Goal: Task Accomplishment & Management: Manage account settings

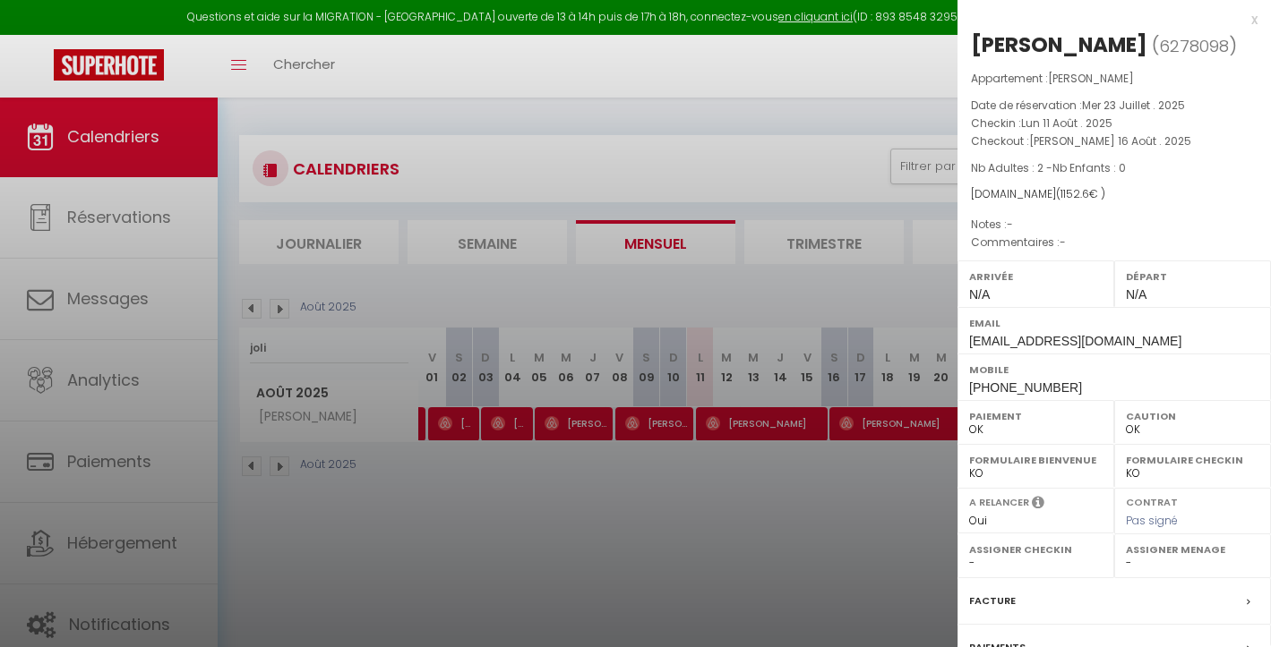
select select "0"
click at [1236, 21] on div "x" at bounding box center [1107, 19] width 300 height 21
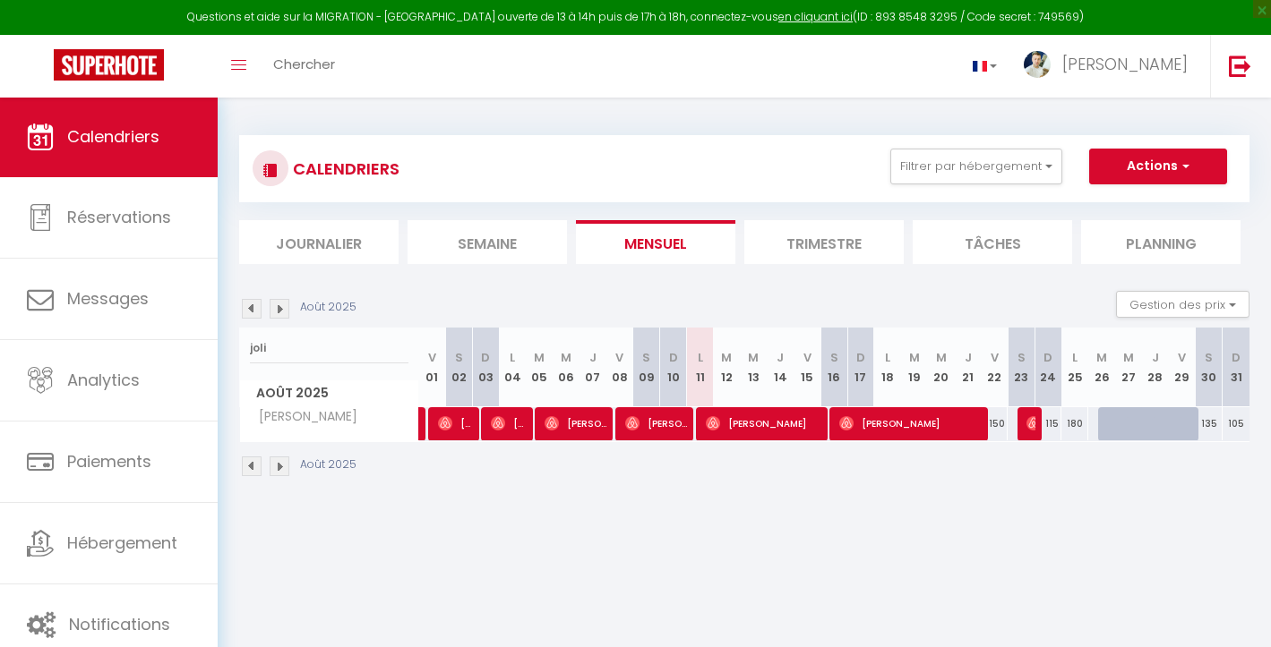
click at [1165, 242] on li "Planning" at bounding box center [1160, 242] width 159 height 44
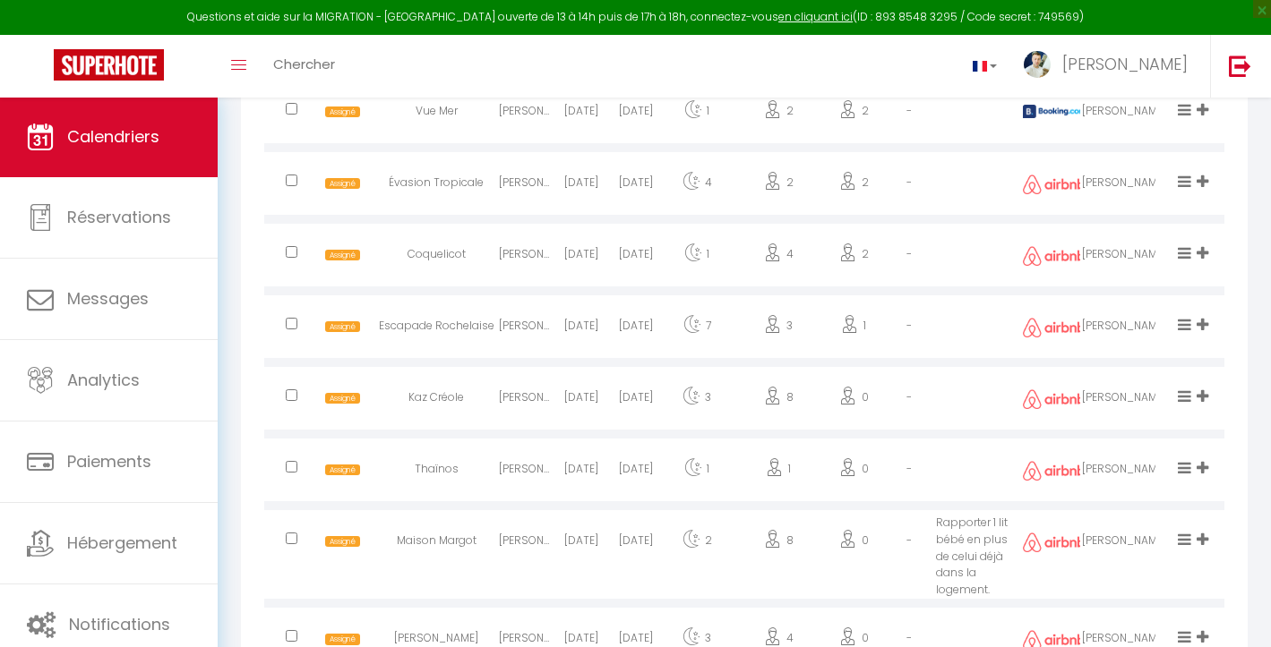
scroll to position [2723, 0]
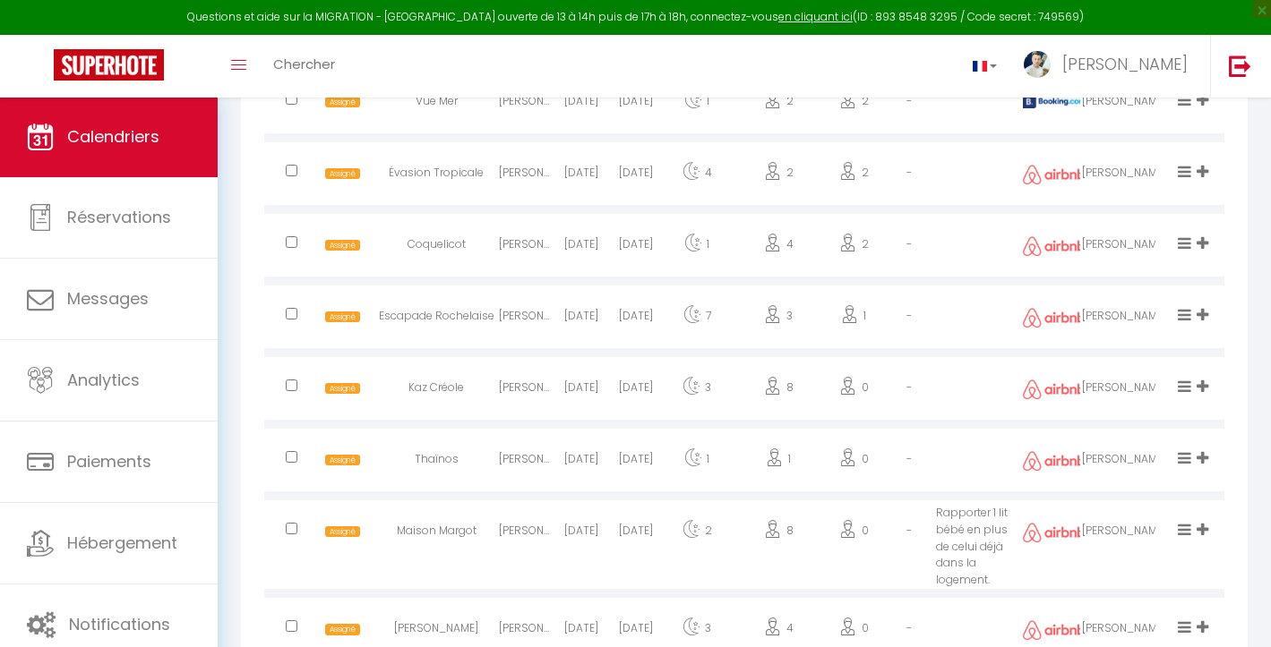
click at [293, 239] on input "checkbox" at bounding box center [292, 242] width 12 height 12
checkbox input "true"
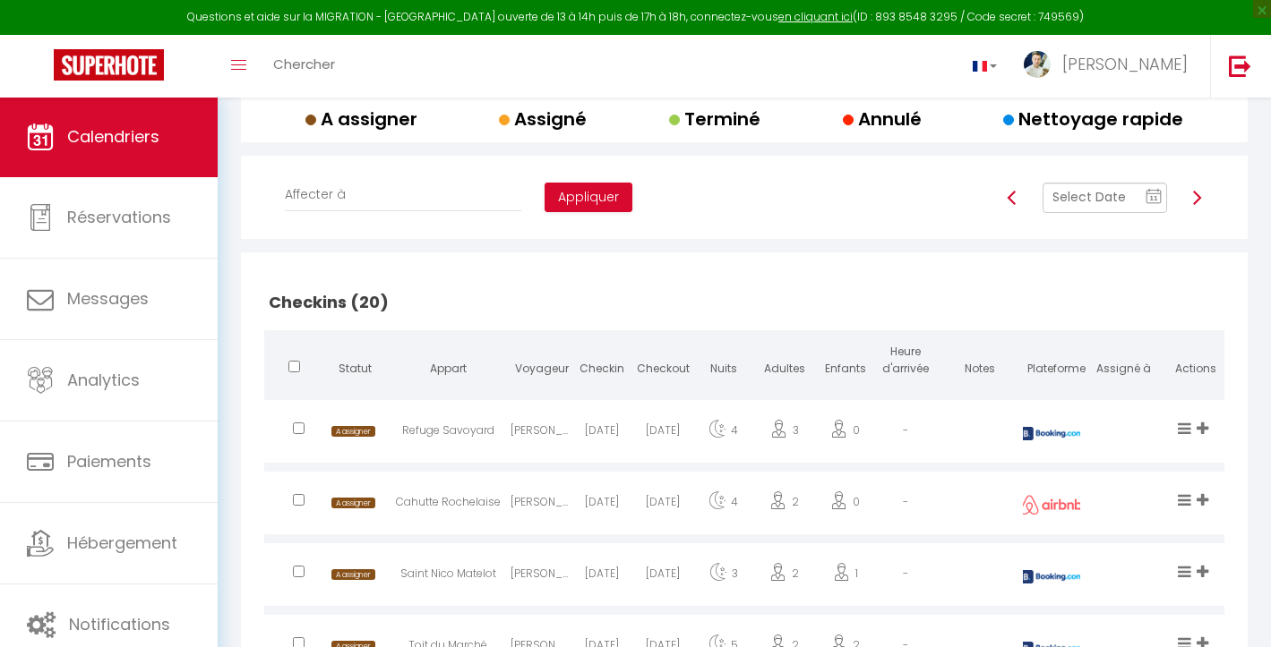
scroll to position [162, 0]
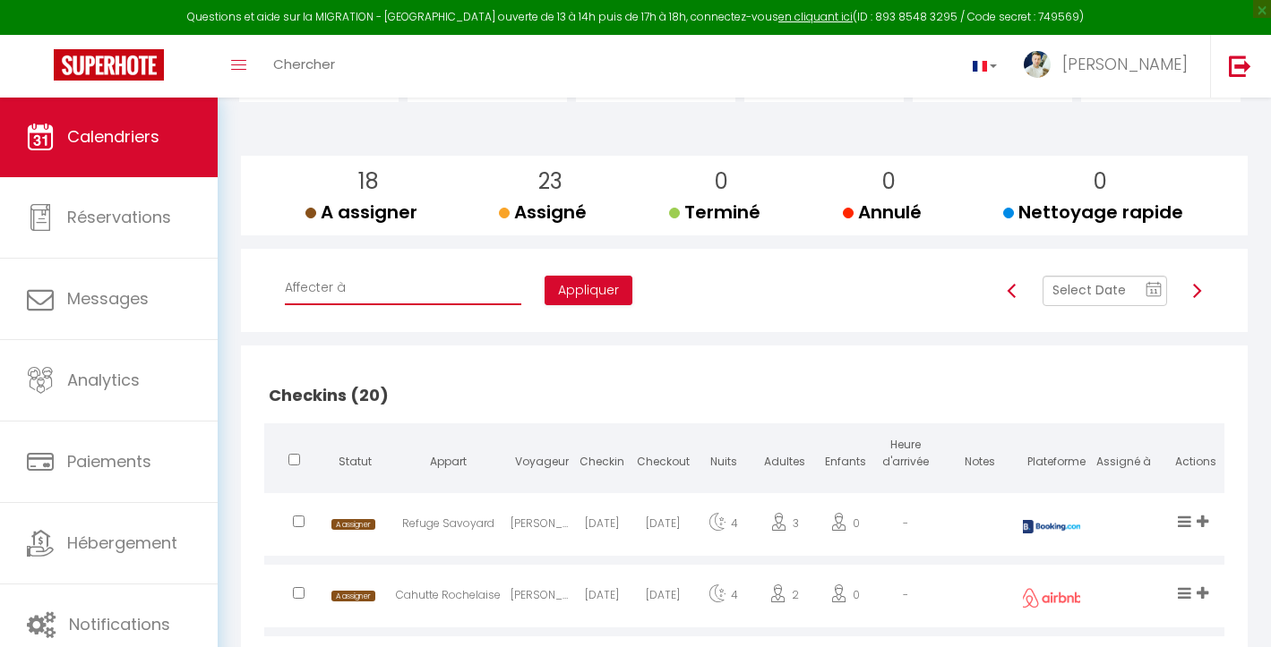
select select "49655"
click at [544, 294] on button "Appliquer" at bounding box center [588, 291] width 88 height 30
checkbox input "false"
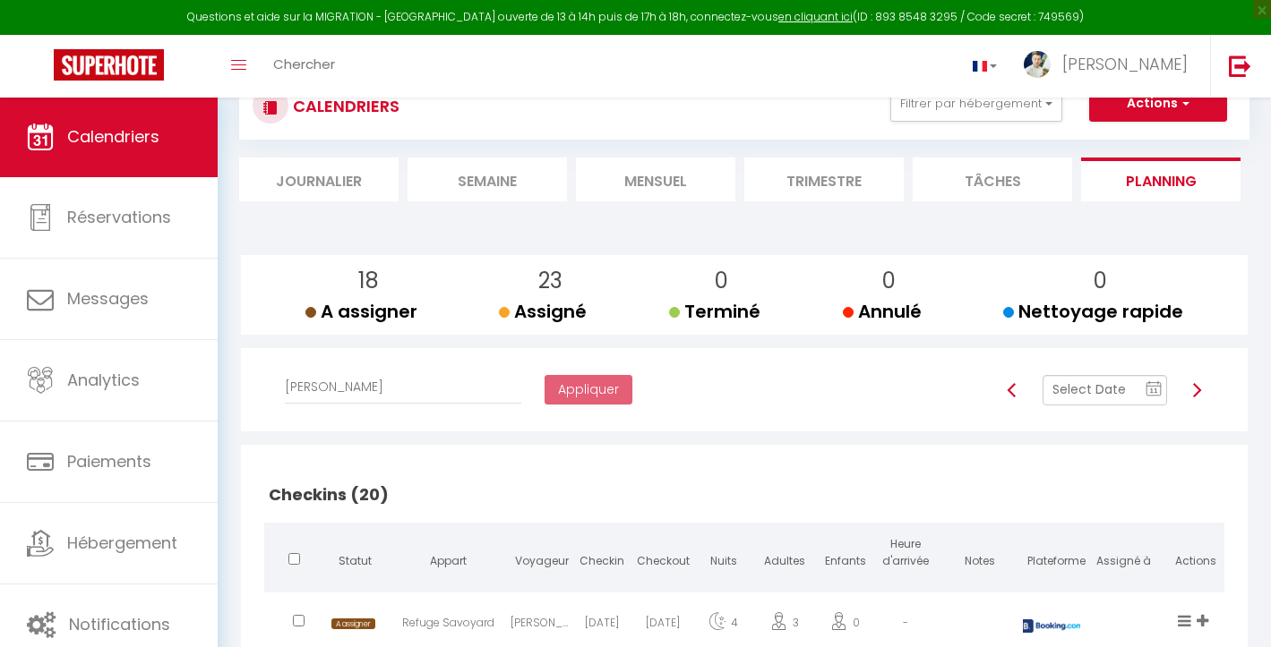
scroll to position [26, 0]
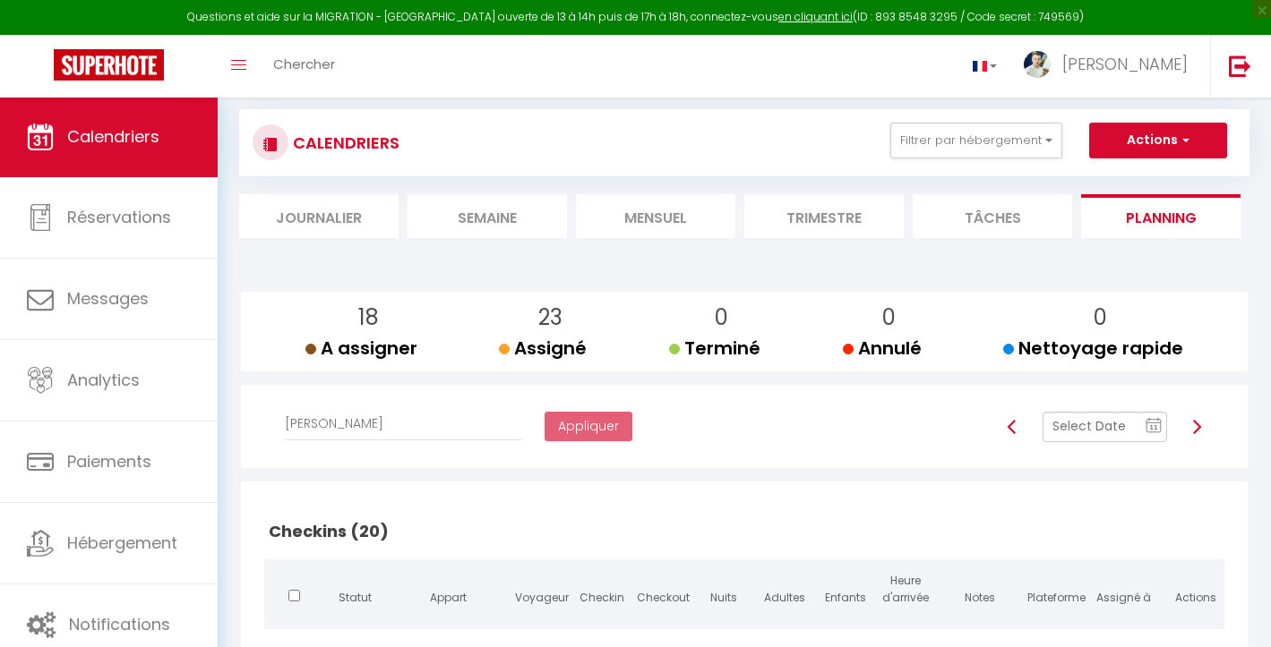
click at [1194, 425] on img at bounding box center [1196, 427] width 14 height 14
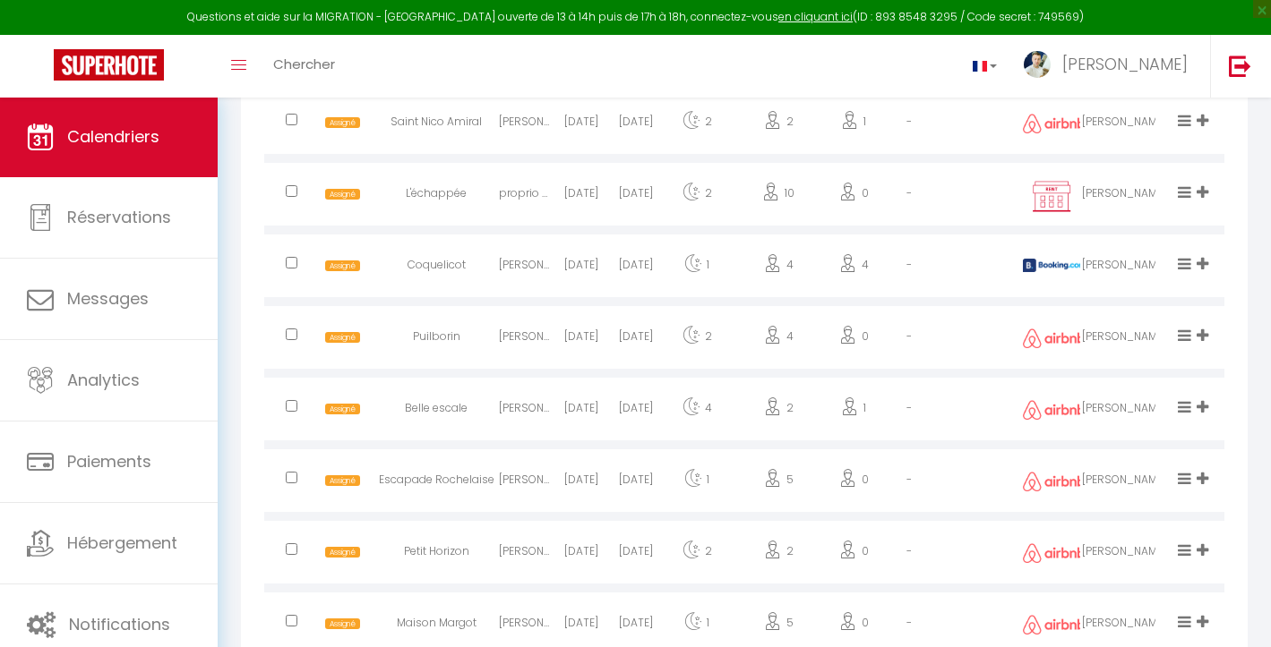
scroll to position [1475, 0]
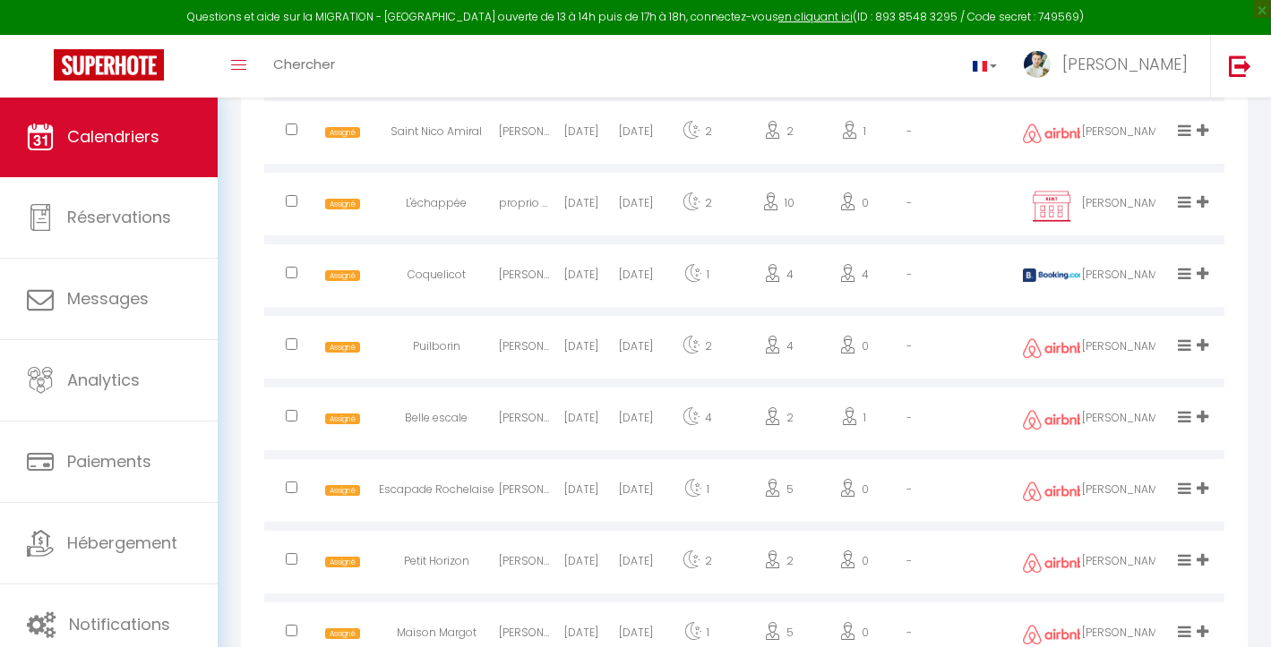
click at [295, 270] on input "checkbox" at bounding box center [292, 273] width 12 height 12
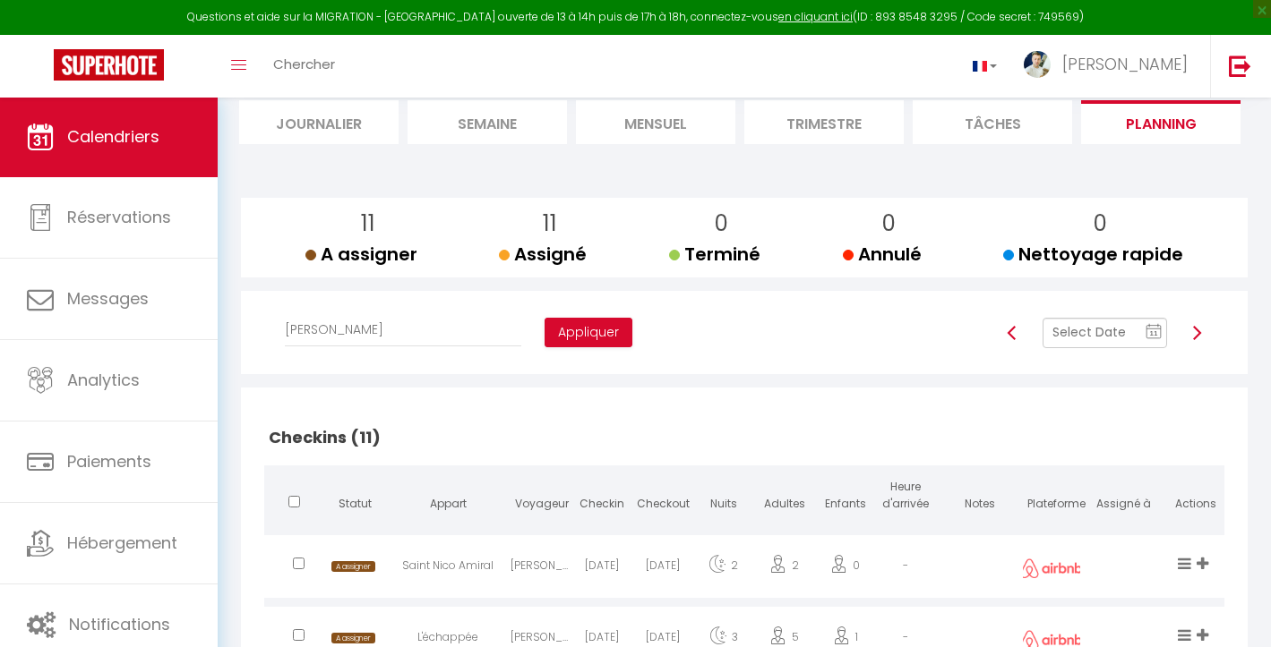
scroll to position [64, 0]
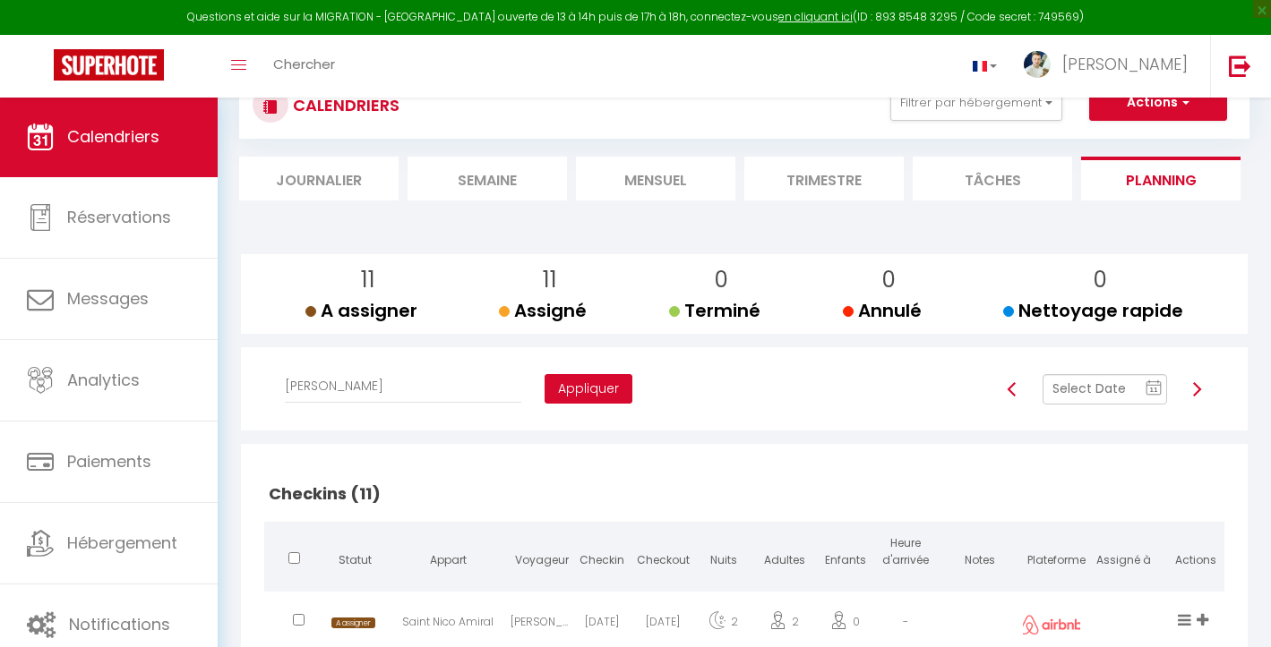
click at [544, 389] on button "Appliquer" at bounding box center [588, 389] width 88 height 30
checkbox input "false"
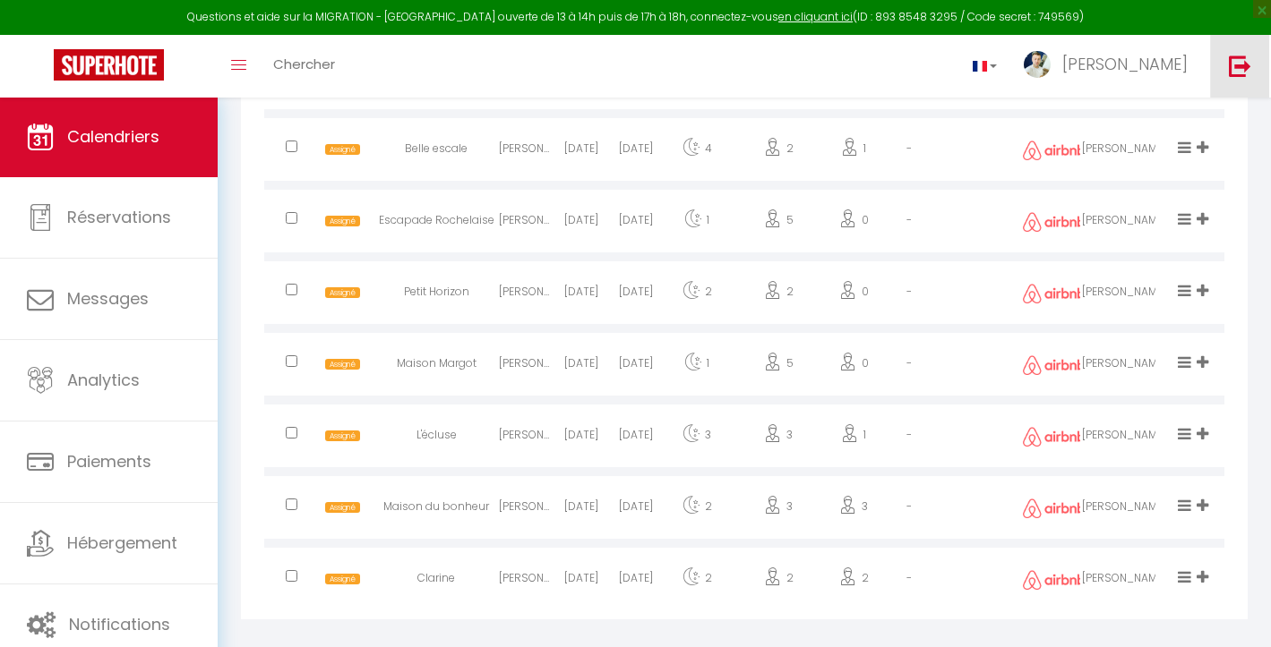
scroll to position [1758, 0]
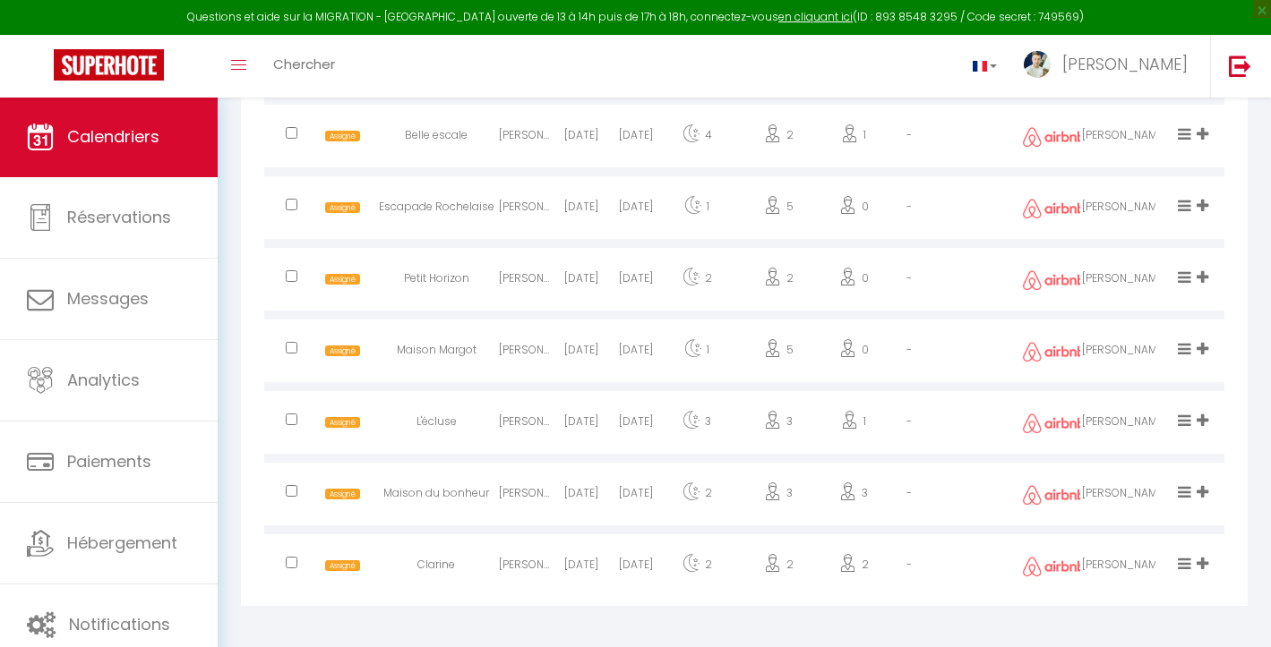
click at [289, 489] on input "checkbox" at bounding box center [292, 491] width 12 height 12
checkbox input "true"
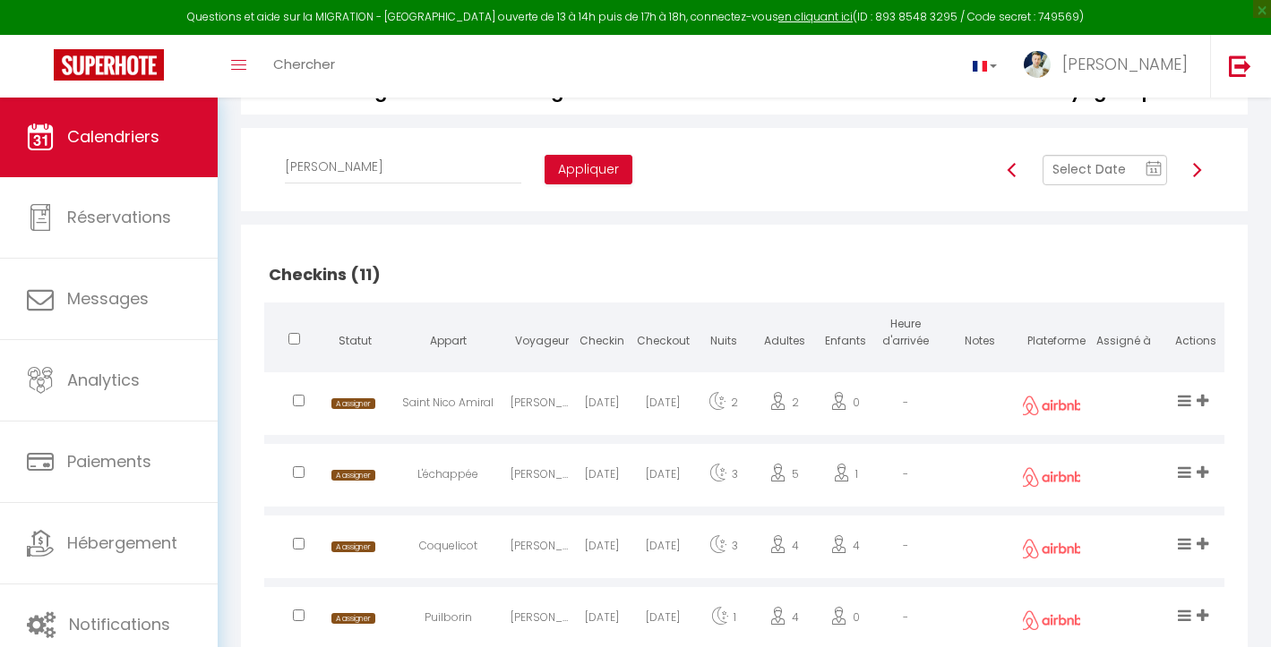
scroll to position [260, 0]
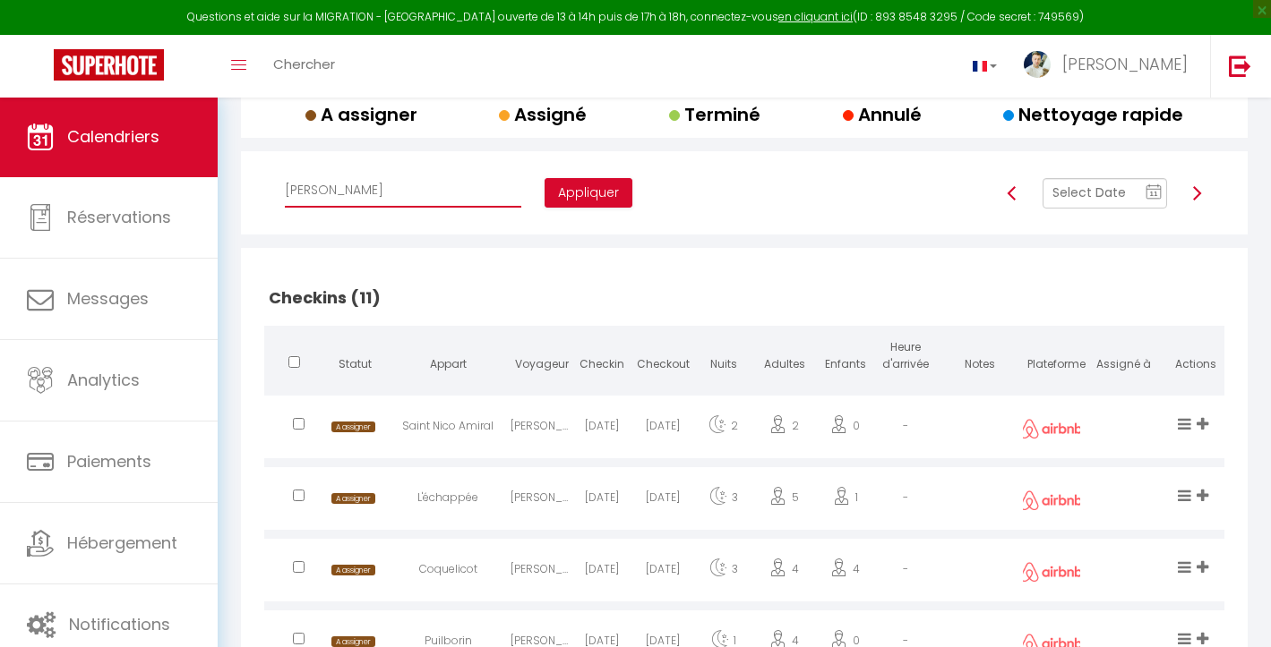
select select "47892"
click at [544, 192] on button "Appliquer" at bounding box center [588, 193] width 88 height 30
checkbox input "false"
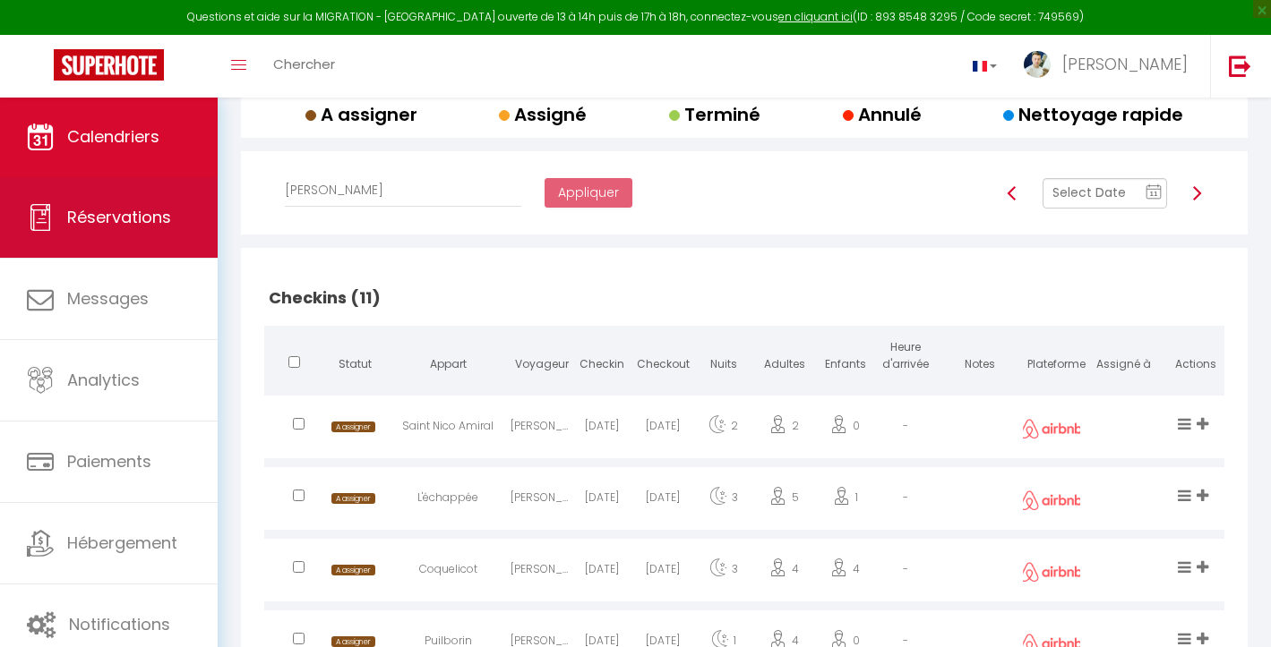
click at [168, 201] on link "Réservations" at bounding box center [109, 217] width 218 height 81
select select "not_cancelled"
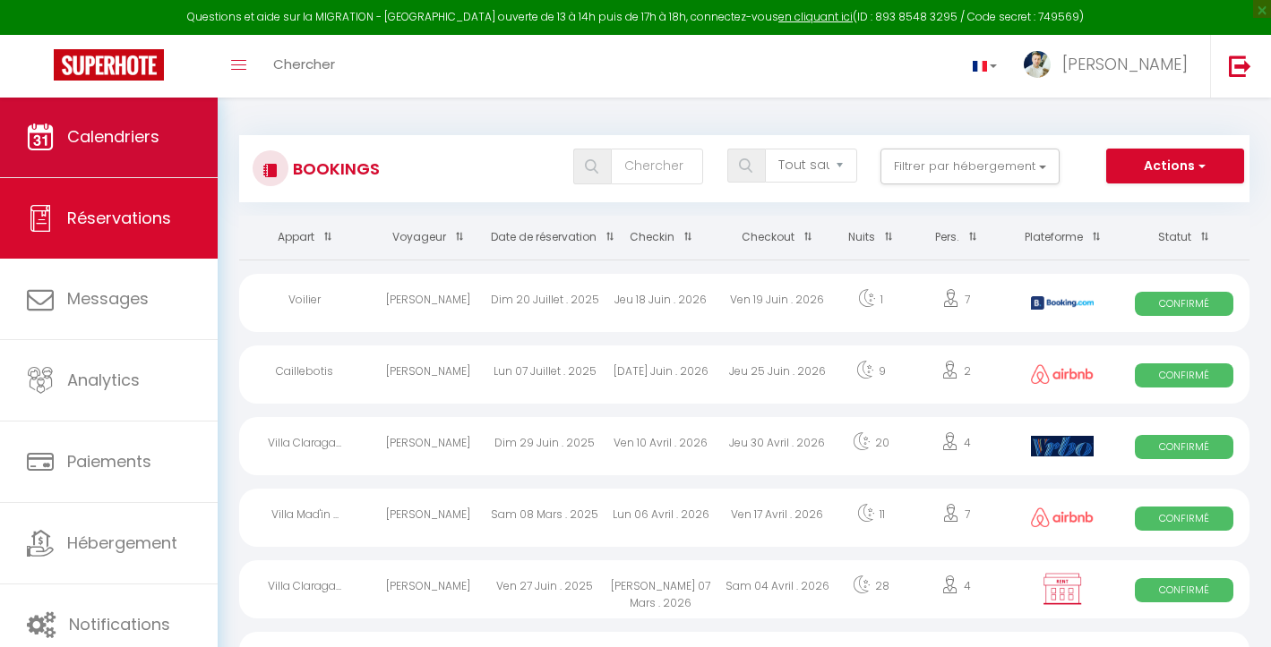
click at [124, 147] on span "Calendriers" at bounding box center [113, 136] width 92 height 22
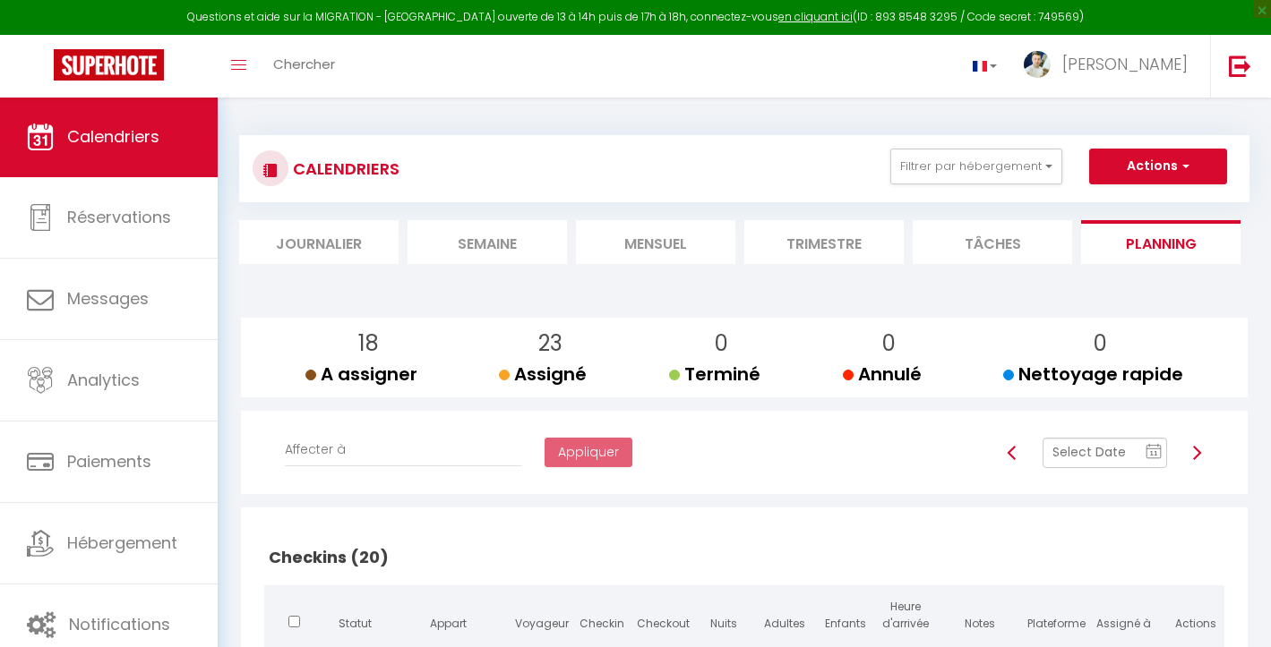
click at [706, 250] on li "Mensuel" at bounding box center [655, 242] width 159 height 44
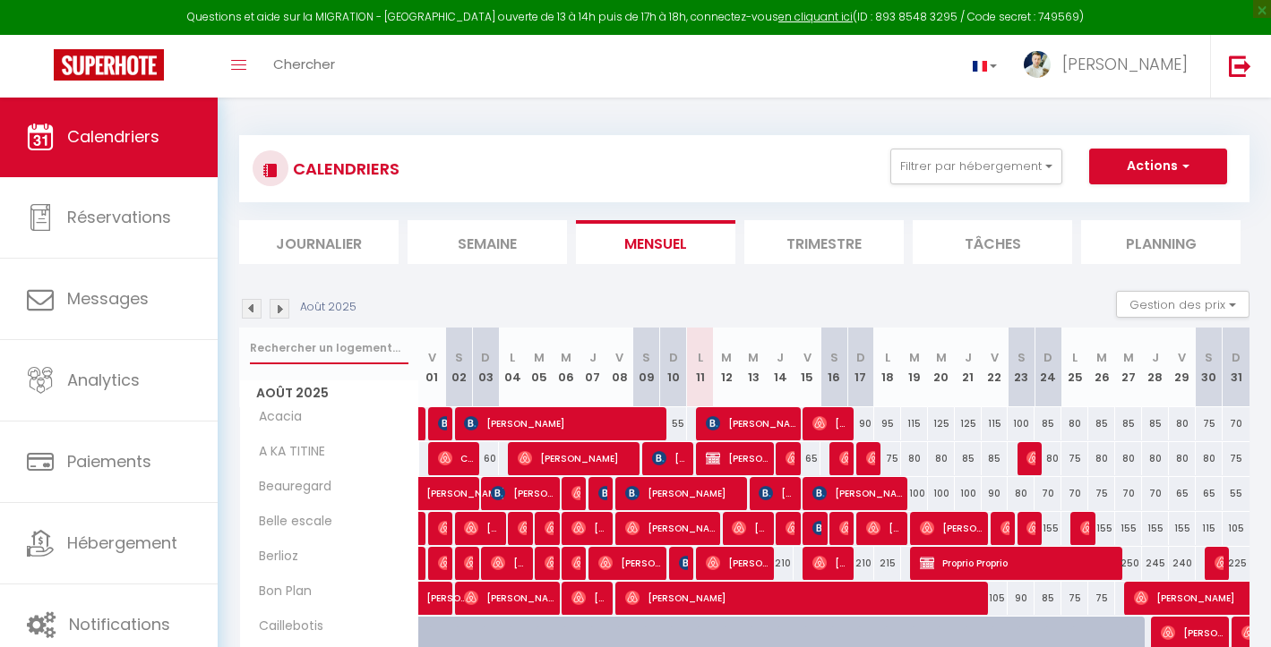
click at [300, 353] on input "text" at bounding box center [329, 348] width 158 height 32
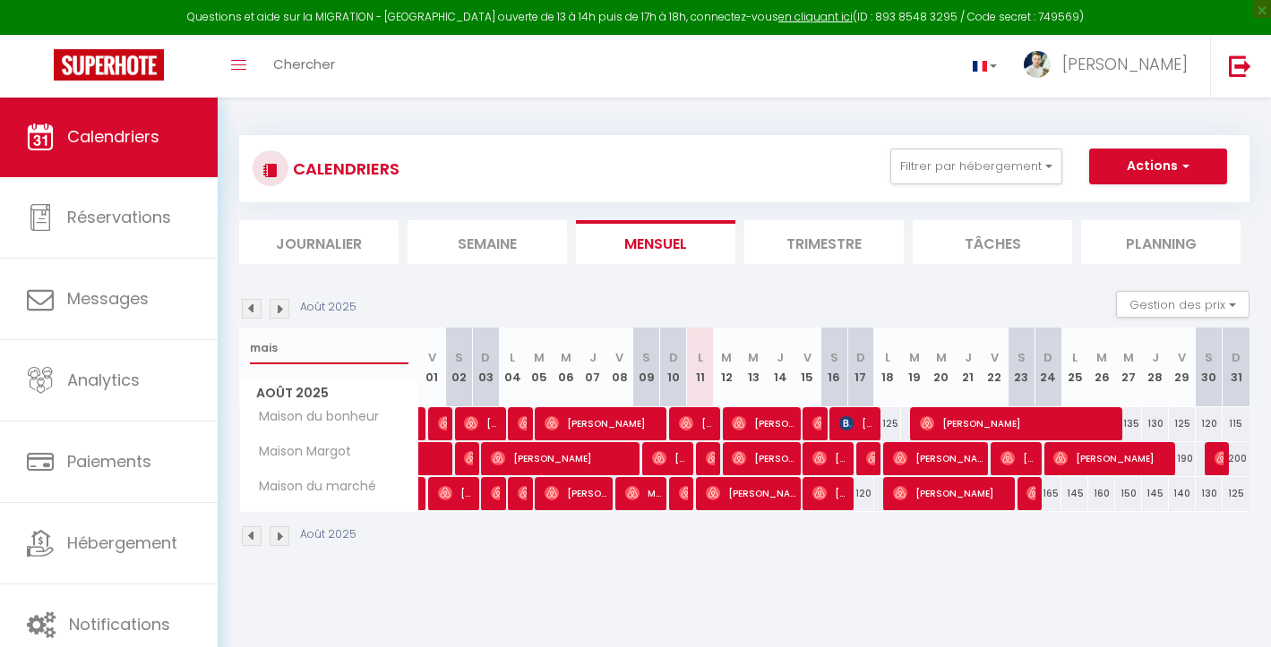
type input "mais"
click at [278, 302] on img at bounding box center [280, 309] width 20 height 20
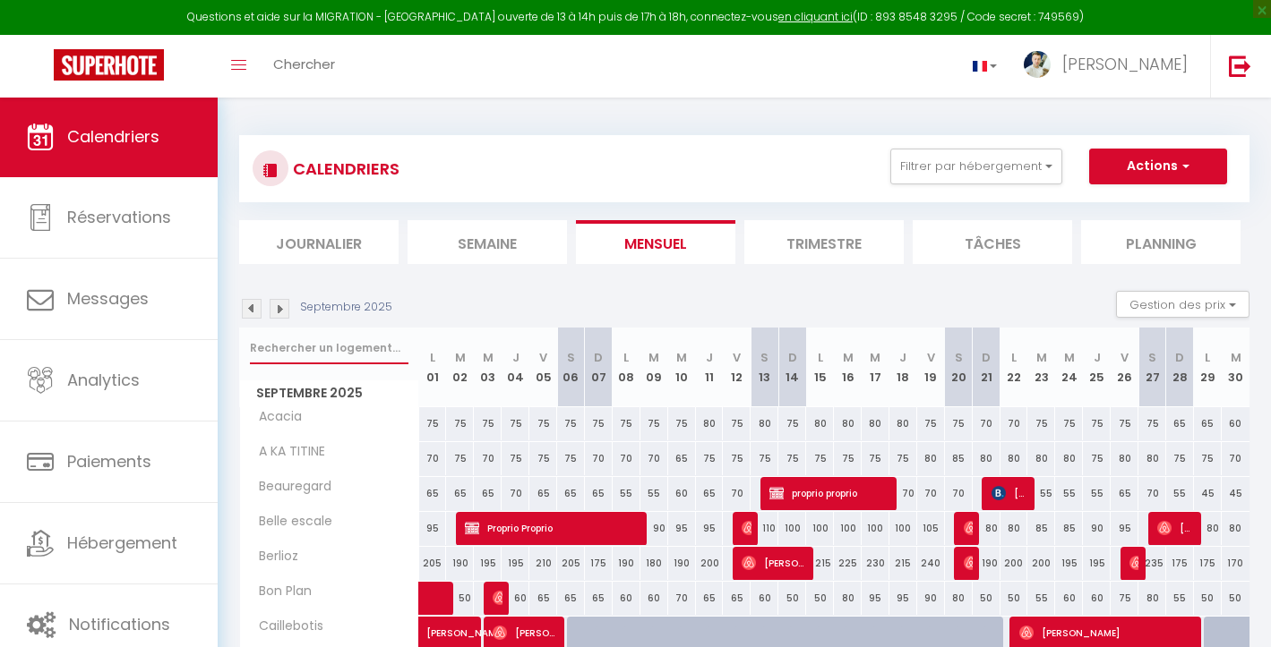
click at [317, 339] on input "text" at bounding box center [329, 348] width 158 height 32
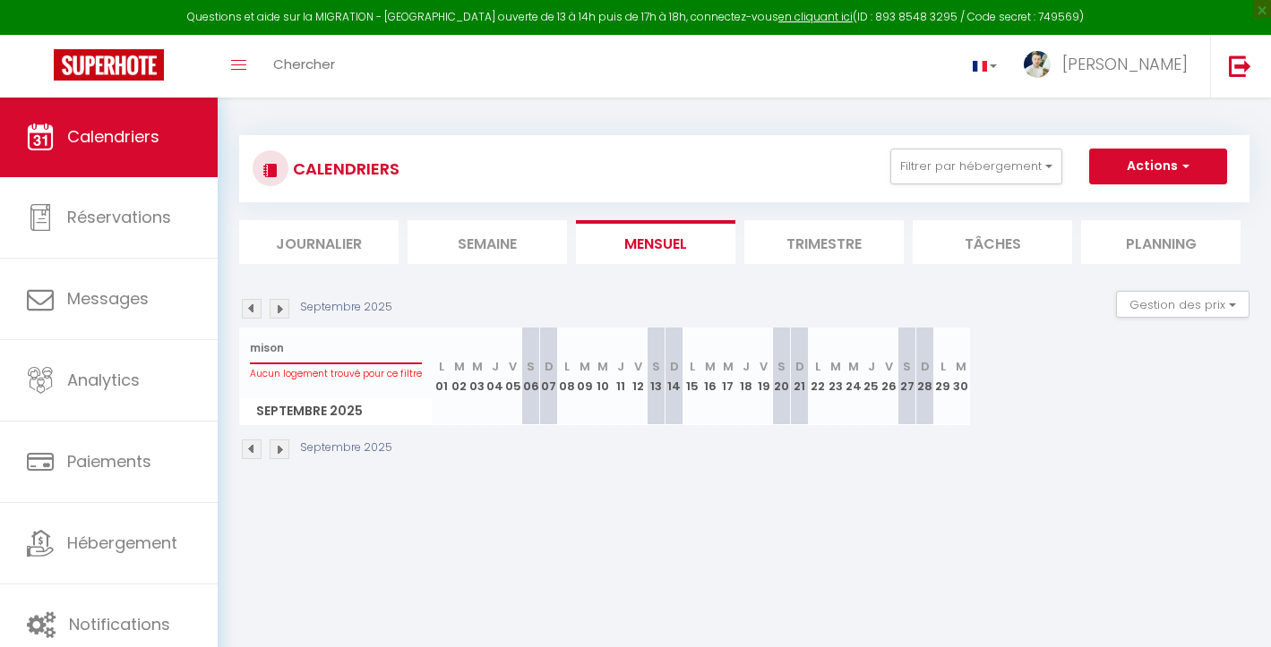
type input "maison"
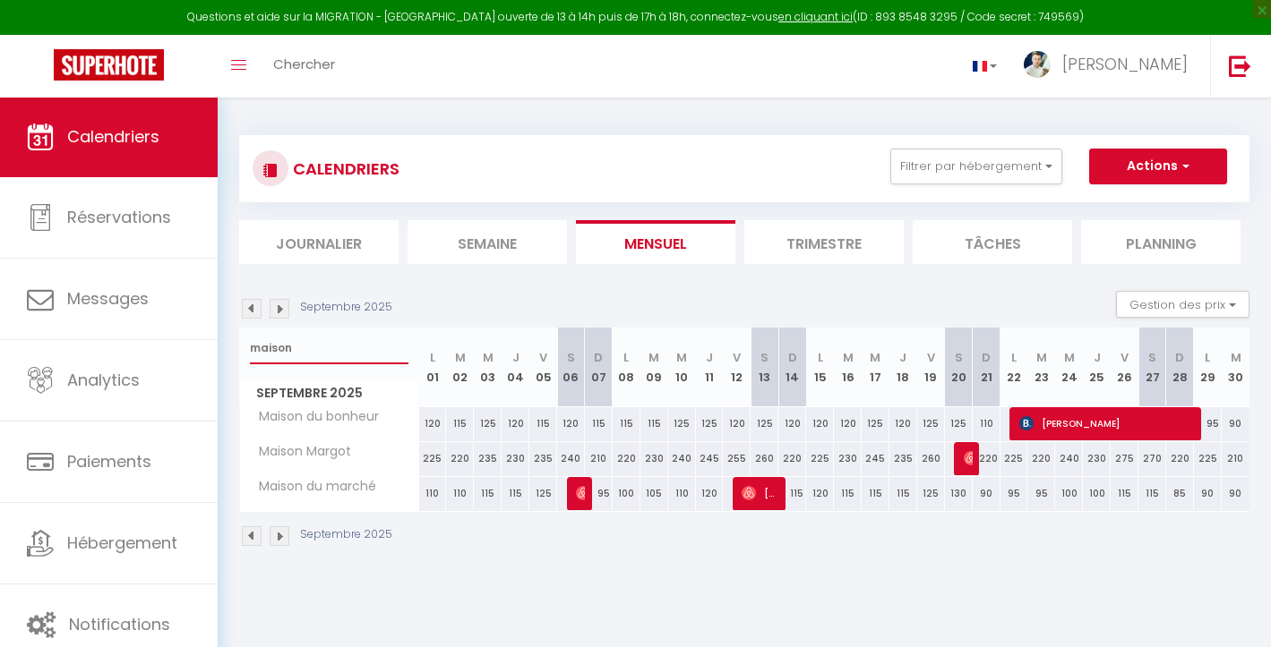
click at [305, 351] on input "maison" at bounding box center [329, 348] width 158 height 32
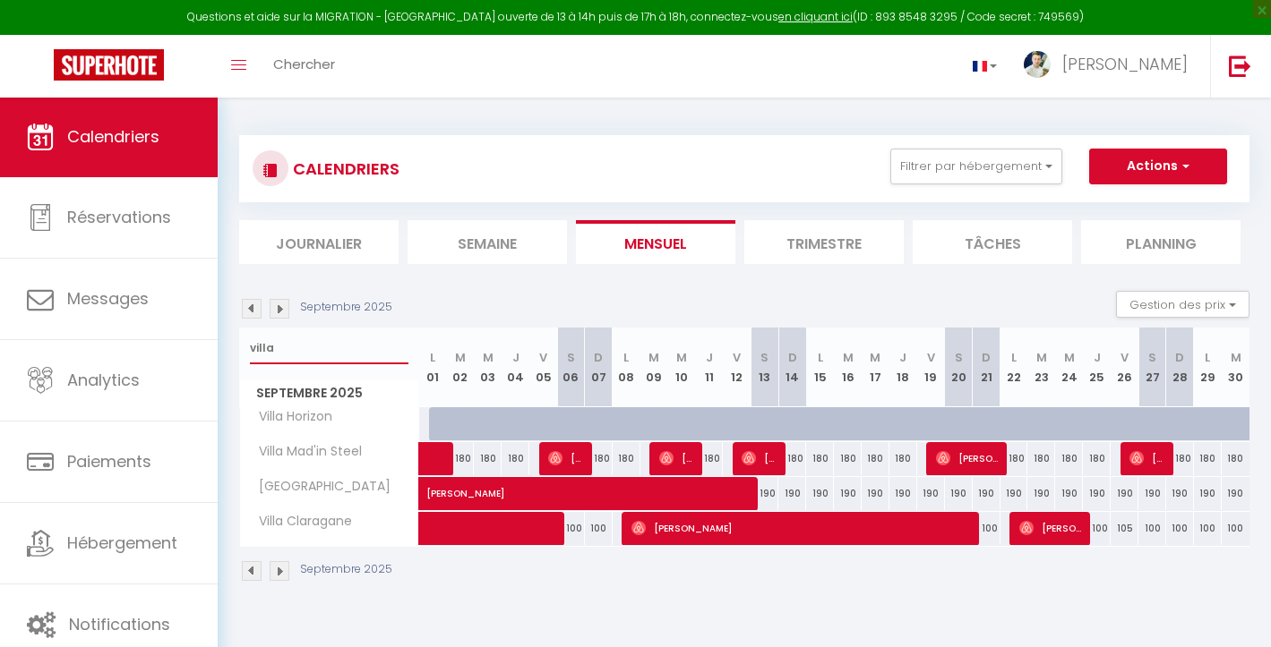
type input "villa"
click at [250, 317] on img at bounding box center [252, 309] width 20 height 20
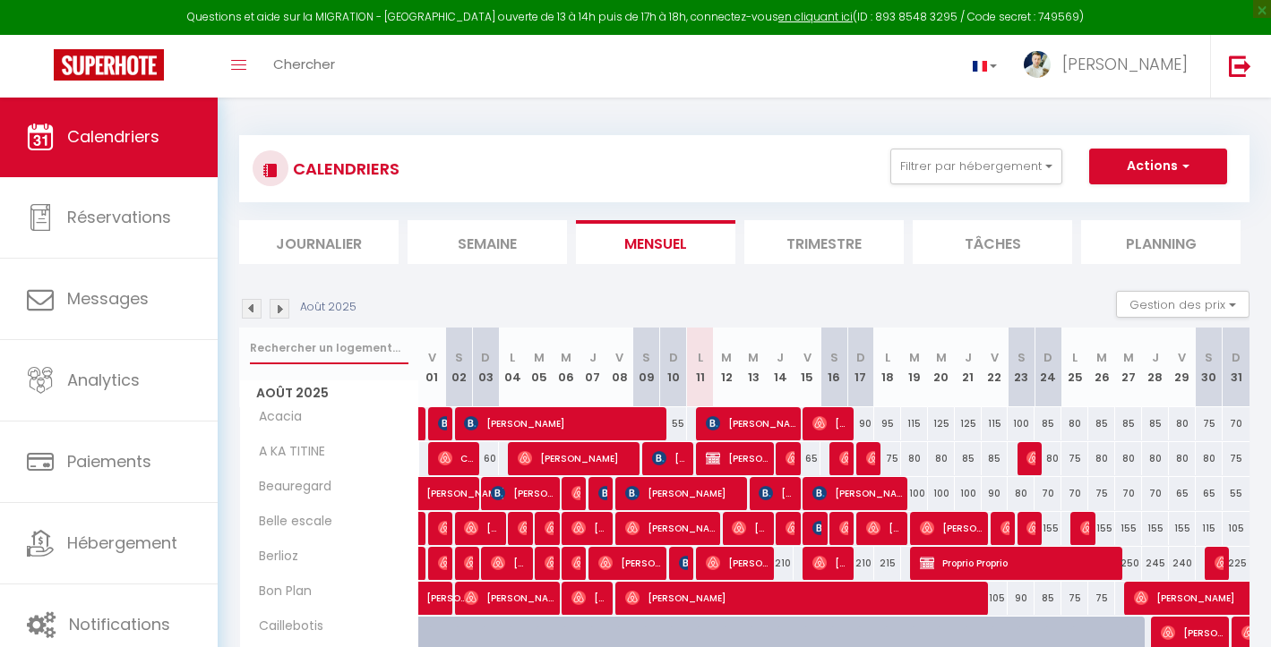
click at [342, 350] on input "text" at bounding box center [329, 348] width 158 height 32
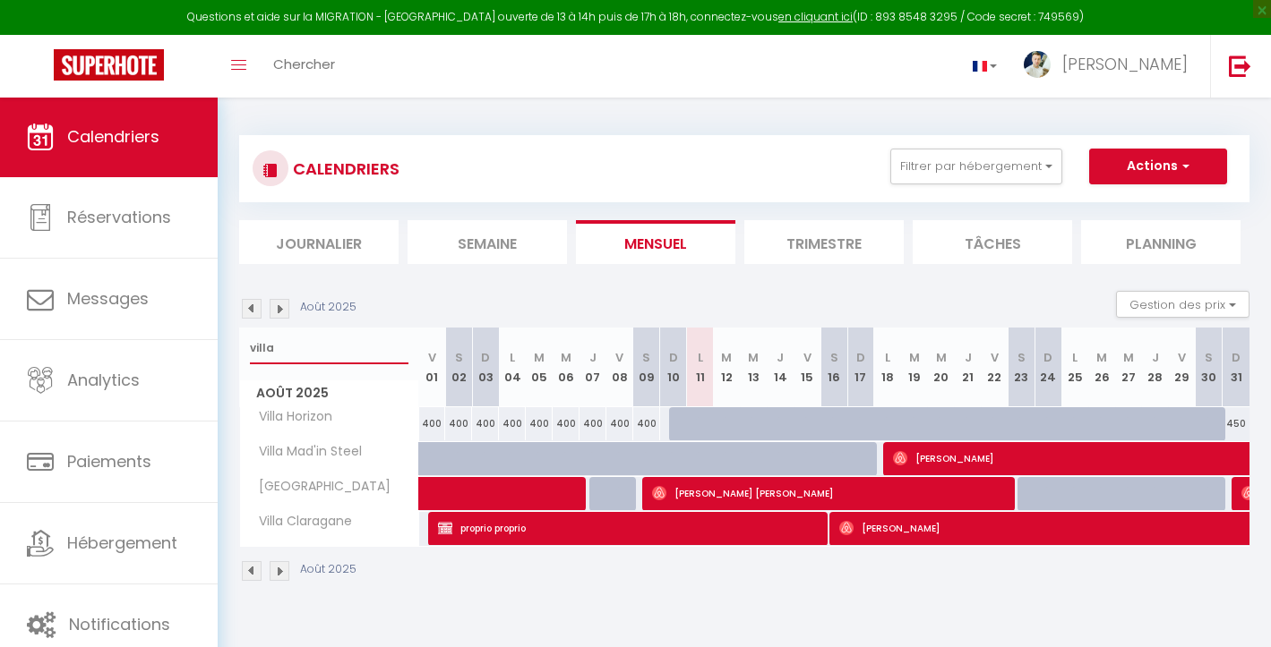
type input "villa"
click at [1168, 236] on li "Planning" at bounding box center [1160, 242] width 159 height 44
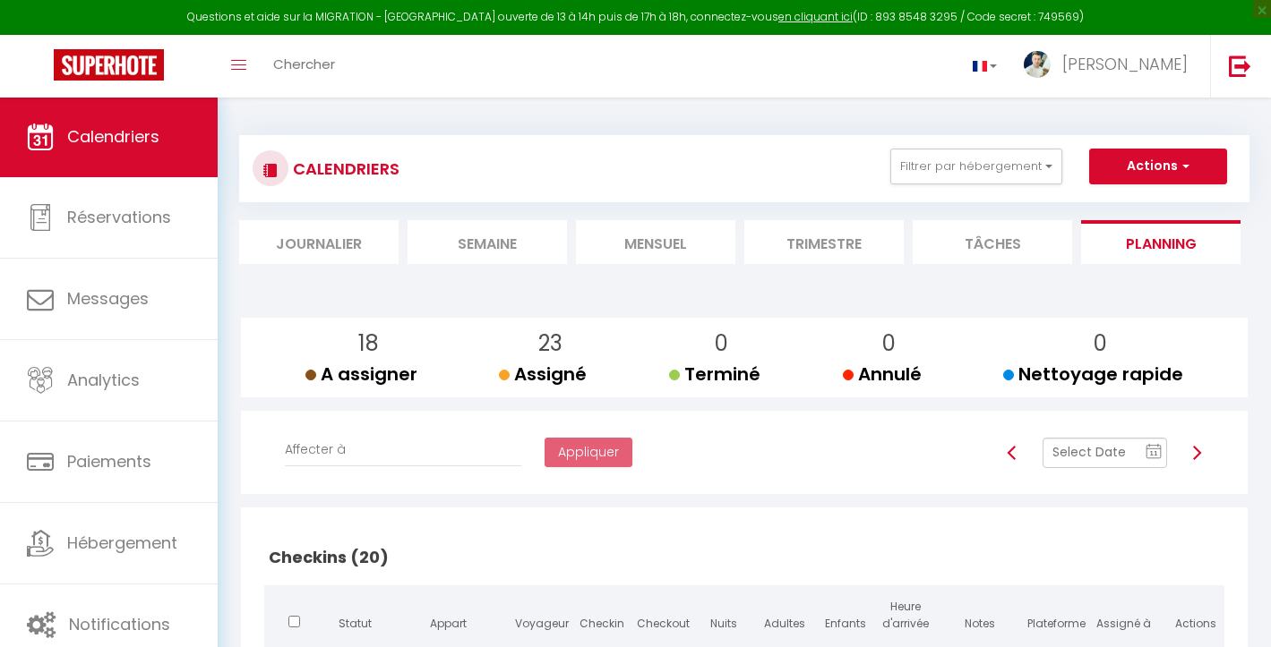
click at [1199, 454] on img at bounding box center [1196, 453] width 14 height 14
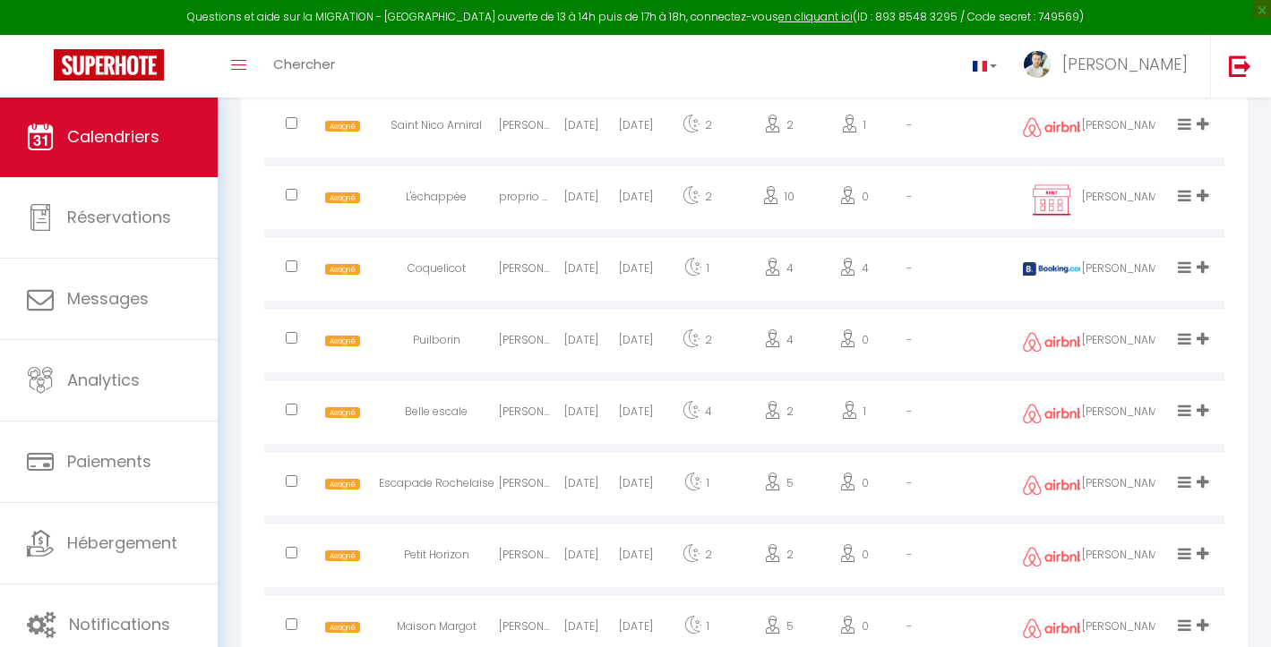
scroll to position [1485, 0]
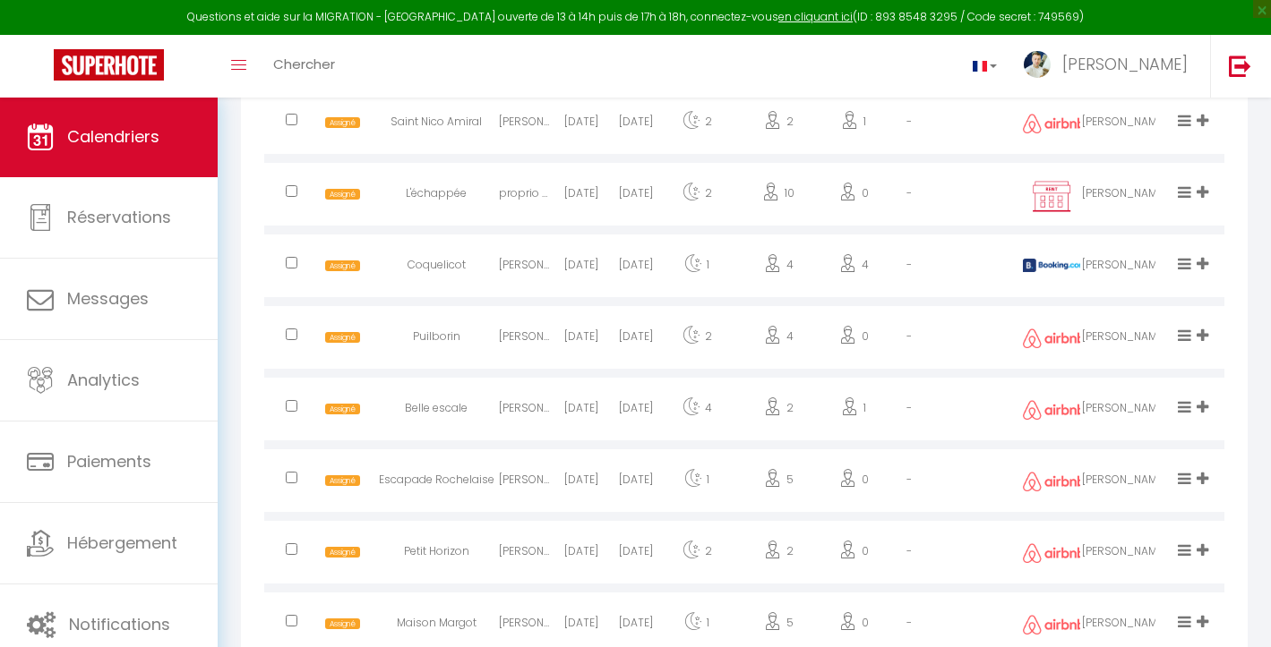
click at [299, 189] on div at bounding box center [291, 196] width 55 height 58
click at [295, 185] on input "checkbox" at bounding box center [292, 191] width 12 height 12
checkbox input "true"
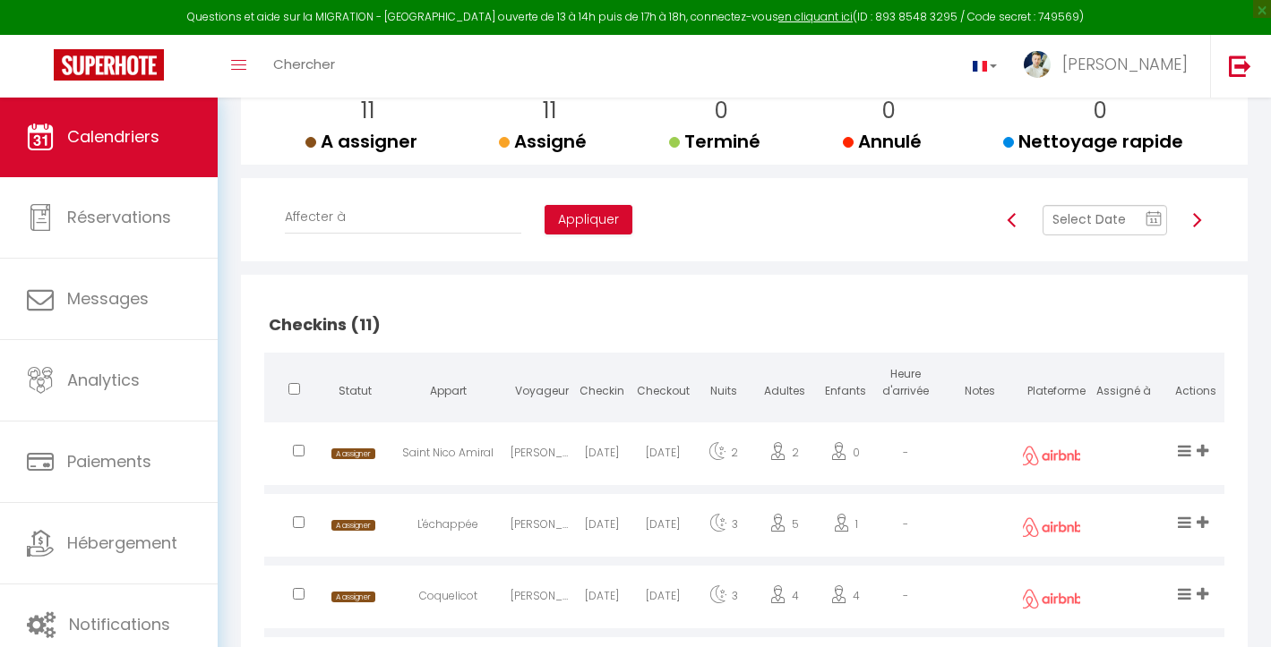
scroll to position [176, 0]
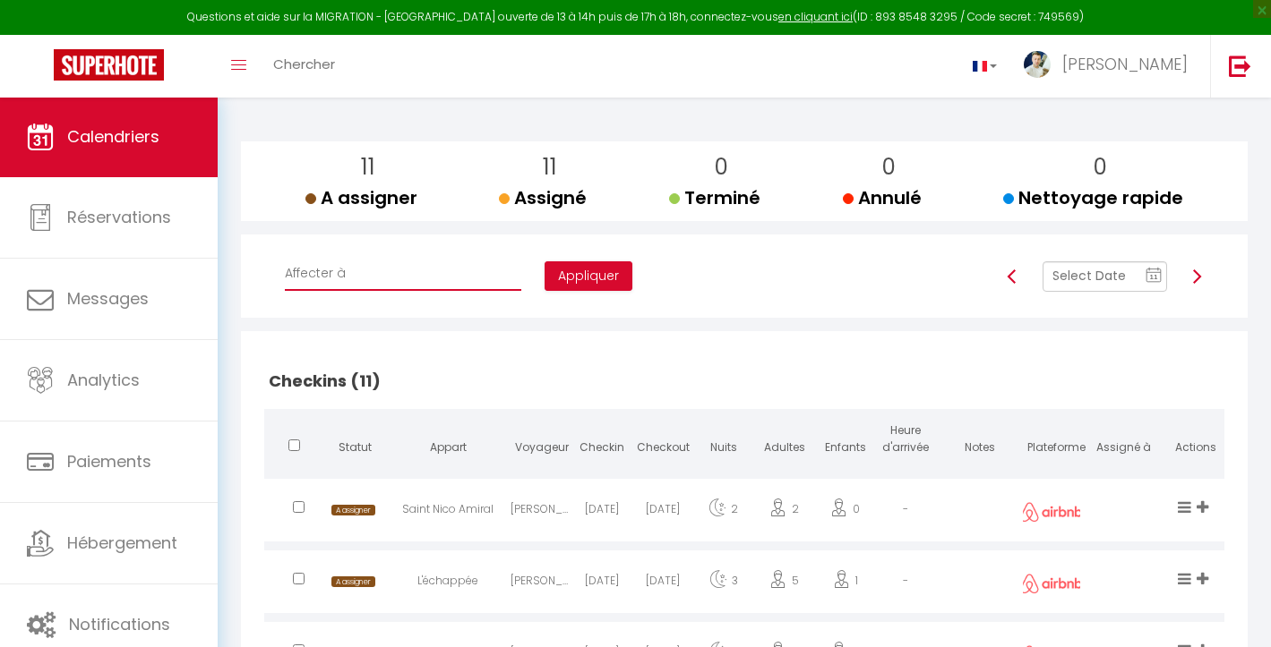
click at [342, 270] on select "Affecter à [PERSON_NAME] [PERSON_NAME] [PERSON_NAME] [PERSON_NAME] [PERSON_NAME…" at bounding box center [403, 274] width 236 height 34
select select "44038"
click at [544, 278] on button "Appliquer" at bounding box center [588, 276] width 88 height 30
checkbox input "false"
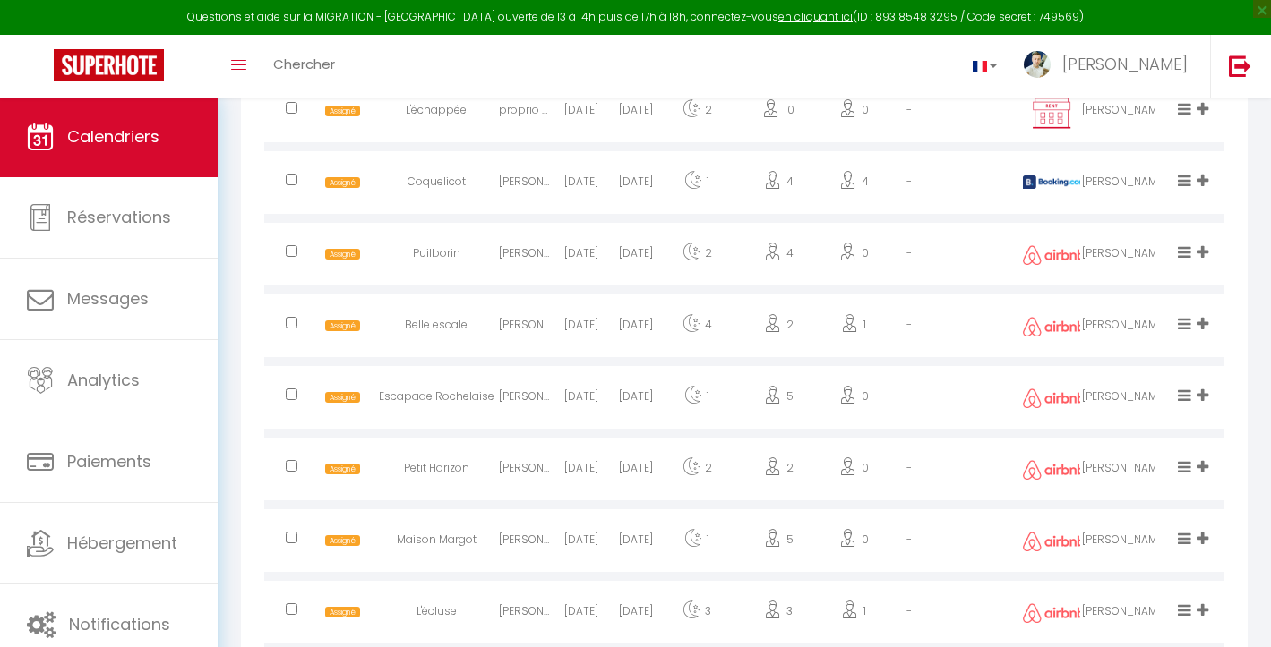
scroll to position [1545, 0]
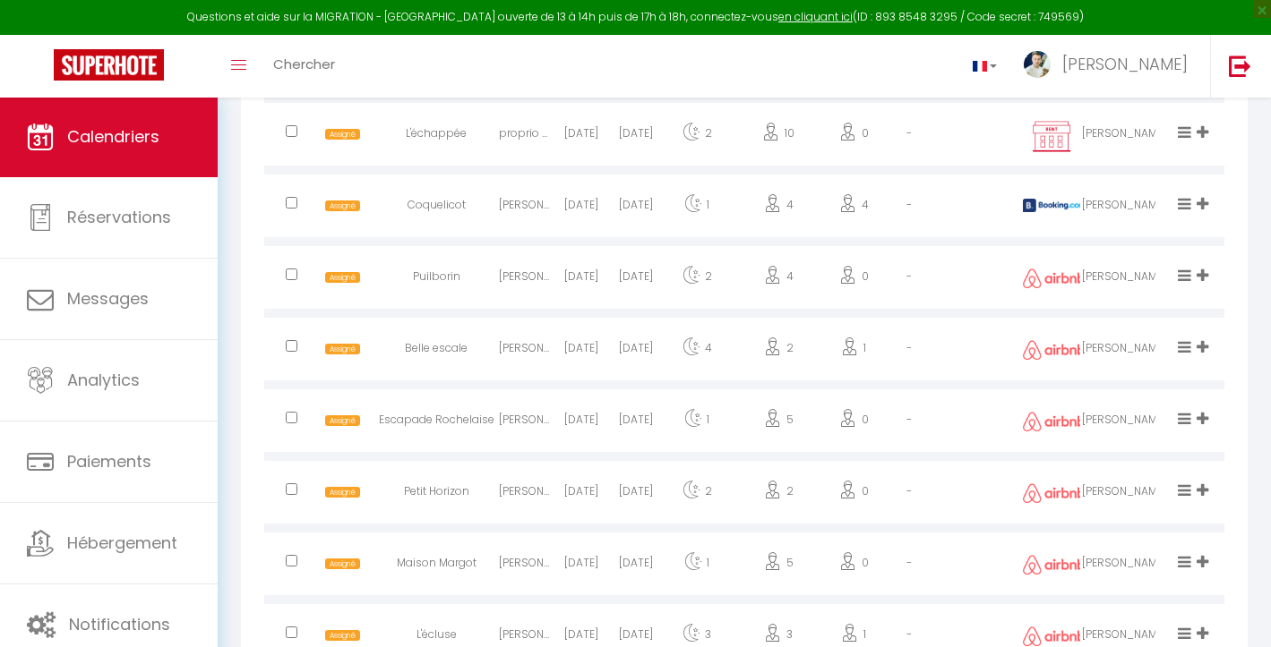
click at [298, 270] on div at bounding box center [291, 280] width 55 height 58
click at [292, 270] on input "checkbox" at bounding box center [292, 275] width 12 height 12
checkbox input "true"
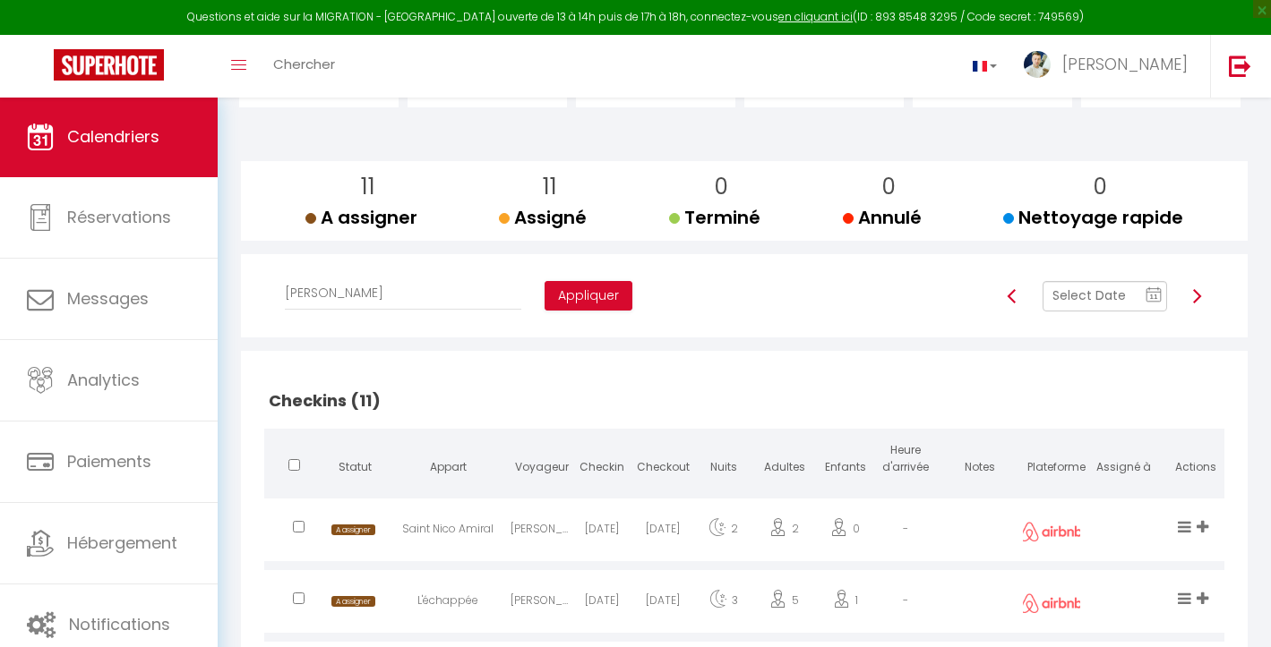
scroll to position [0, 0]
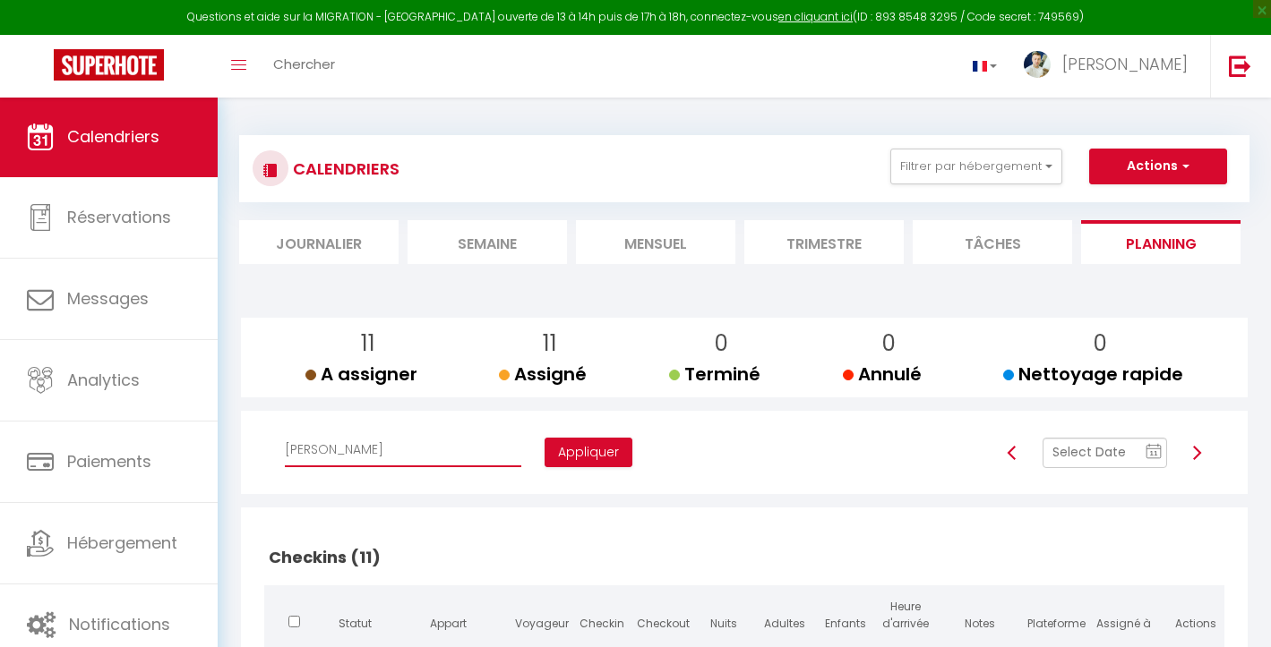
select select "49660"
click at [544, 454] on button "Appliquer" at bounding box center [588, 453] width 88 height 30
checkbox input "false"
click at [597, 244] on li "Mensuel" at bounding box center [655, 242] width 159 height 44
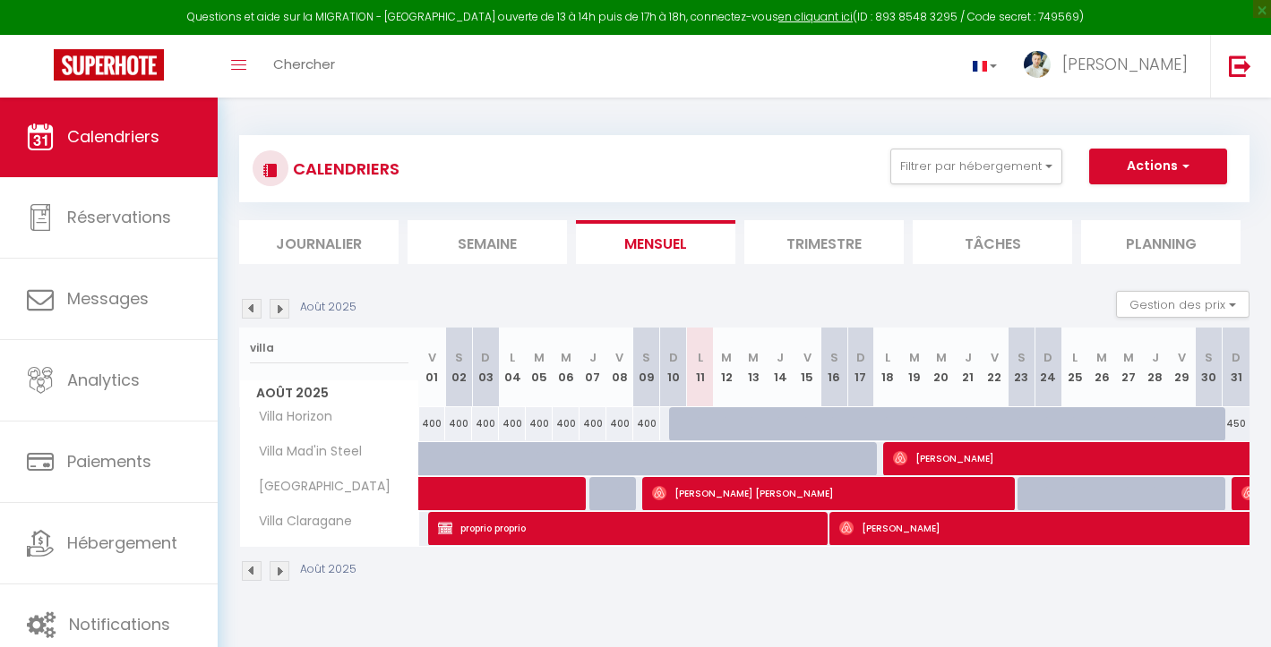
click at [255, 304] on img at bounding box center [252, 309] width 20 height 20
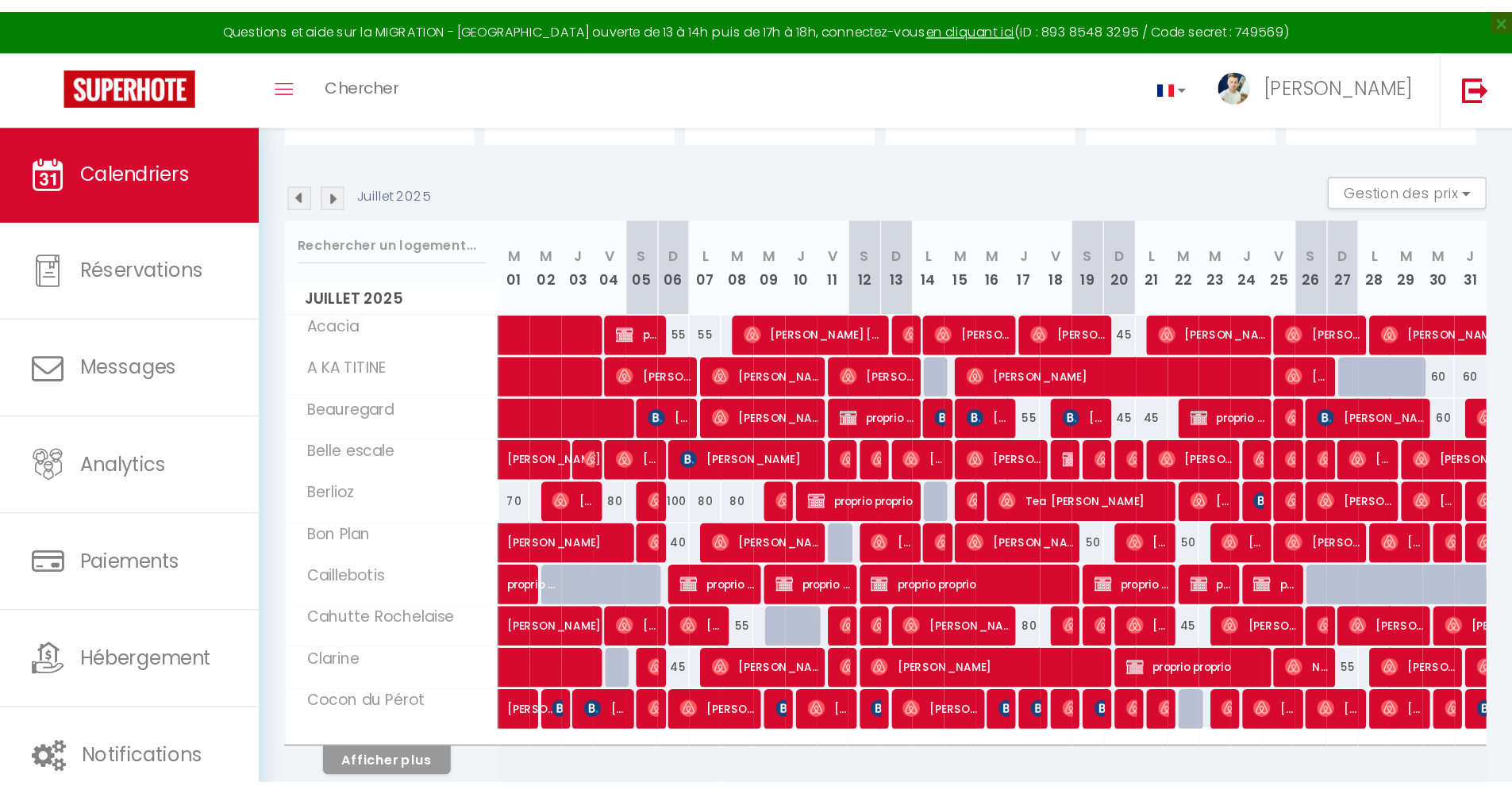
scroll to position [200, 0]
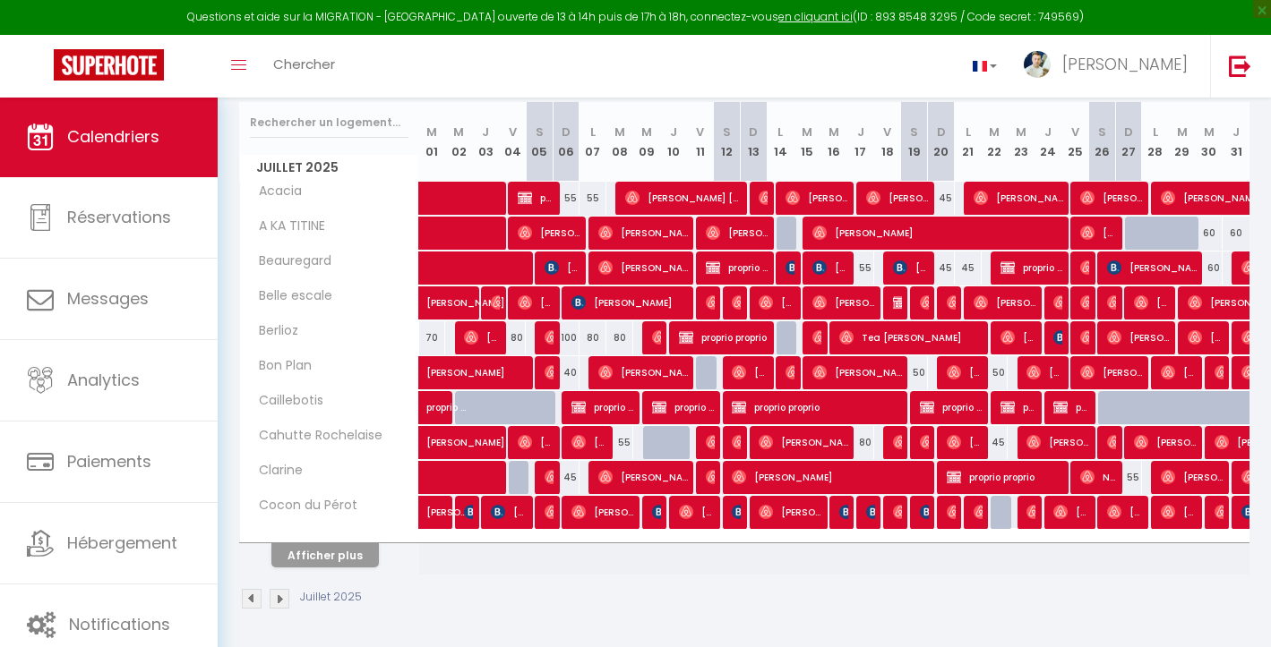
click at [361, 548] on button "Afficher plus" at bounding box center [324, 555] width 107 height 24
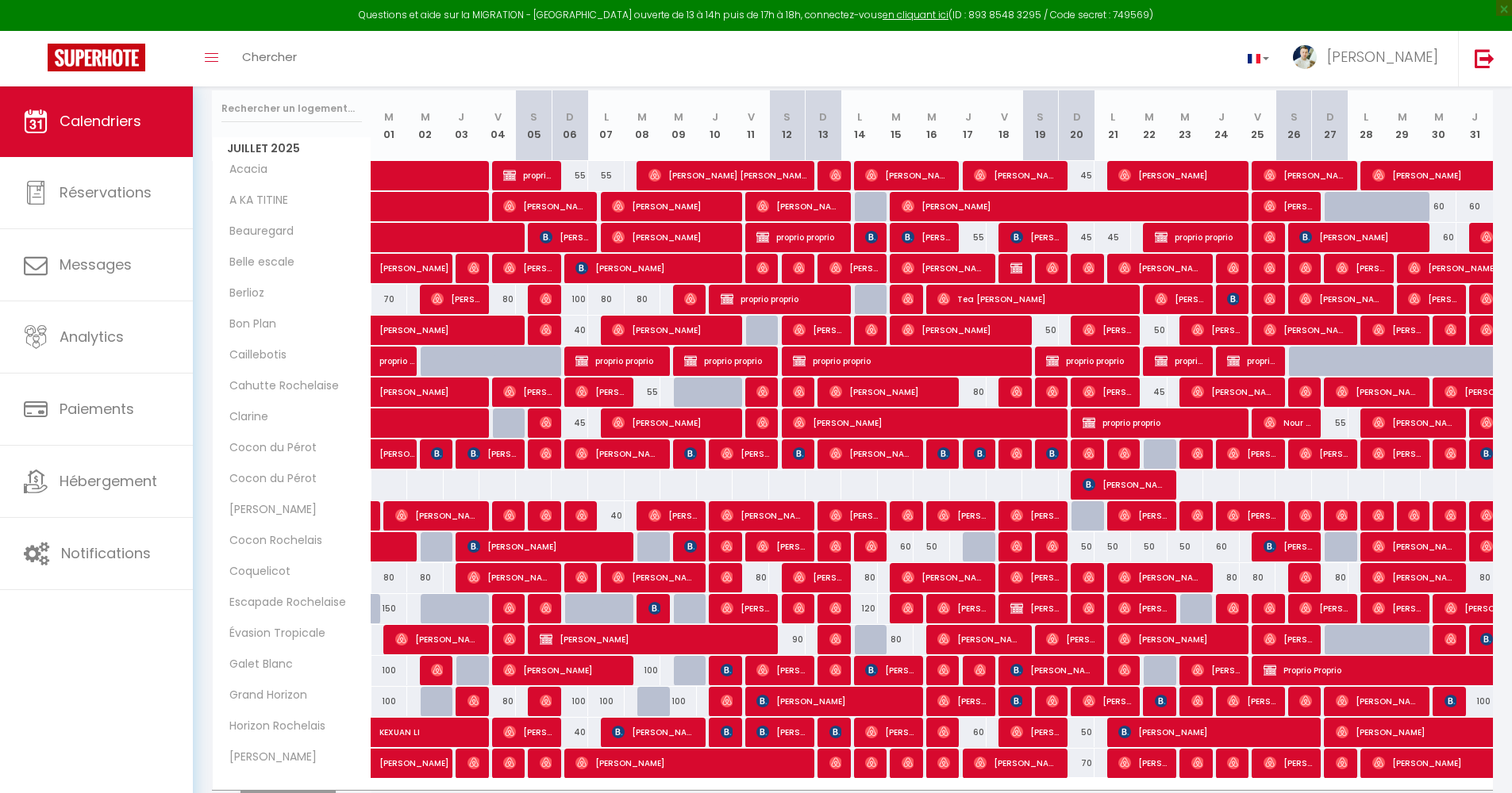
scroll to position [290, 0]
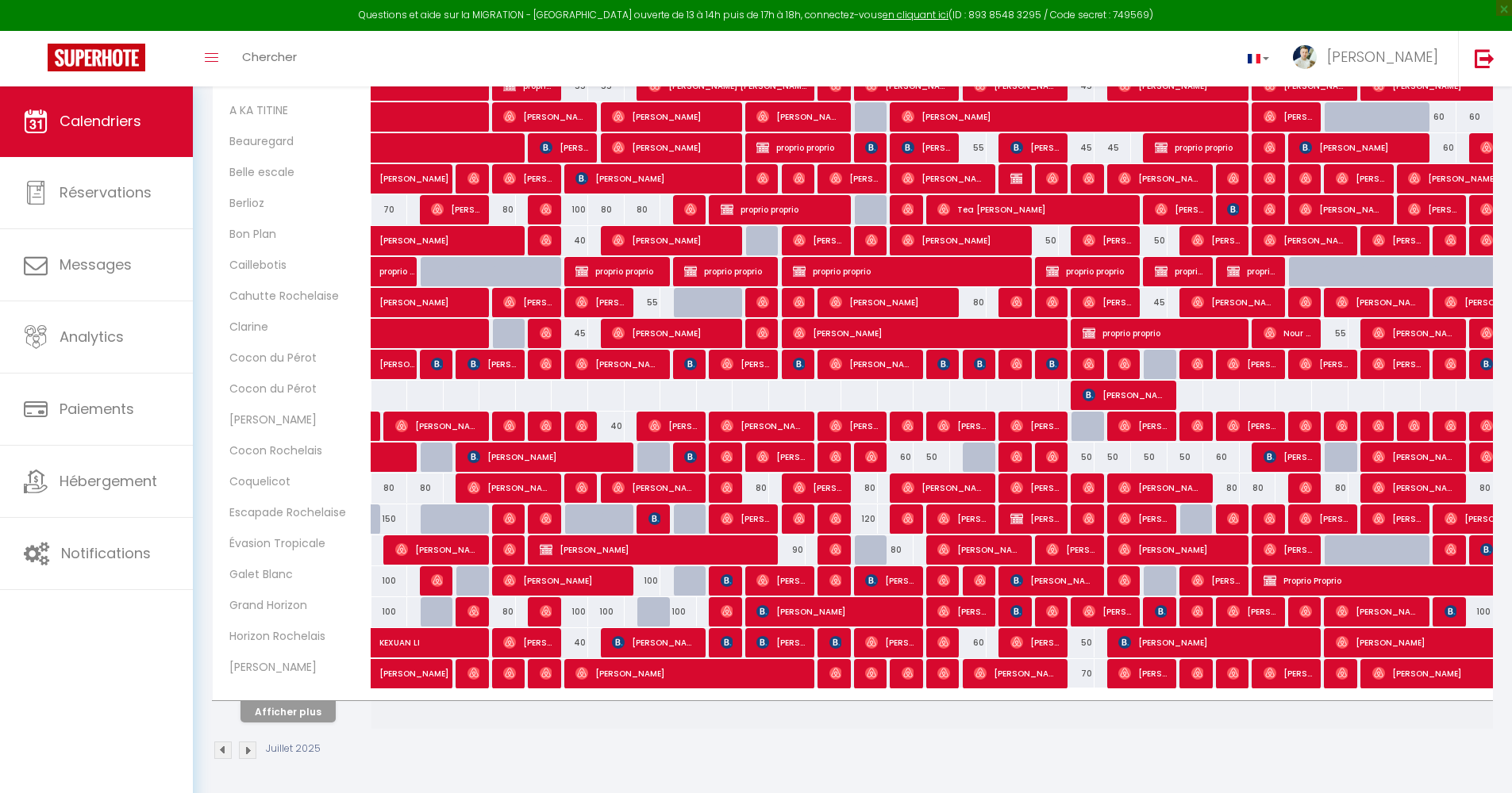
click at [316, 572] on button "Afficher plus" at bounding box center [287, 712] width 95 height 21
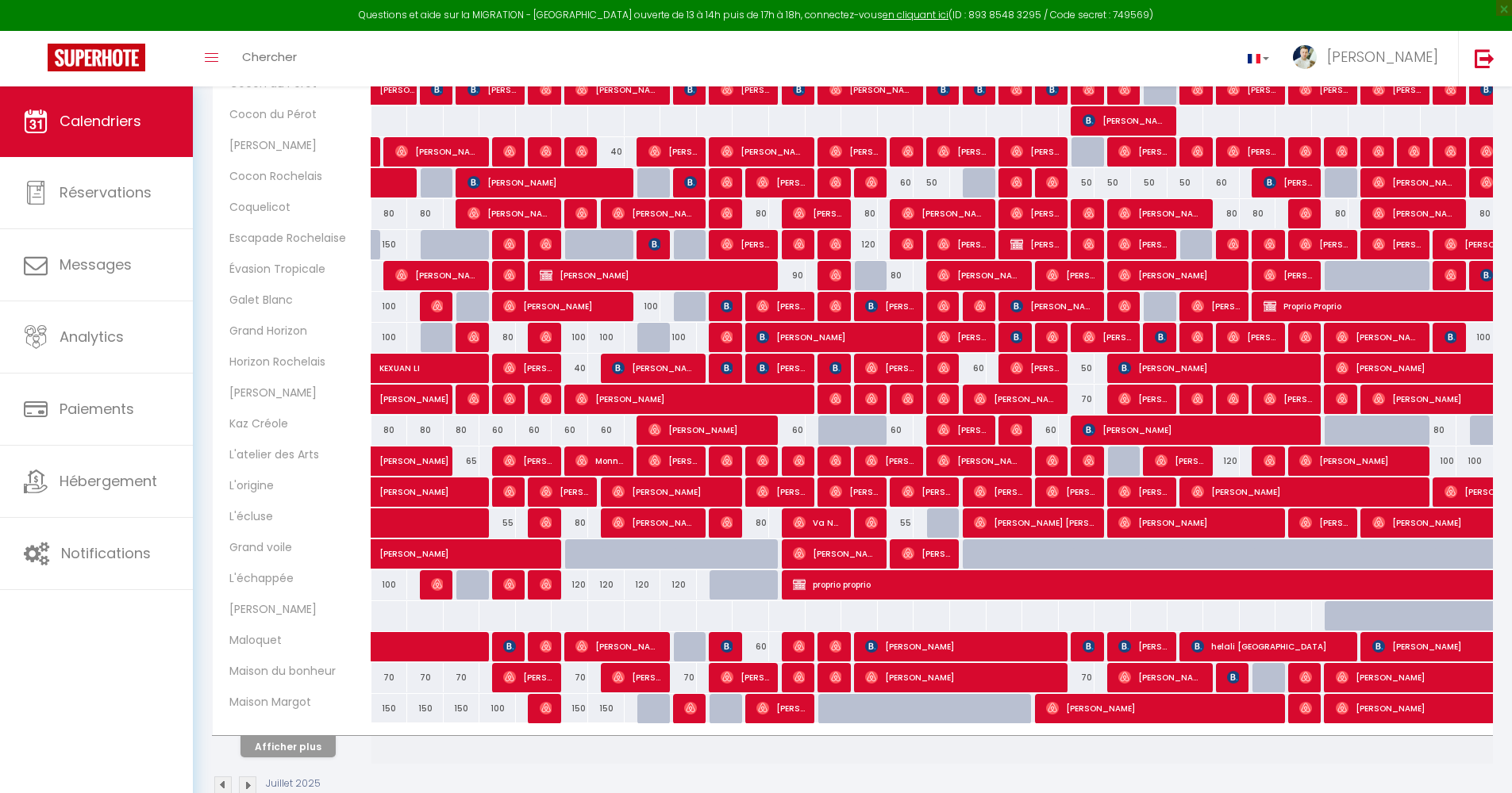
scroll to position [592, 0]
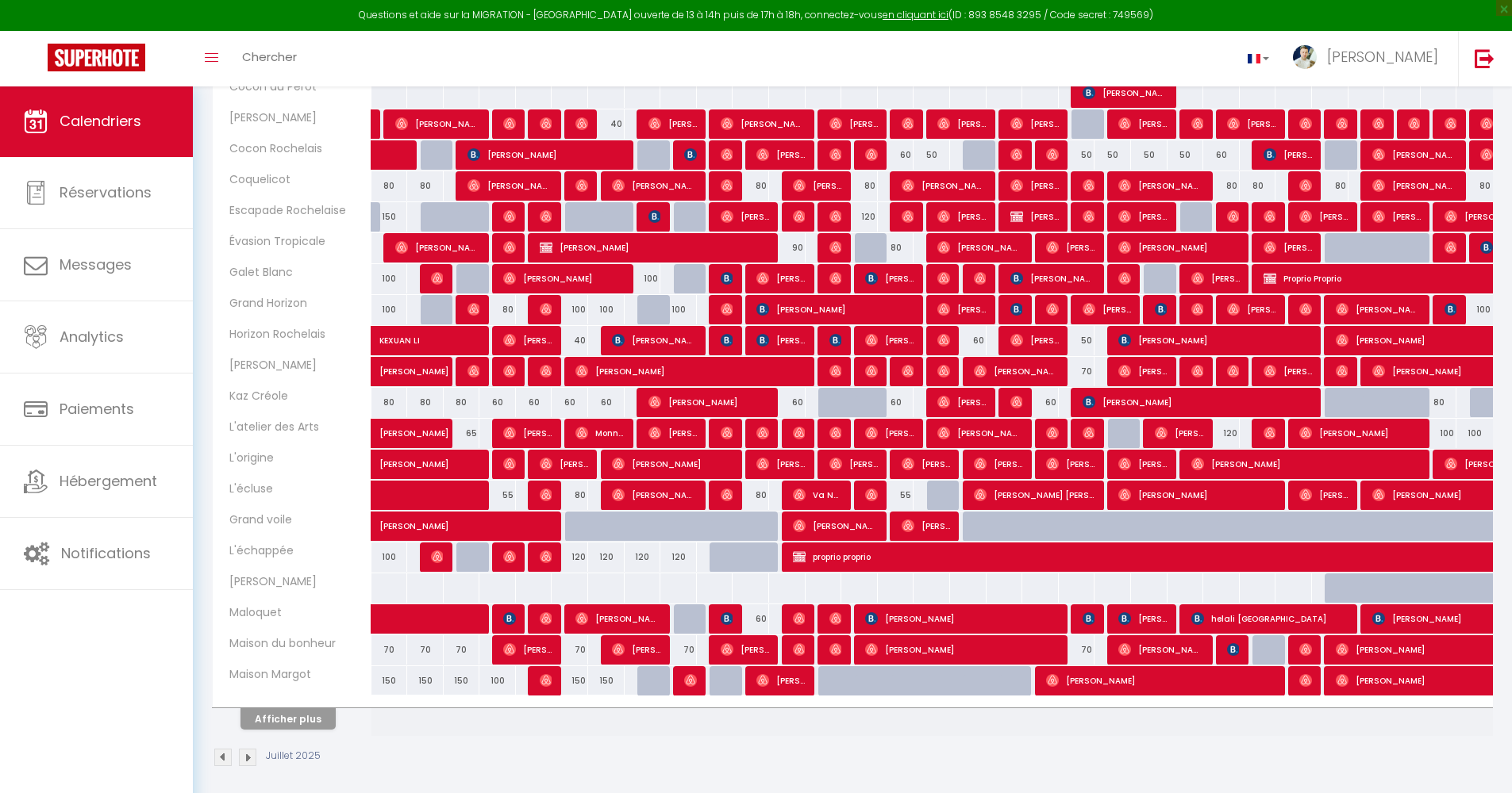
click at [293, 572] on button "Afficher plus" at bounding box center [287, 719] width 95 height 21
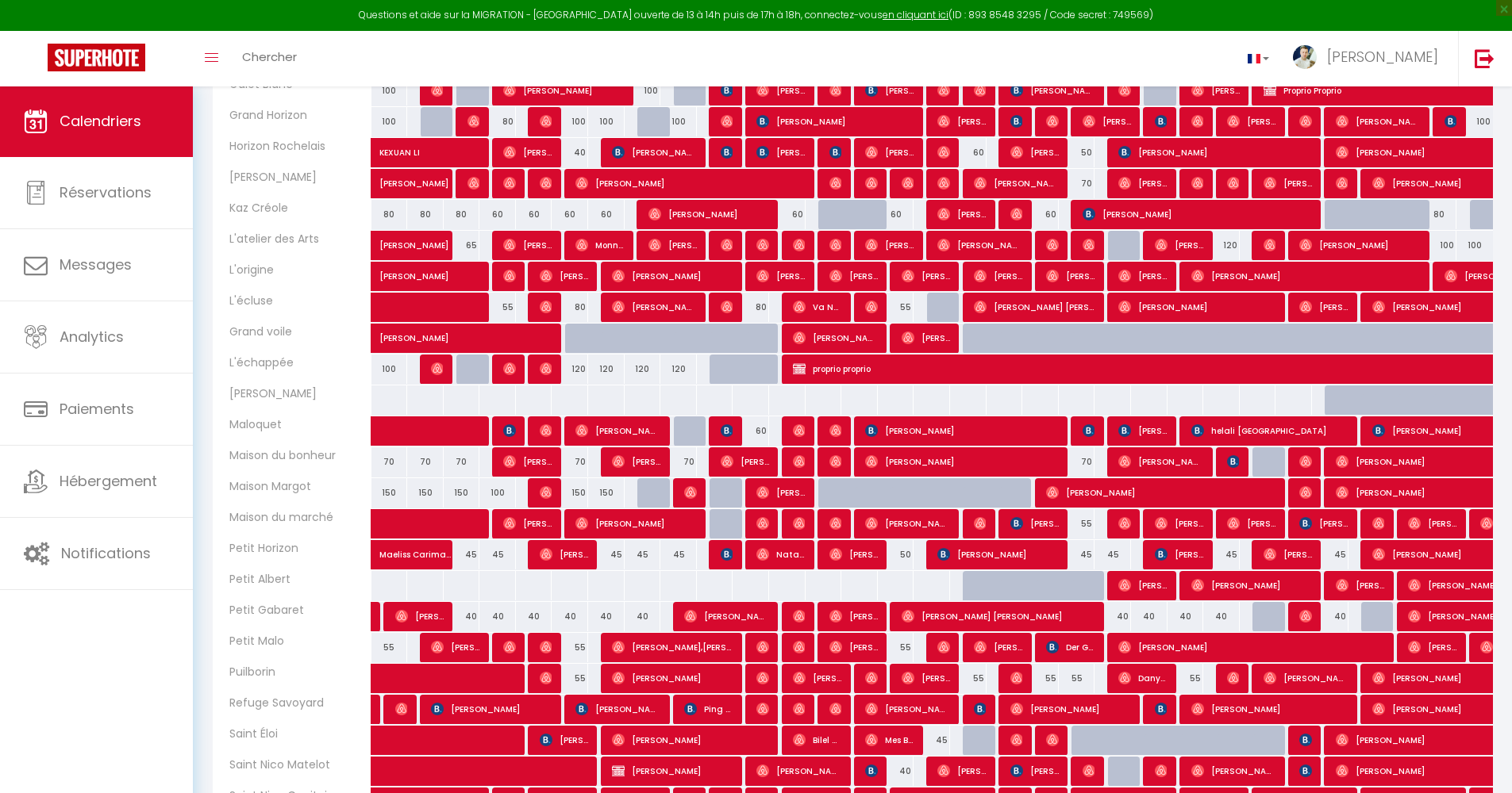
scroll to position [882, 0]
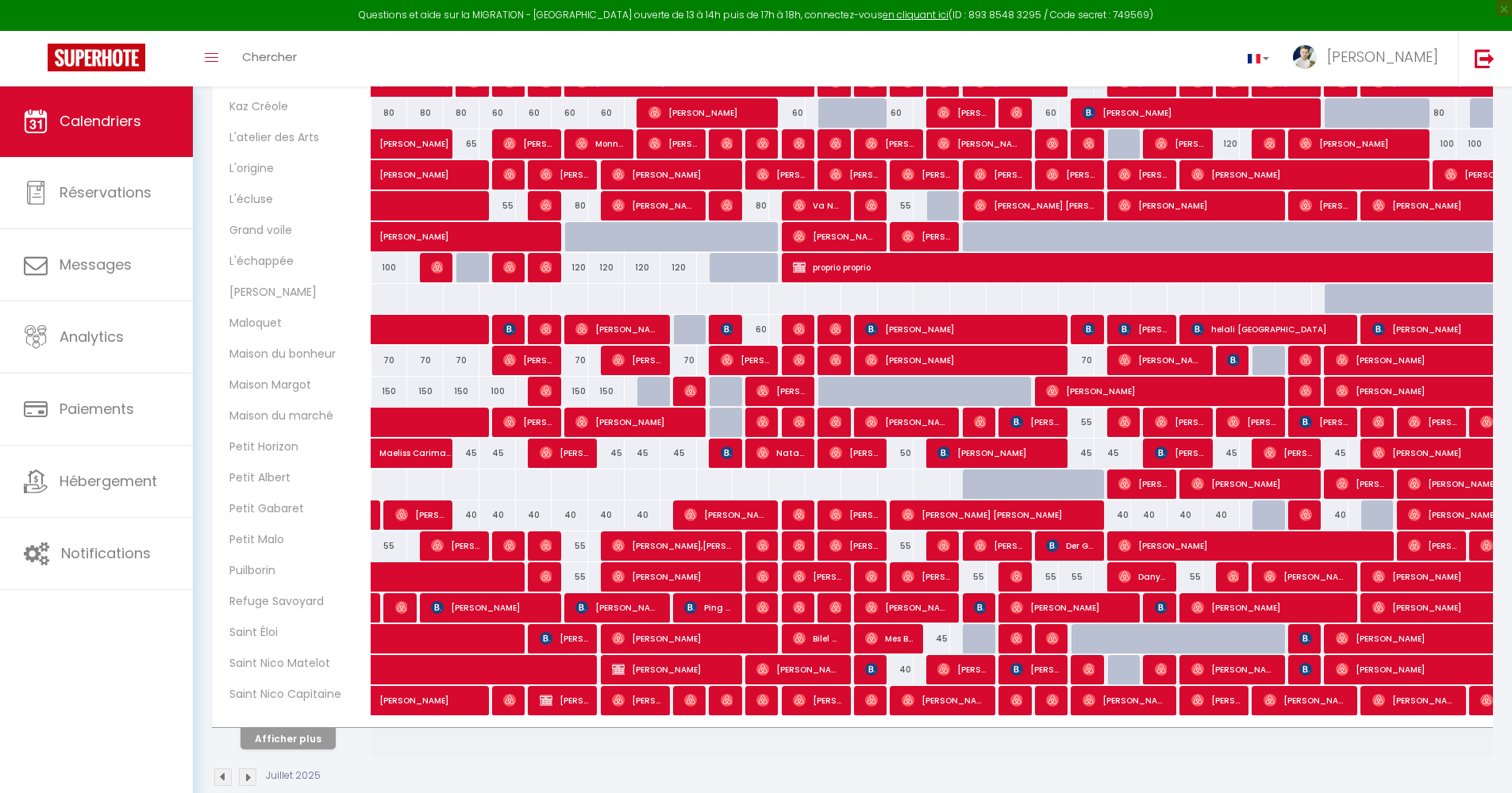
click at [254, 572] on button "Afficher plus" at bounding box center [287, 739] width 95 height 21
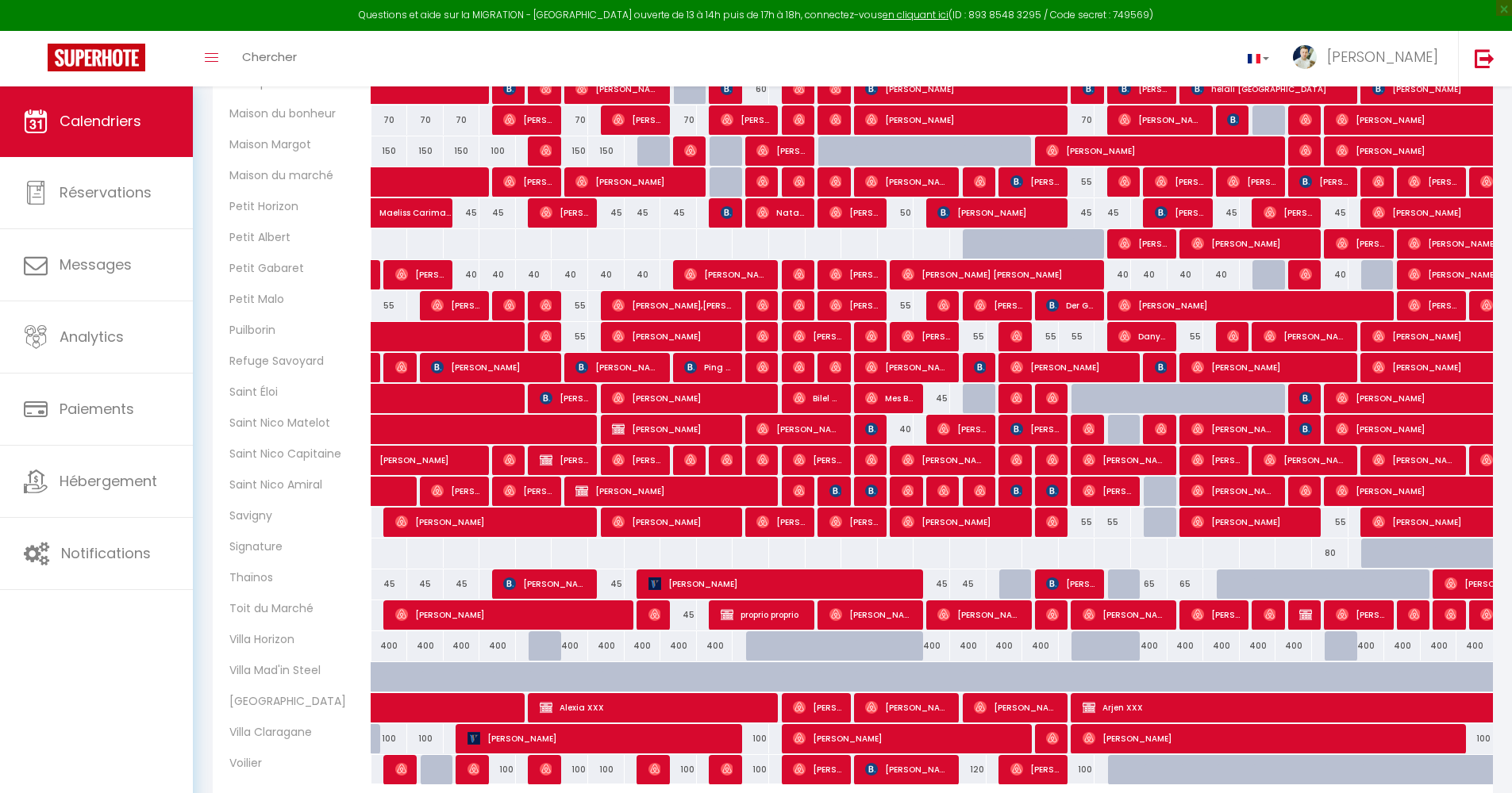
scroll to position [1209, 0]
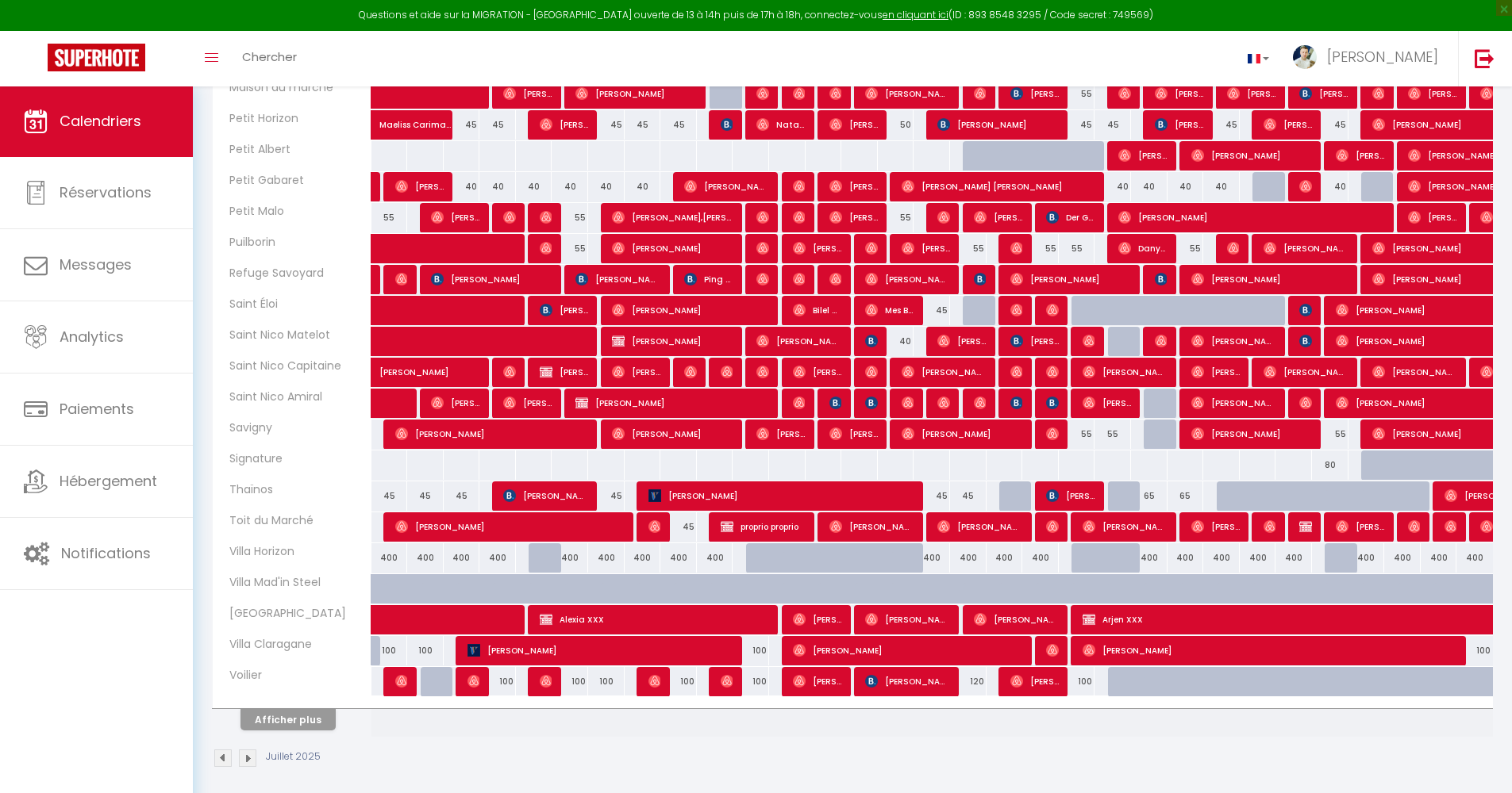
click at [807, 572] on span "[PERSON_NAME]" at bounding box center [908, 650] width 231 height 30
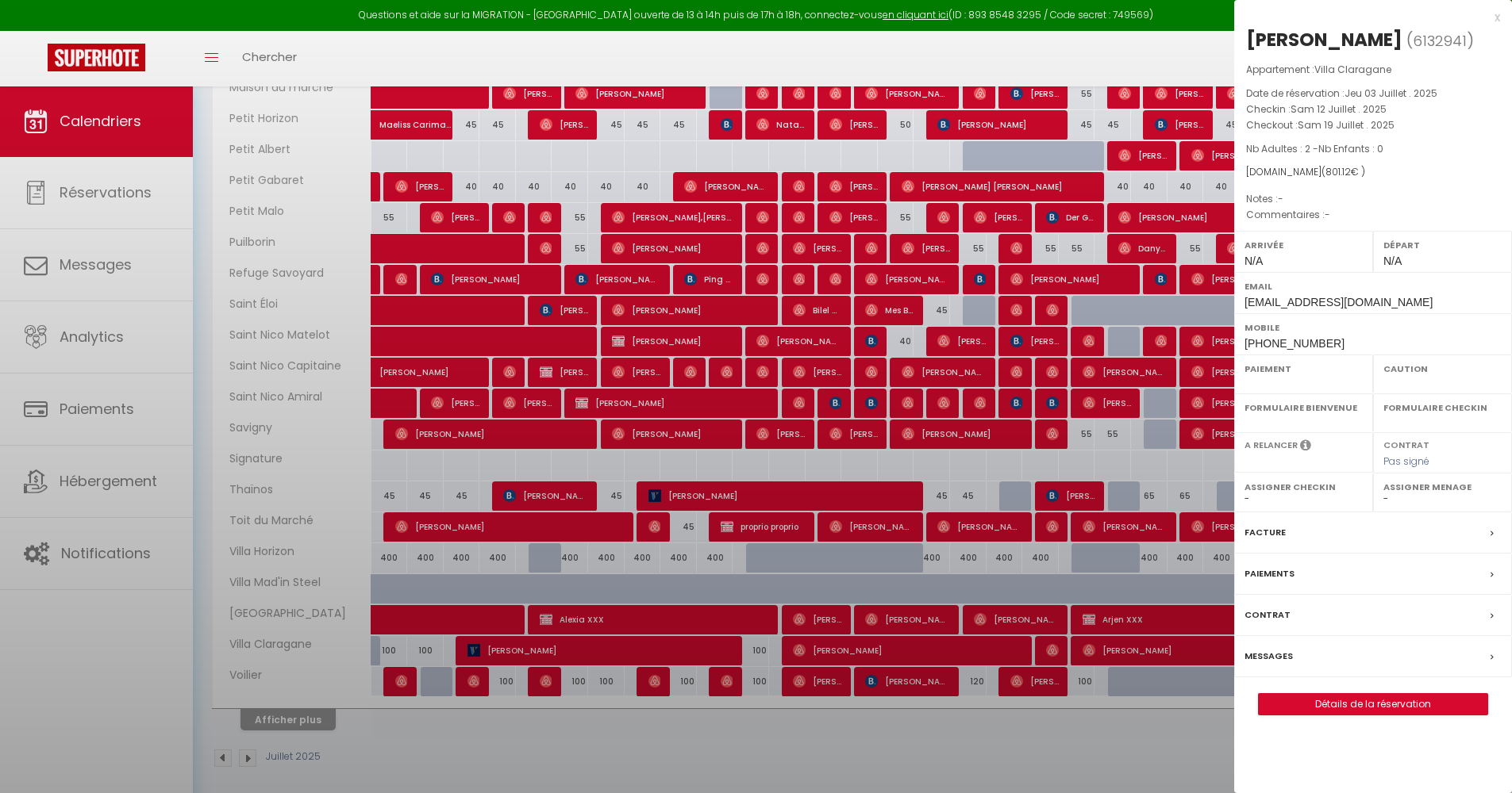
select select "OK"
select select "0"
select select "1"
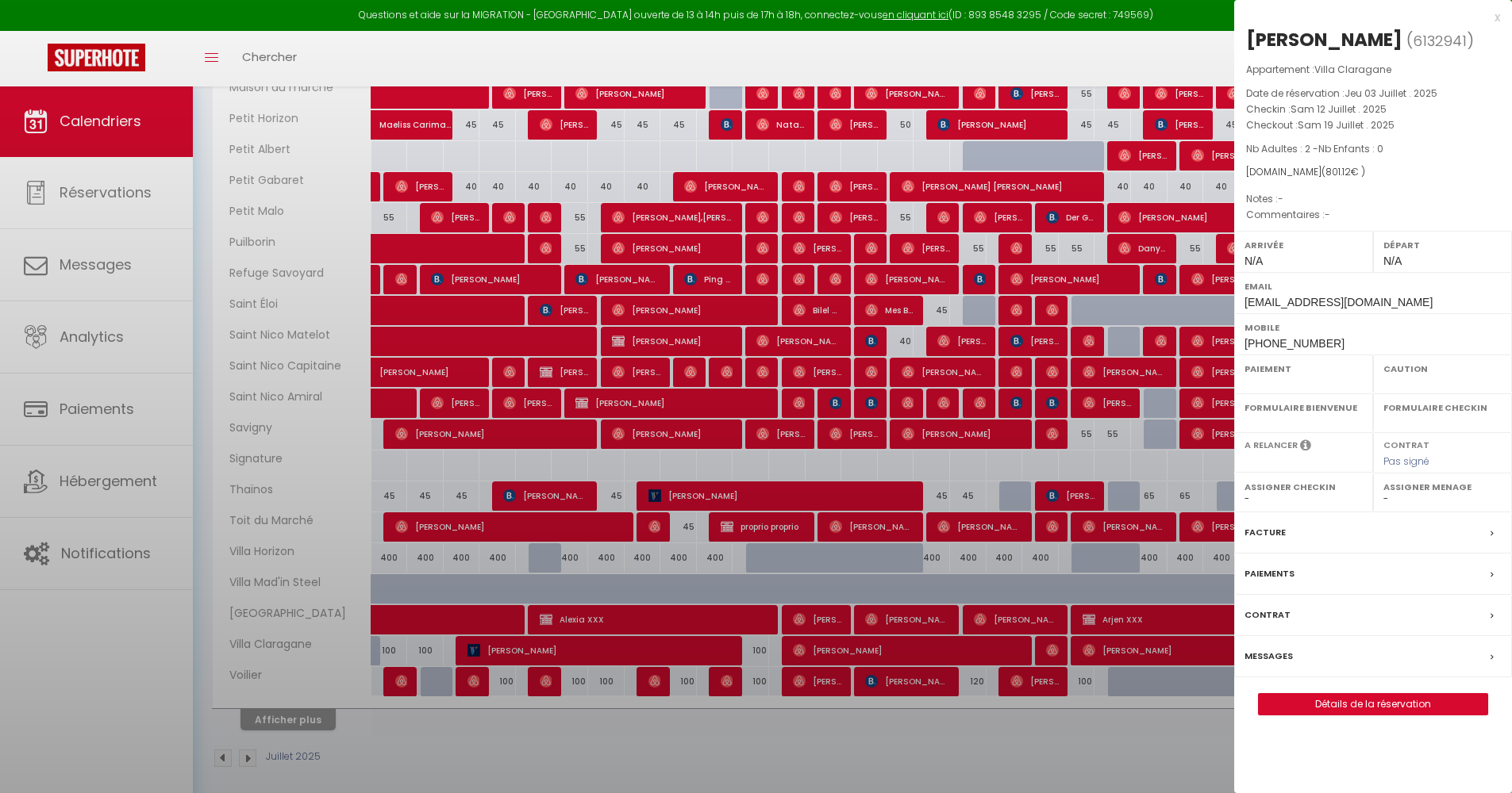
select select
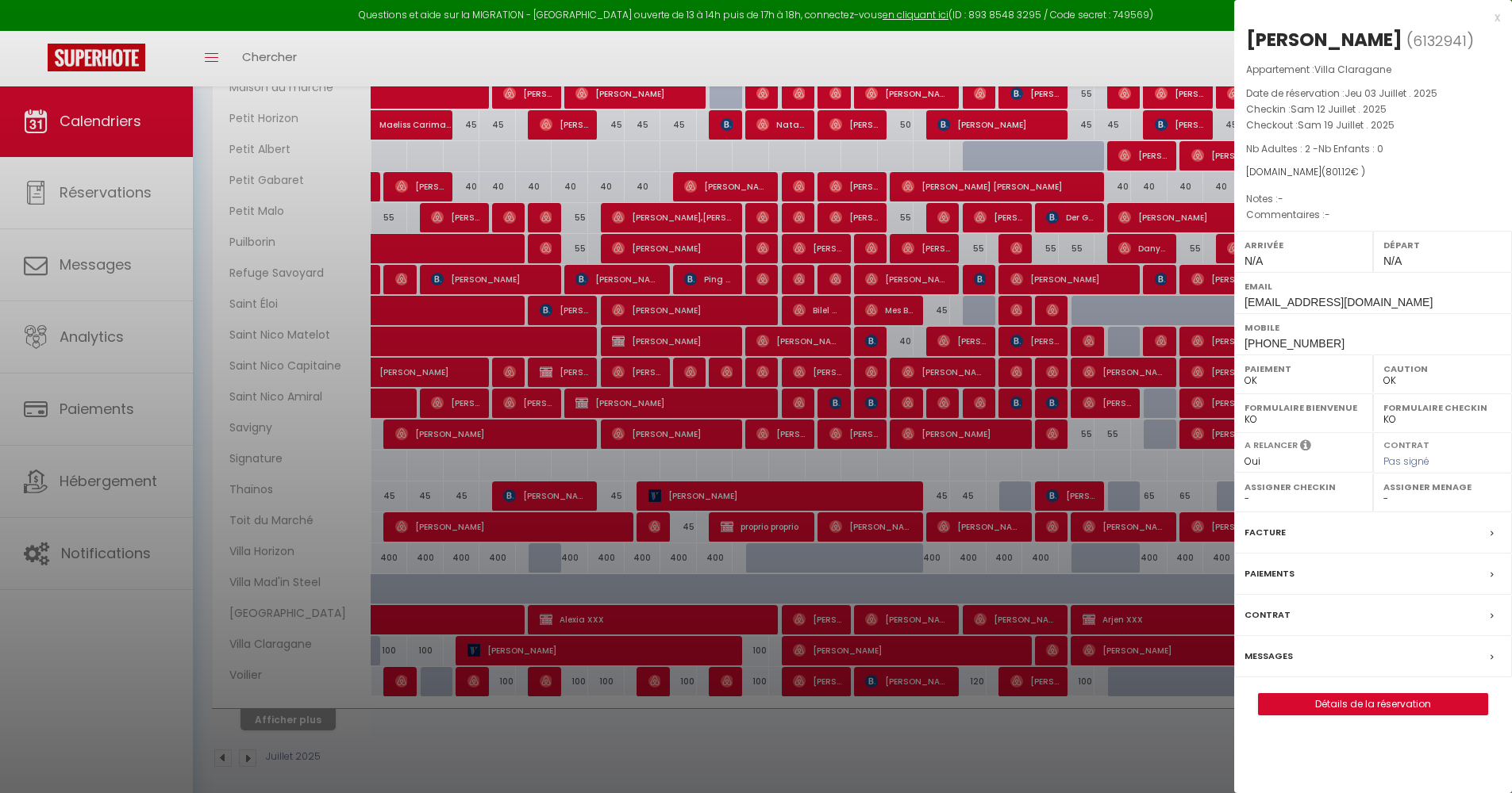
click at [774, 572] on div at bounding box center [756, 396] width 1512 height 793
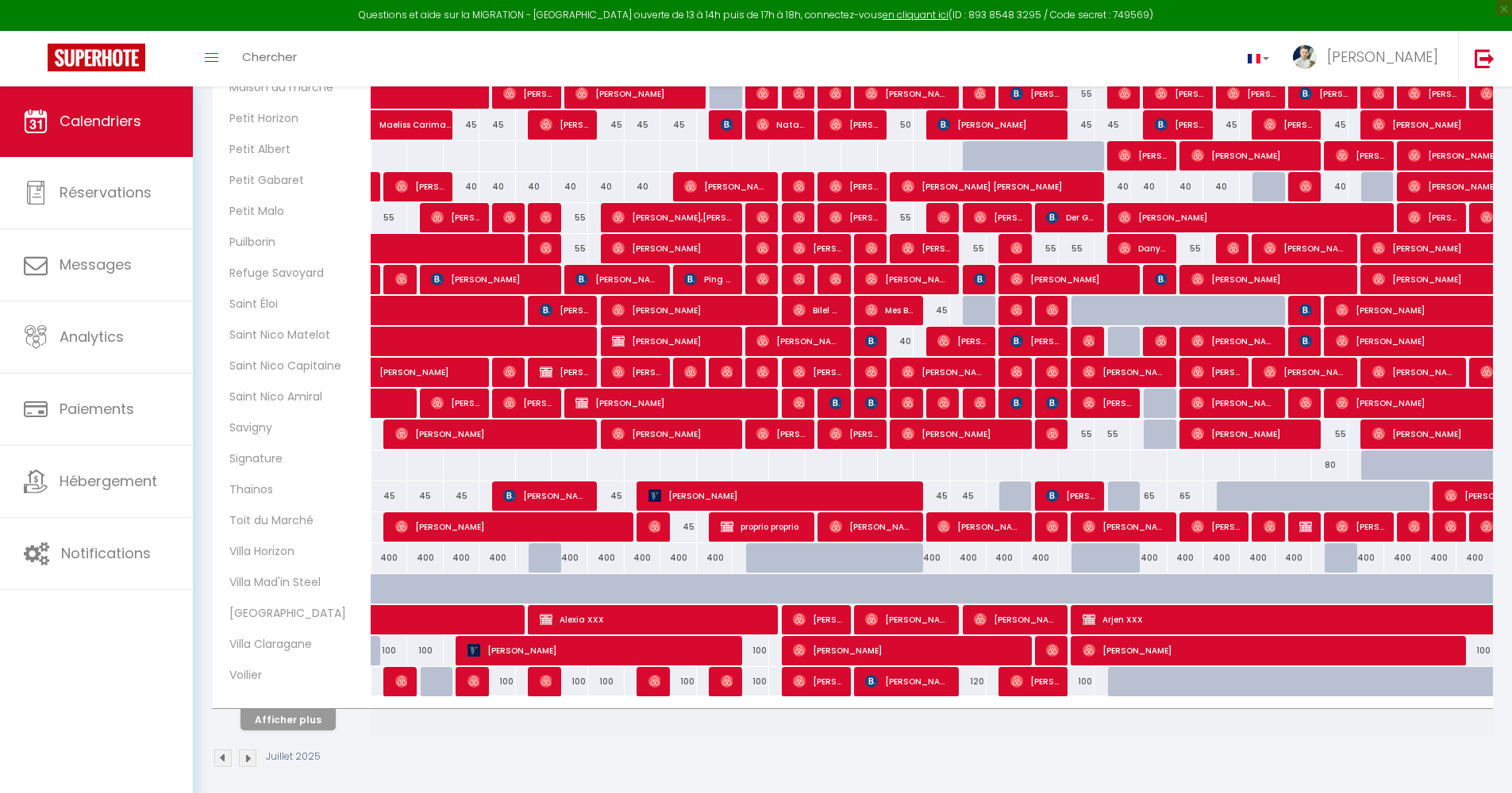
click at [318, 572] on button "Afficher plus" at bounding box center [287, 719] width 95 height 21
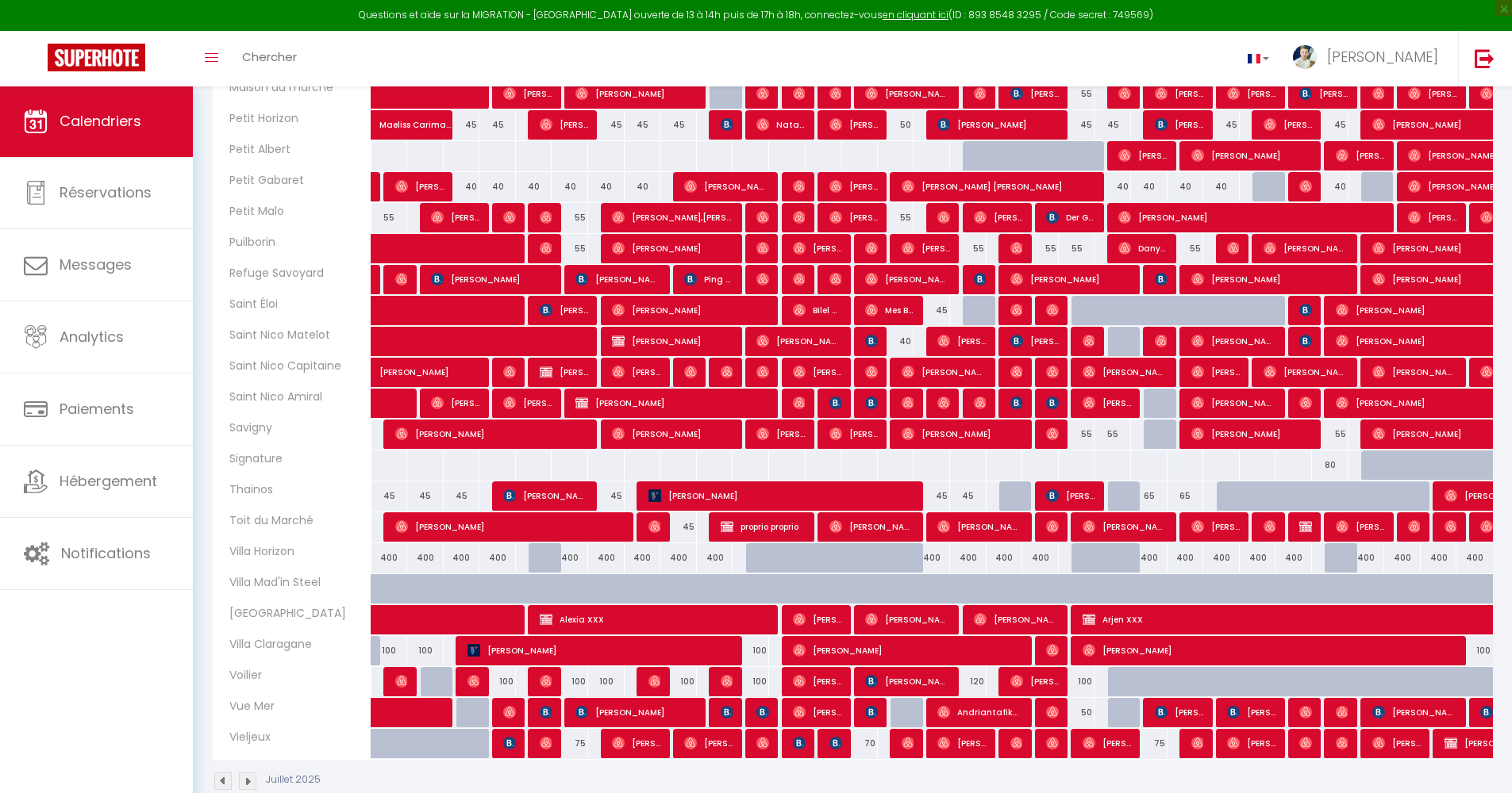
click at [244, 572] on img at bounding box center [248, 781] width 18 height 18
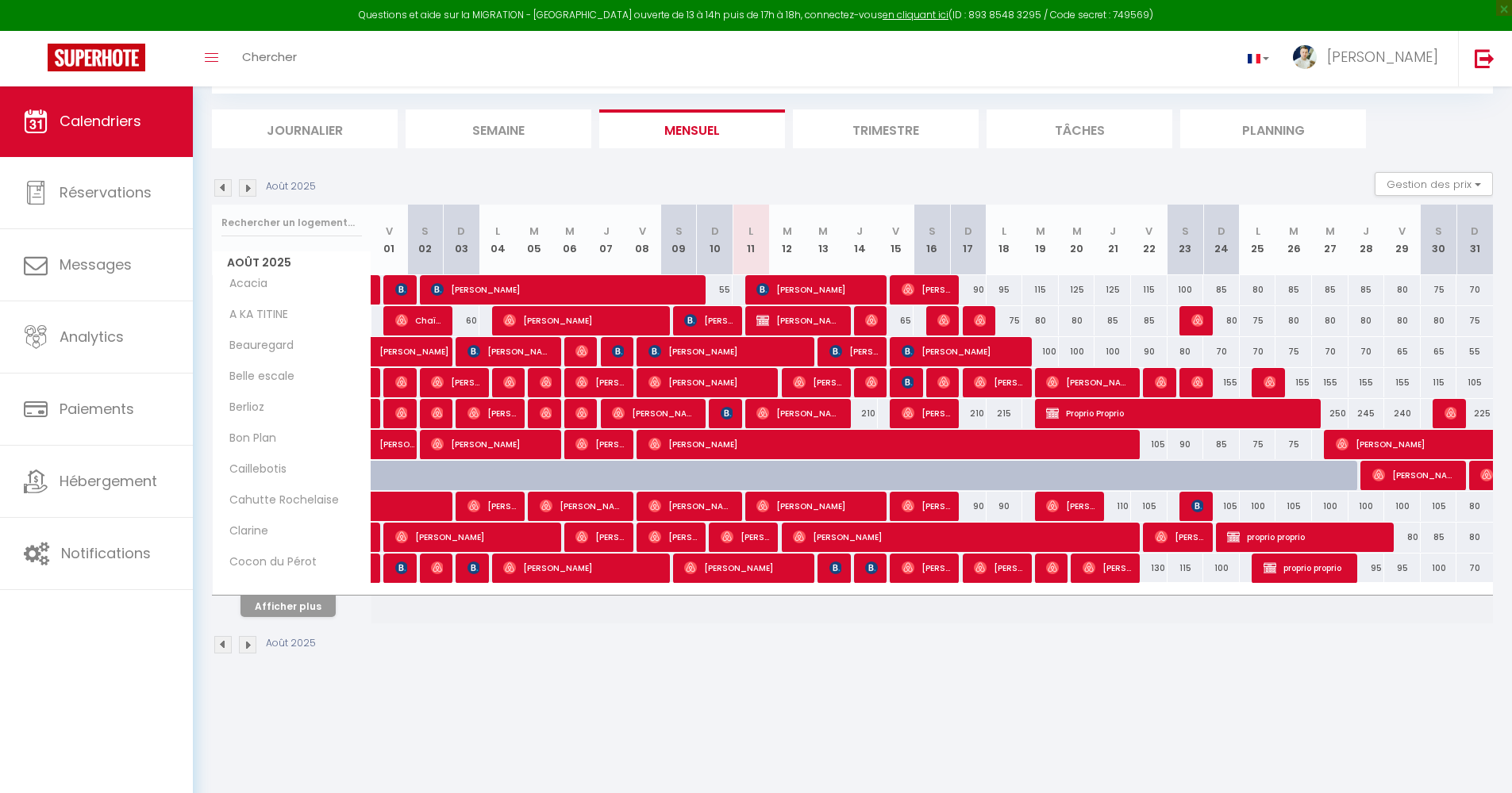
click at [284, 572] on button "Afficher plus" at bounding box center [287, 606] width 95 height 21
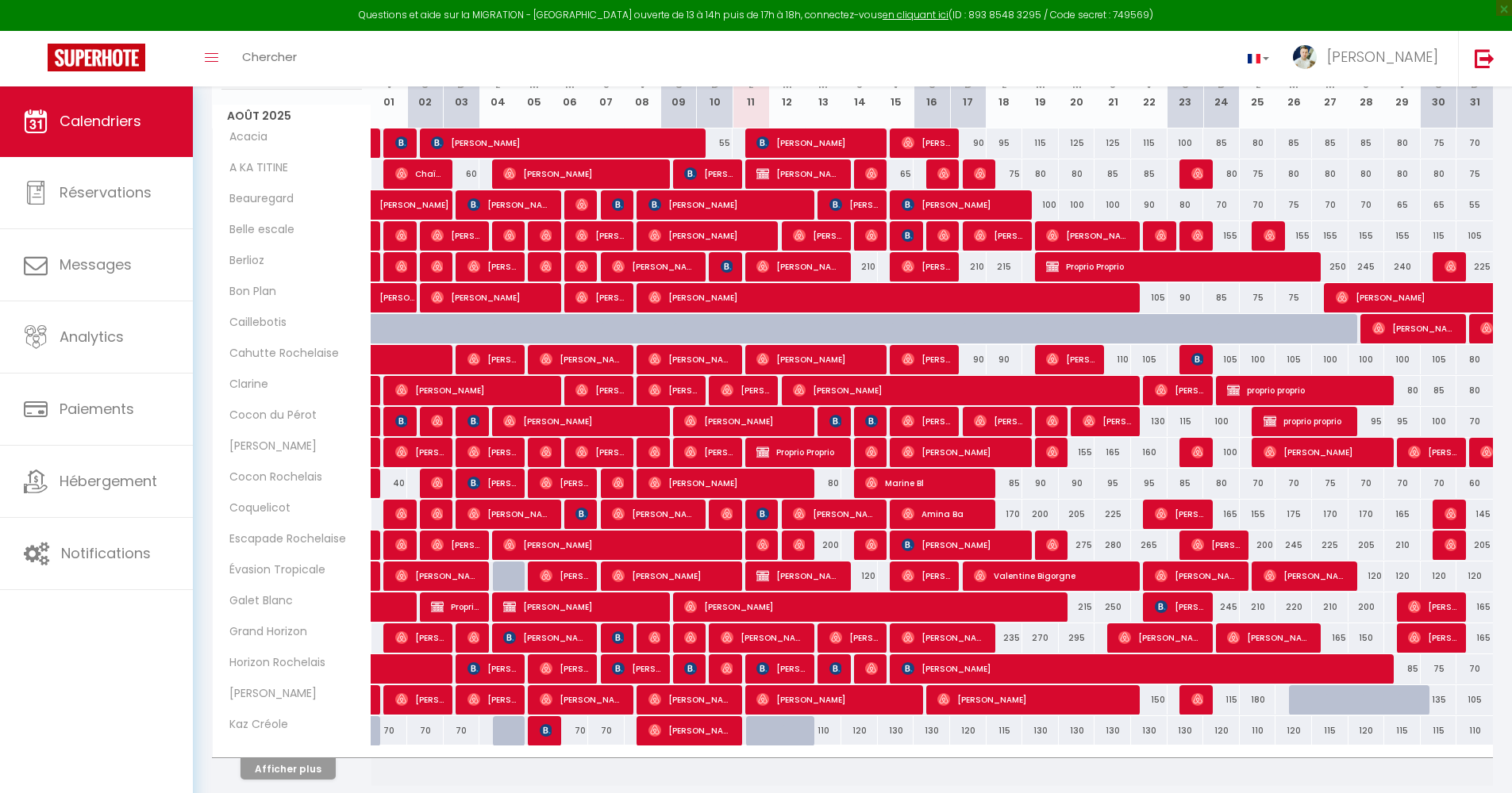
scroll to position [290, 0]
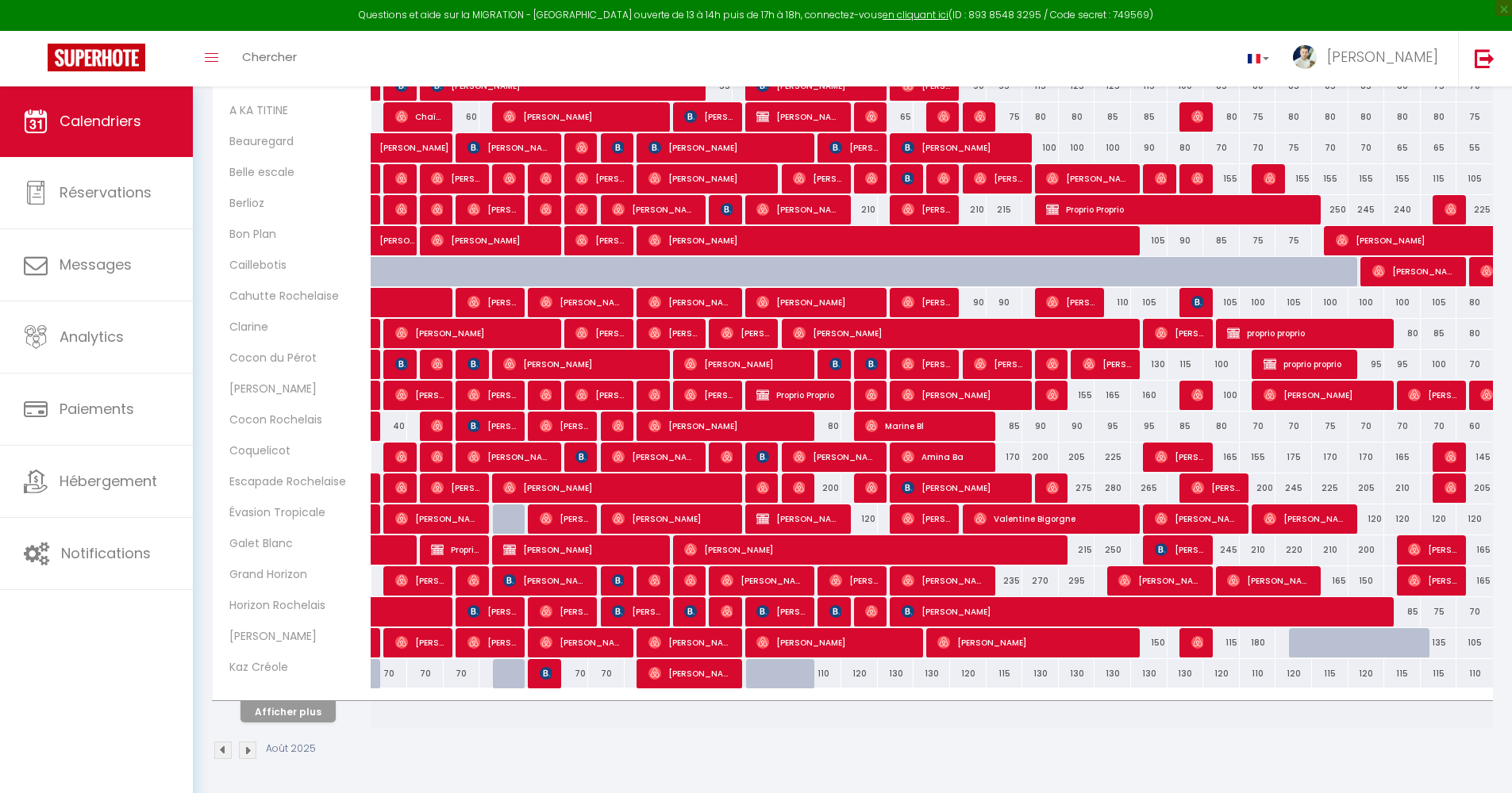
click at [775, 484] on div at bounding box center [760, 489] width 36 height 30
click at [797, 493] on img at bounding box center [799, 487] width 12 height 12
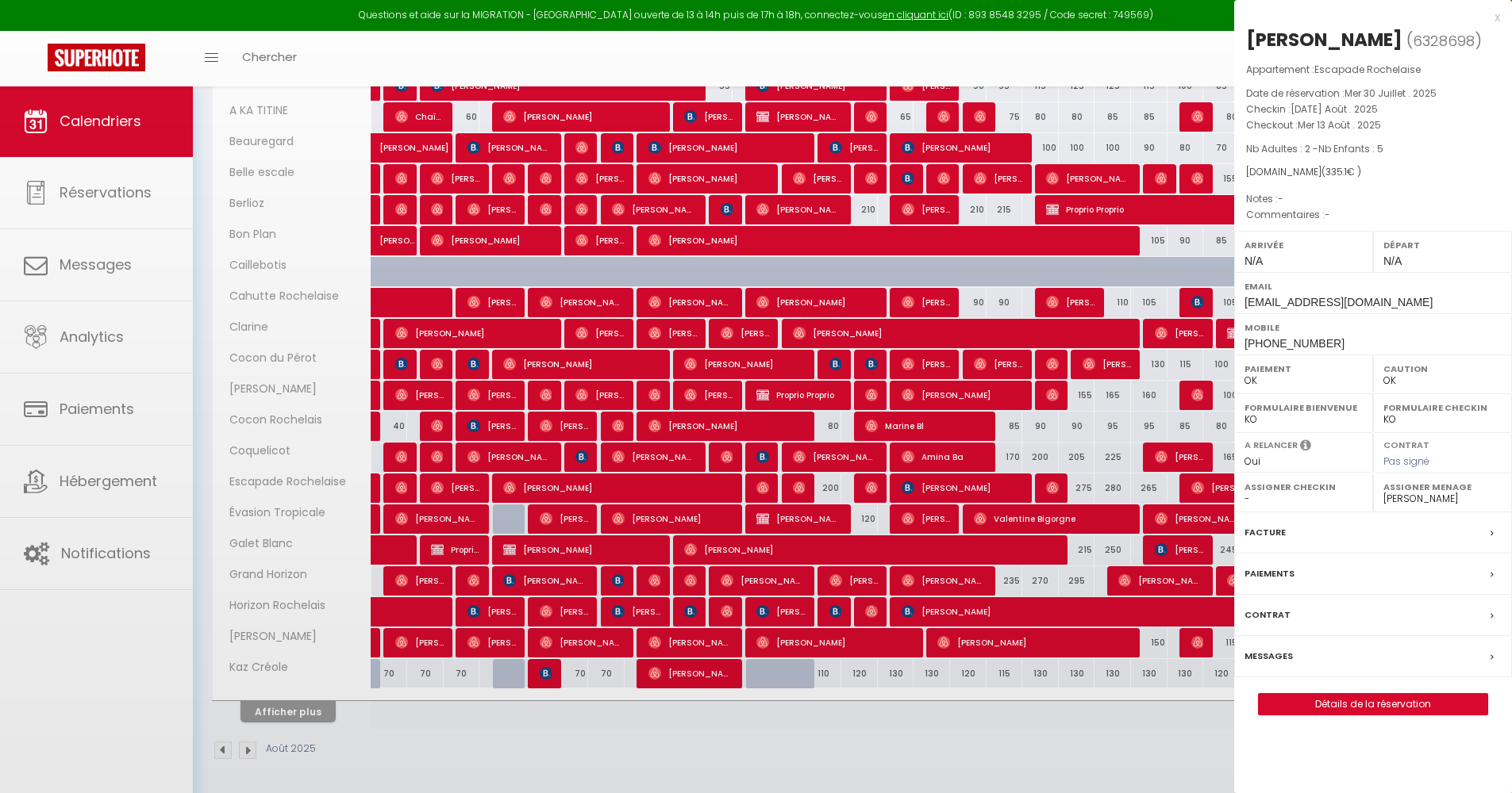
select select
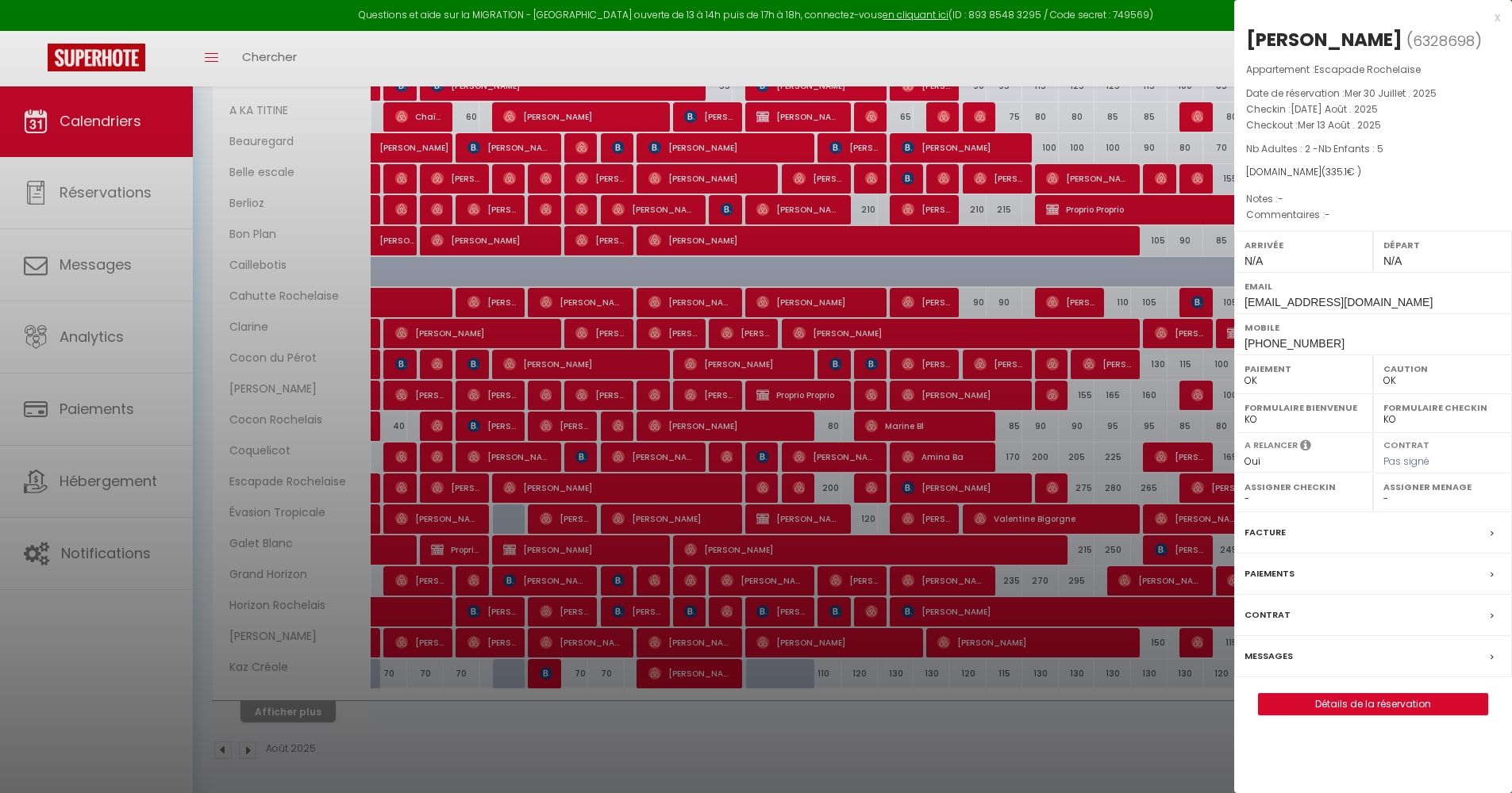
click at [797, 492] on div at bounding box center [756, 396] width 1512 height 793
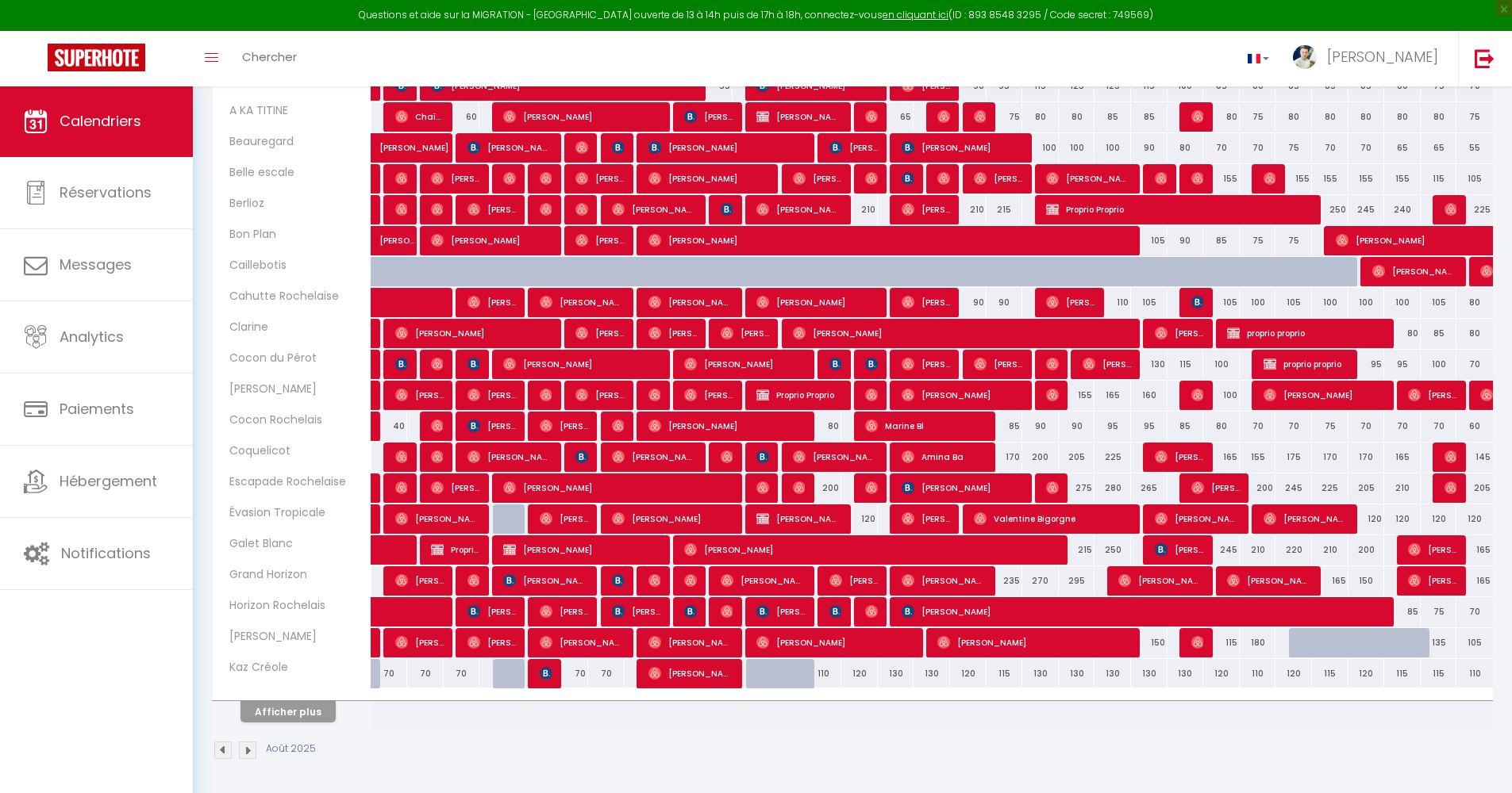
click at [261, 572] on button "Afficher plus" at bounding box center [287, 712] width 95 height 21
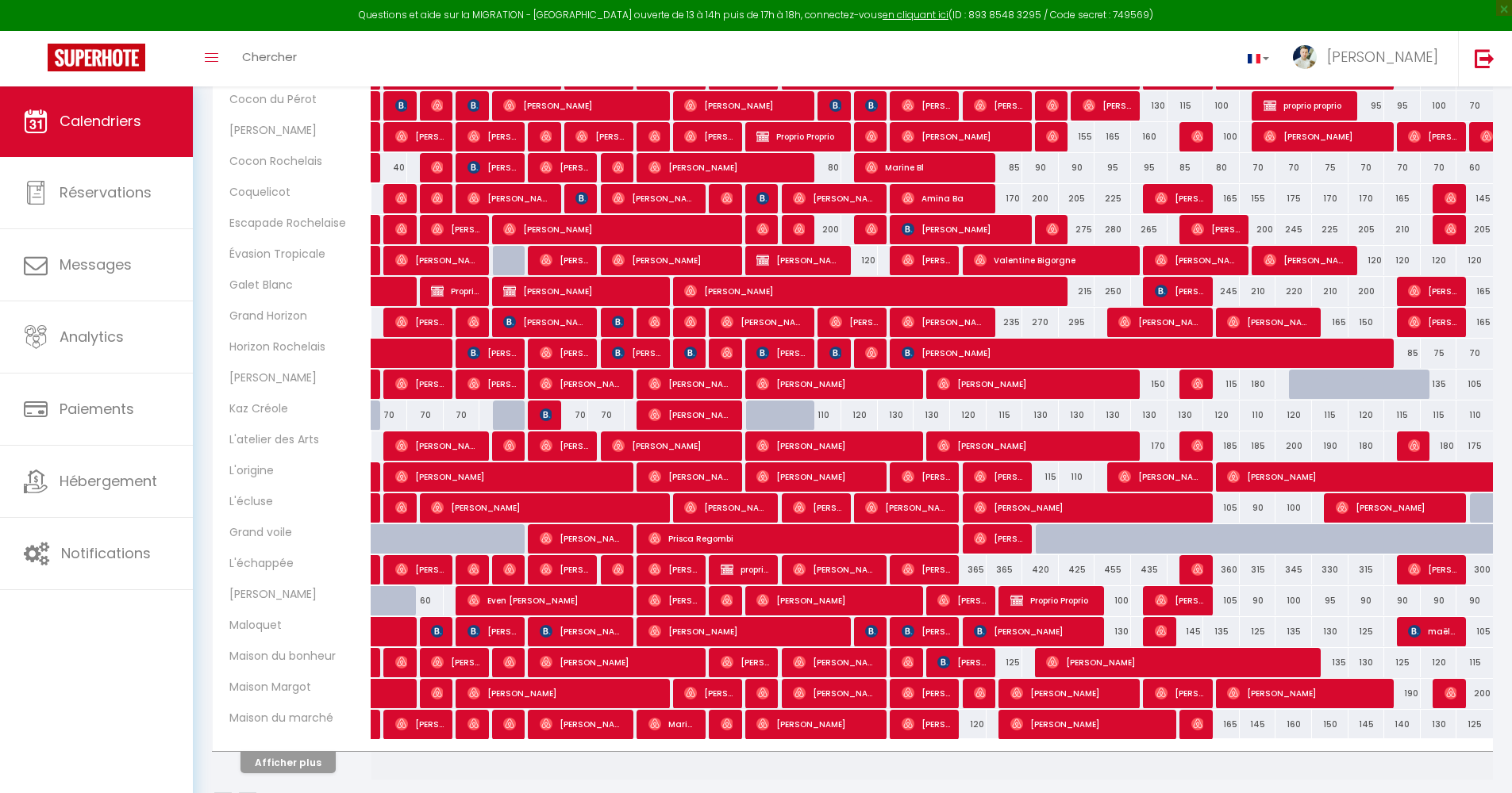
scroll to position [599, 0]
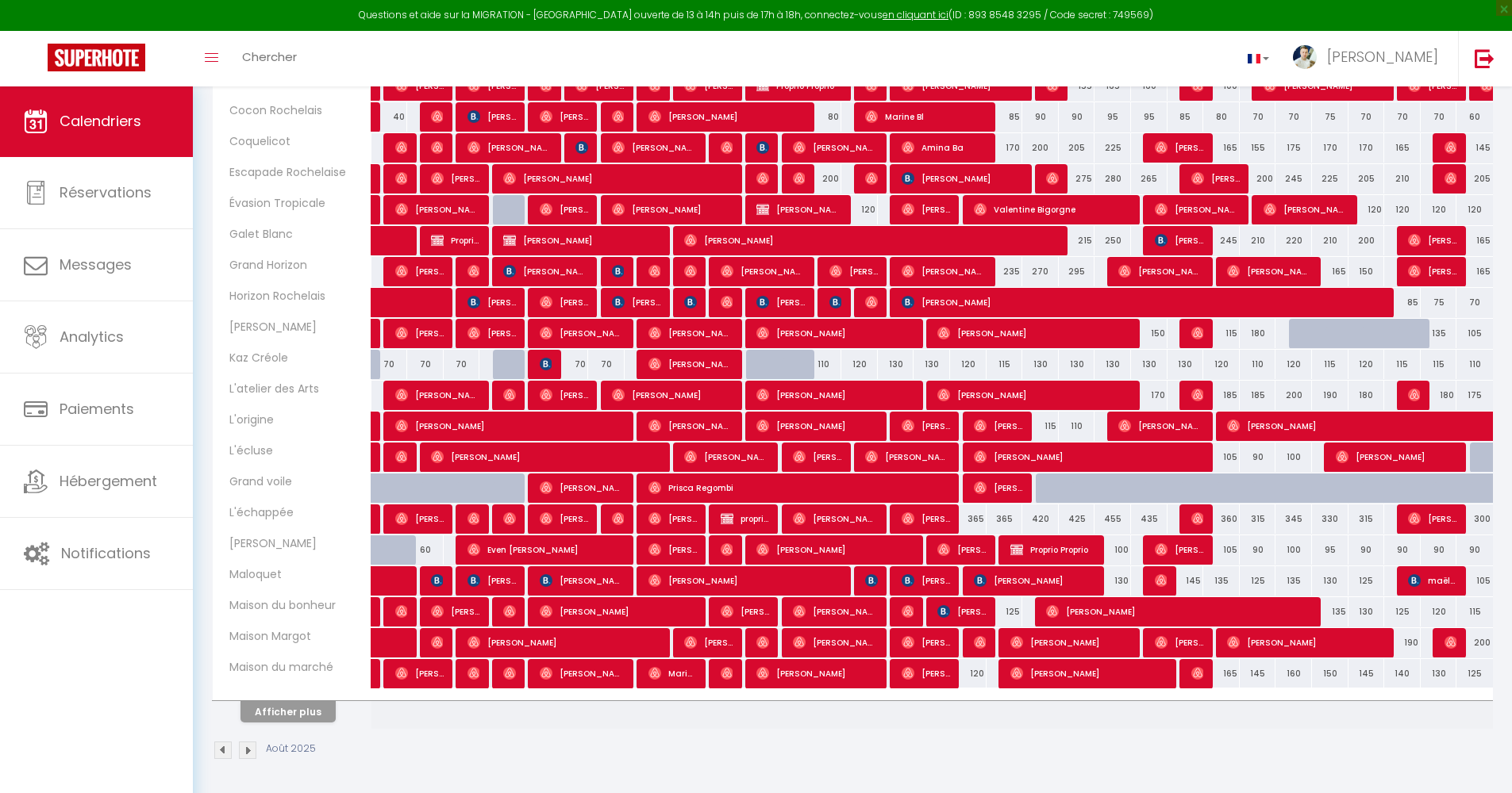
click at [300, 572] on button "Afficher plus" at bounding box center [287, 712] width 95 height 21
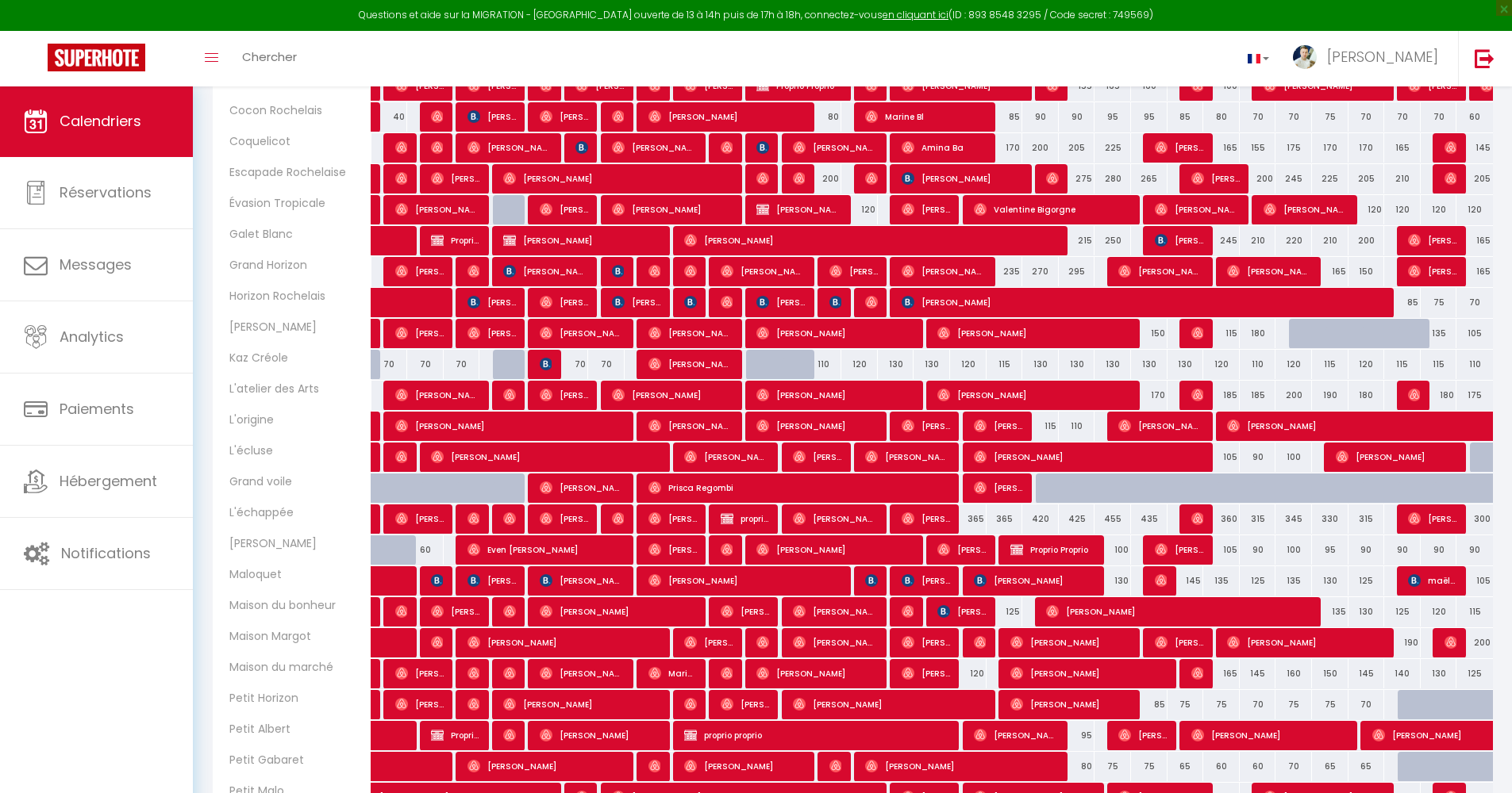
scroll to position [890, 0]
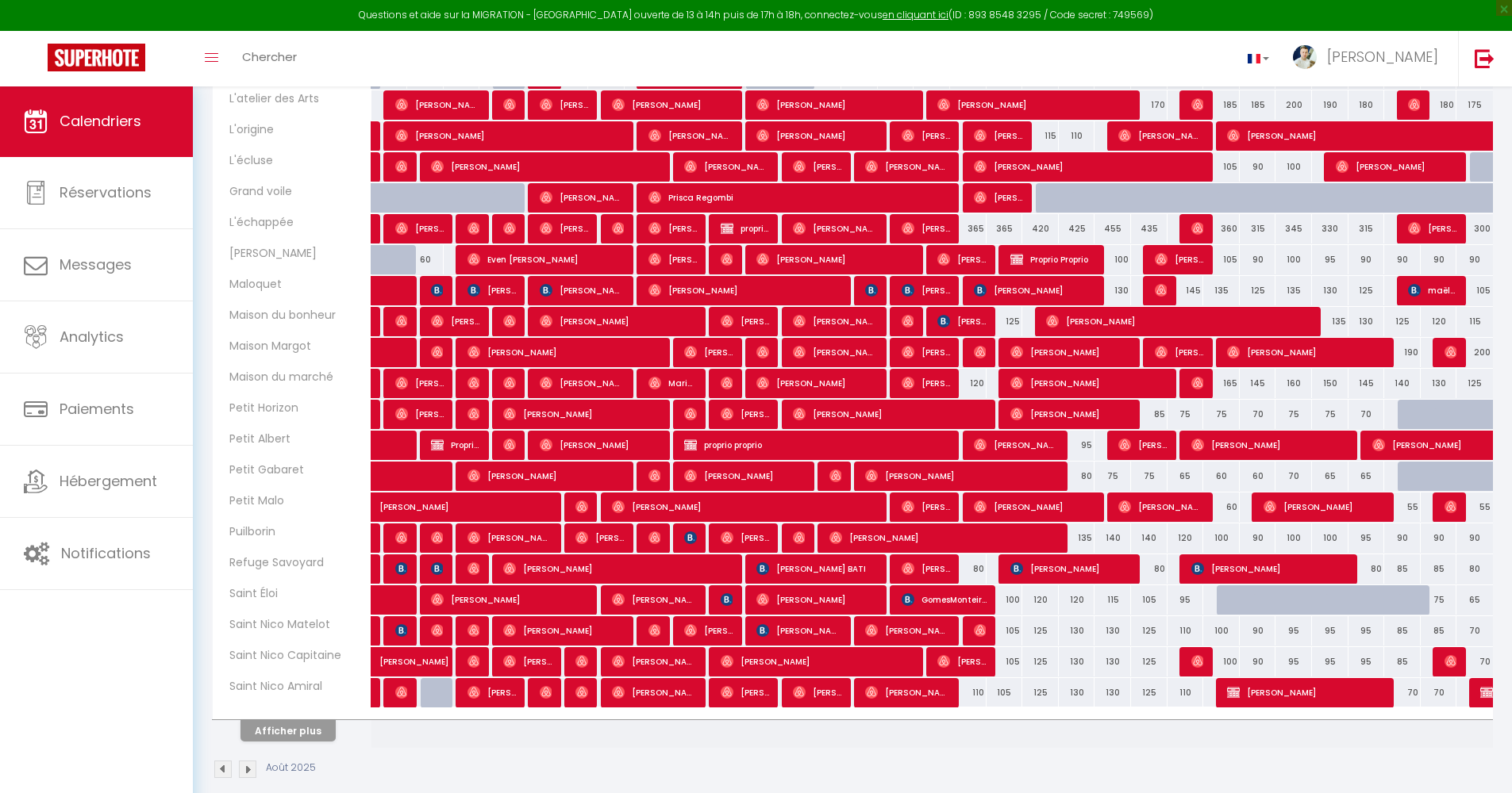
click at [321, 572] on button "Afficher plus" at bounding box center [287, 731] width 95 height 21
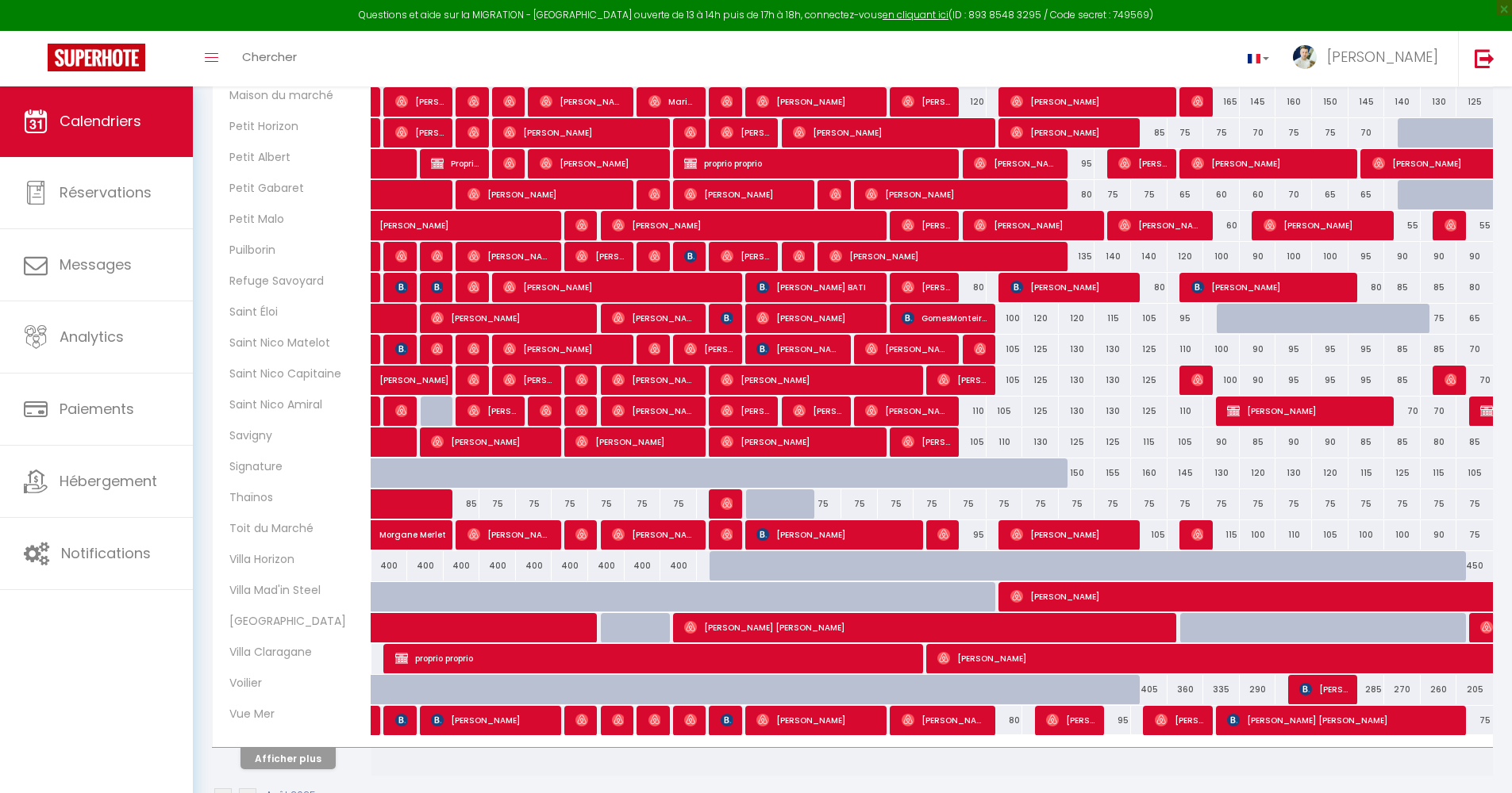
scroll to position [1174, 0]
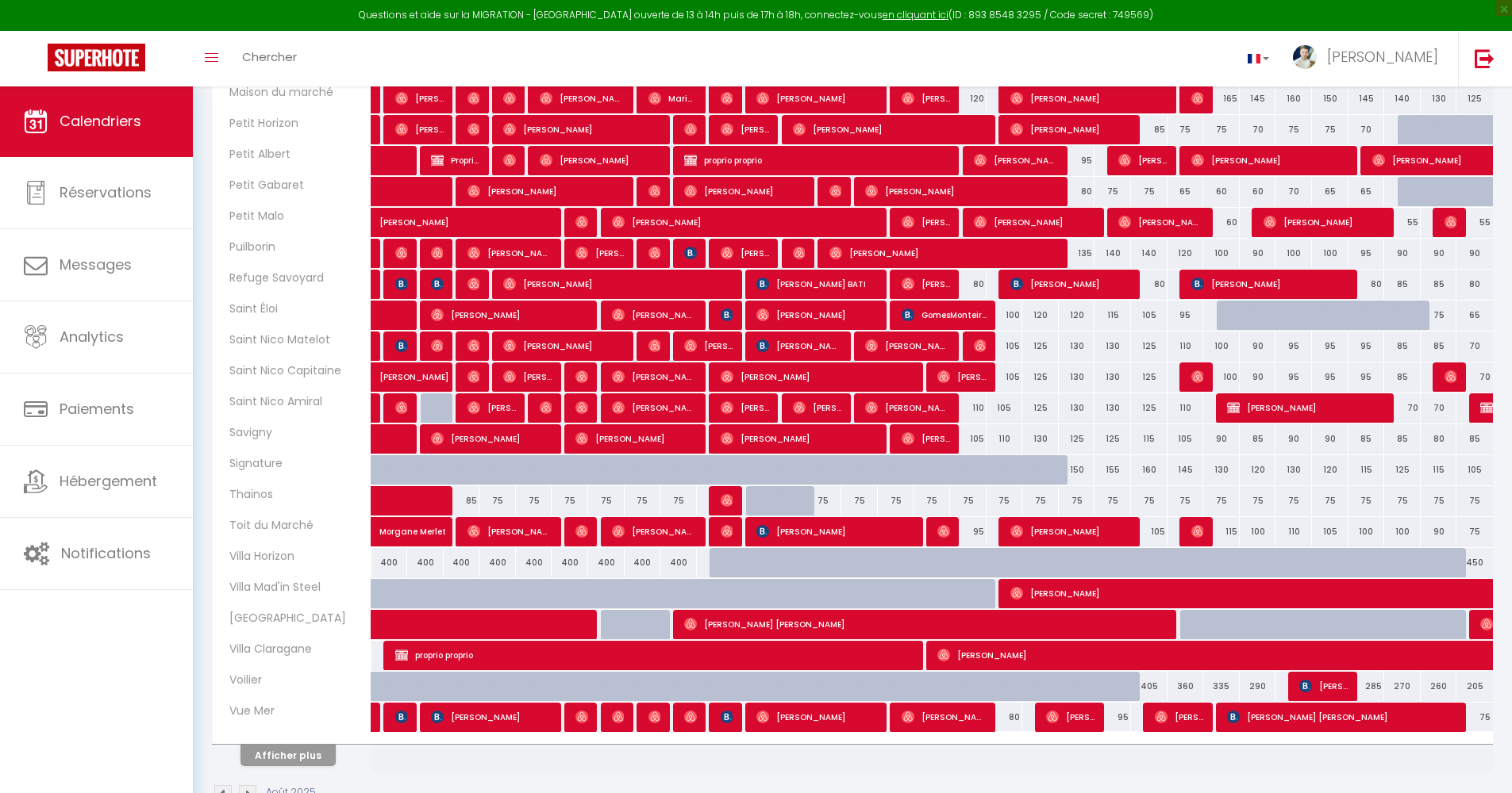
click at [279, 572] on div "Afficher plus" at bounding box center [288, 755] width 167 height 22
click at [311, 572] on button "Afficher plus" at bounding box center [287, 756] width 95 height 21
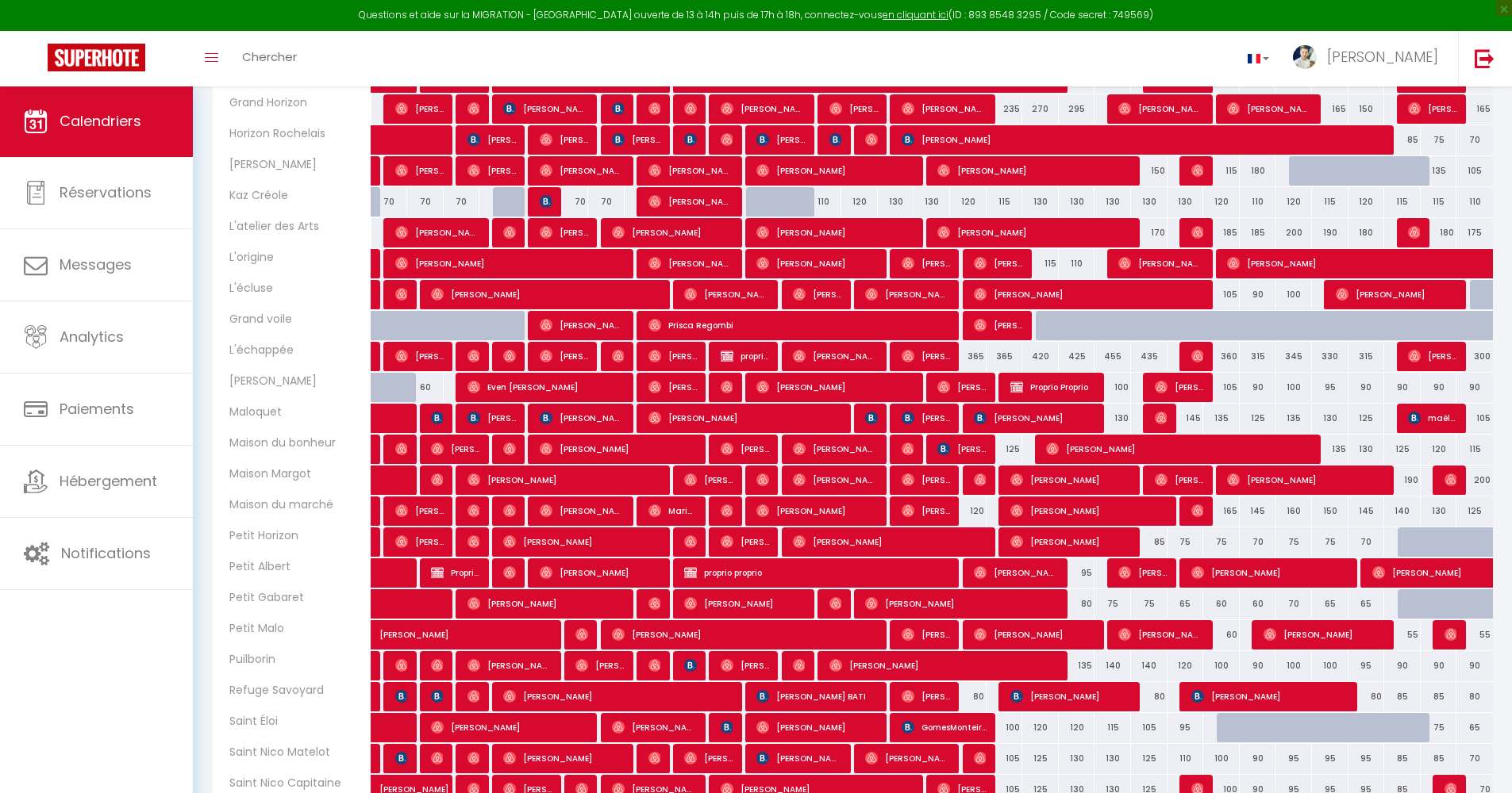
scroll to position [0, 0]
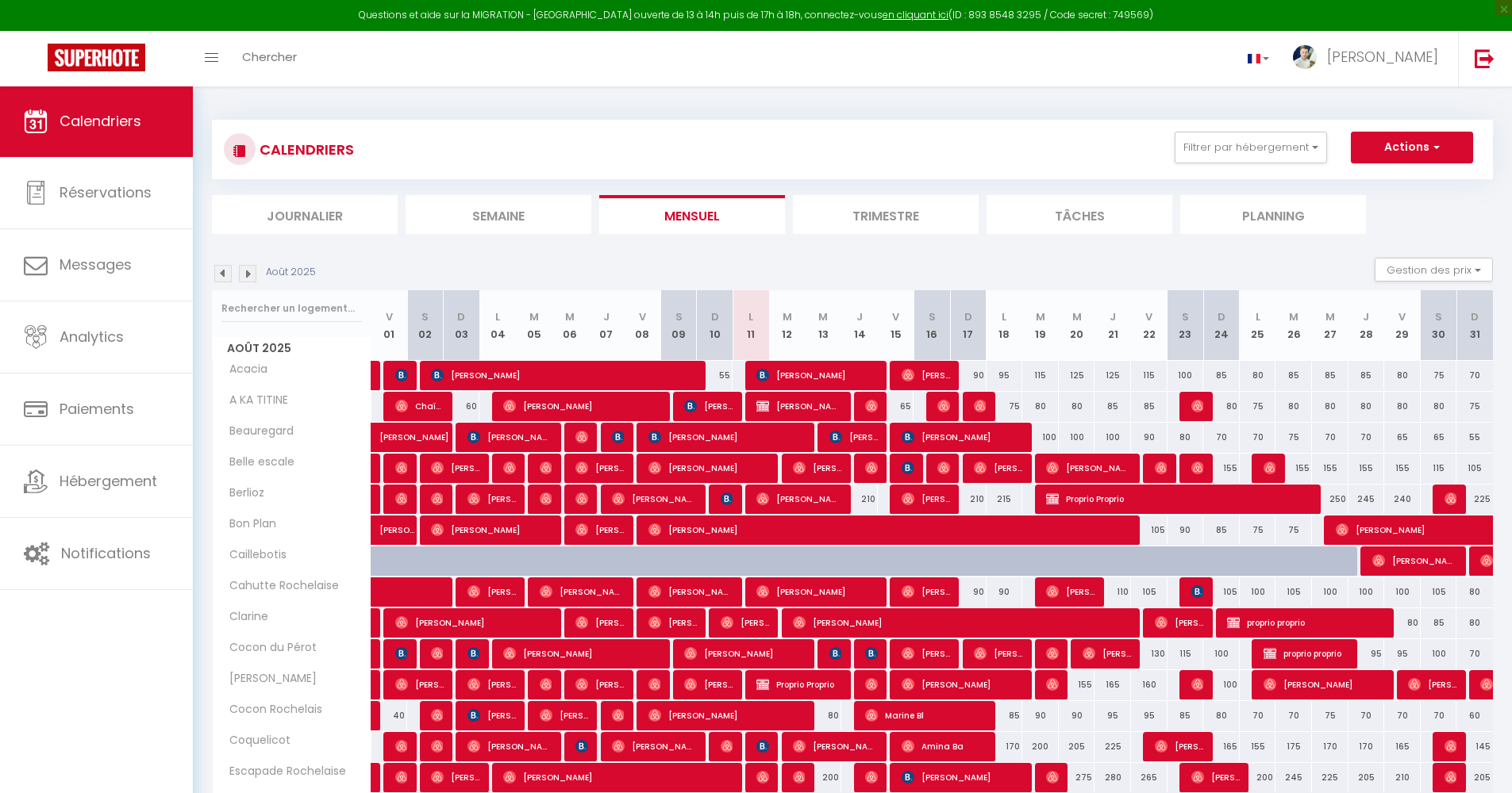
click at [1126, 163] on div "CALENDRIERS Filtrer par hébergement [GEOGRAPHIC_DATA][PERSON_NAME] Acacia [PERS…" at bounding box center [852, 150] width 1257 height 35
click at [1126, 153] on button "Filtrer par hébergement" at bounding box center [1251, 148] width 152 height 32
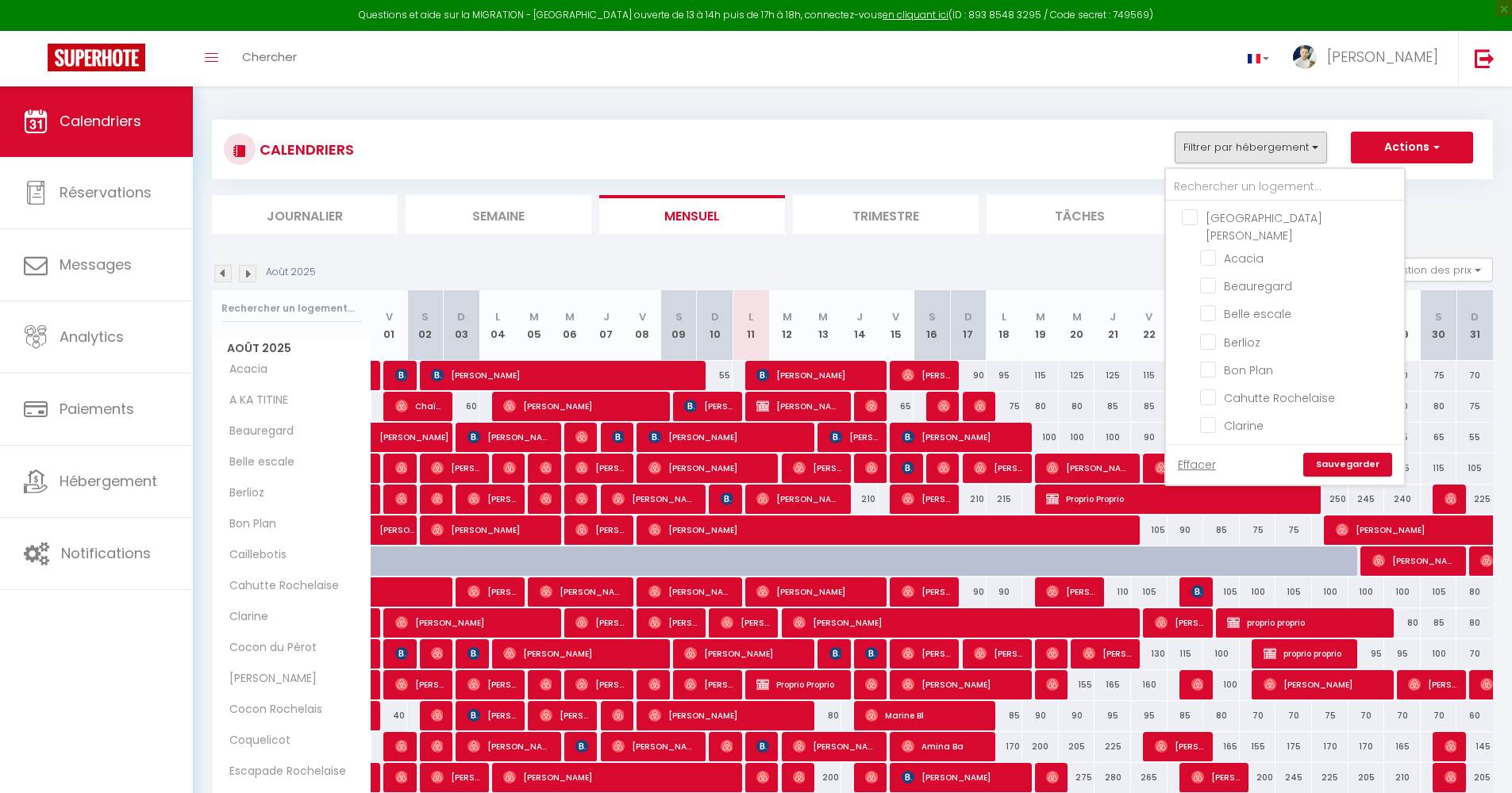
click at [1126, 213] on input "[GEOGRAPHIC_DATA][PERSON_NAME]" at bounding box center [1300, 217] width 238 height 16
checkbox input "true"
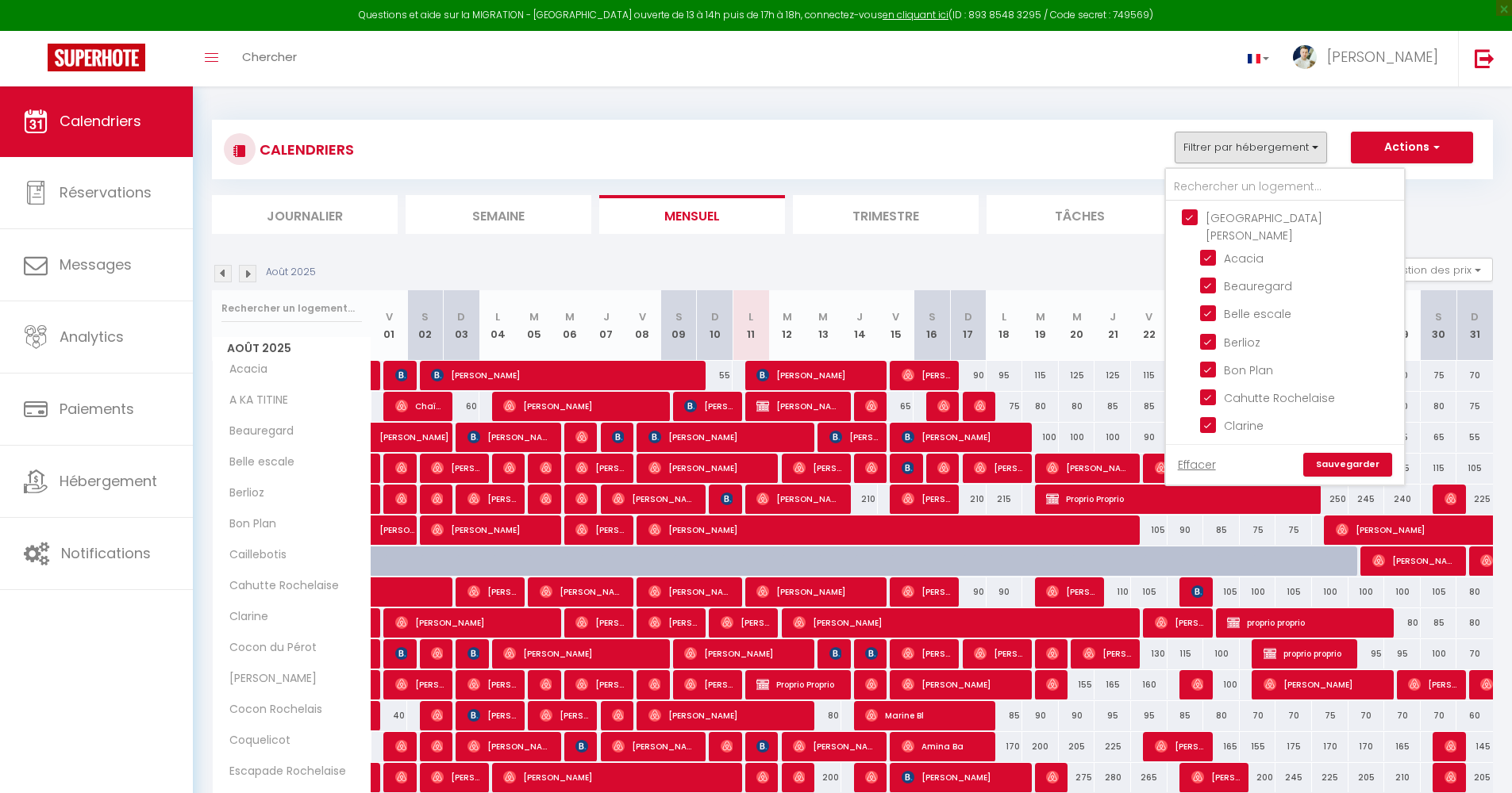
checkbox input "true"
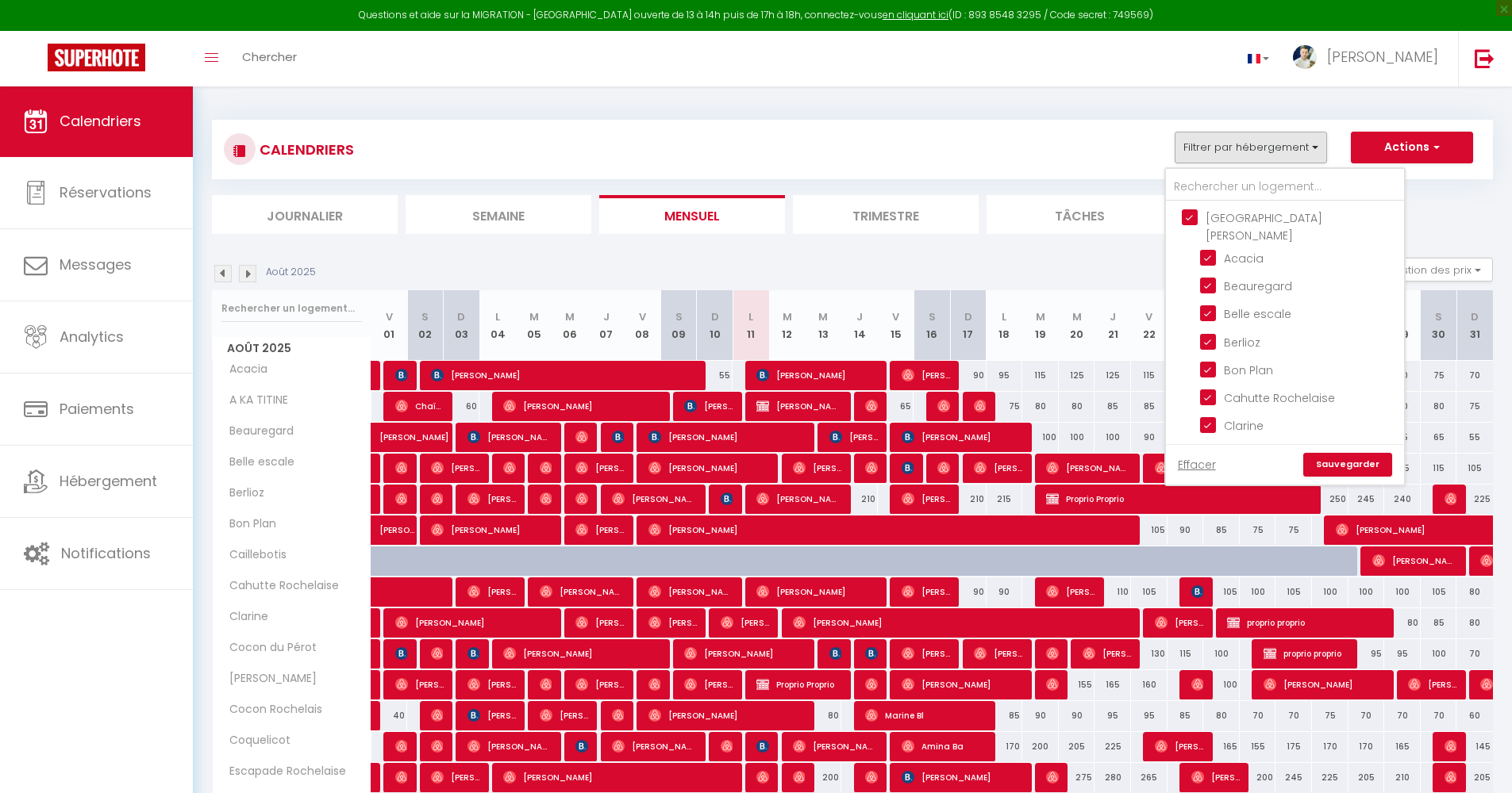
checkbox input "true"
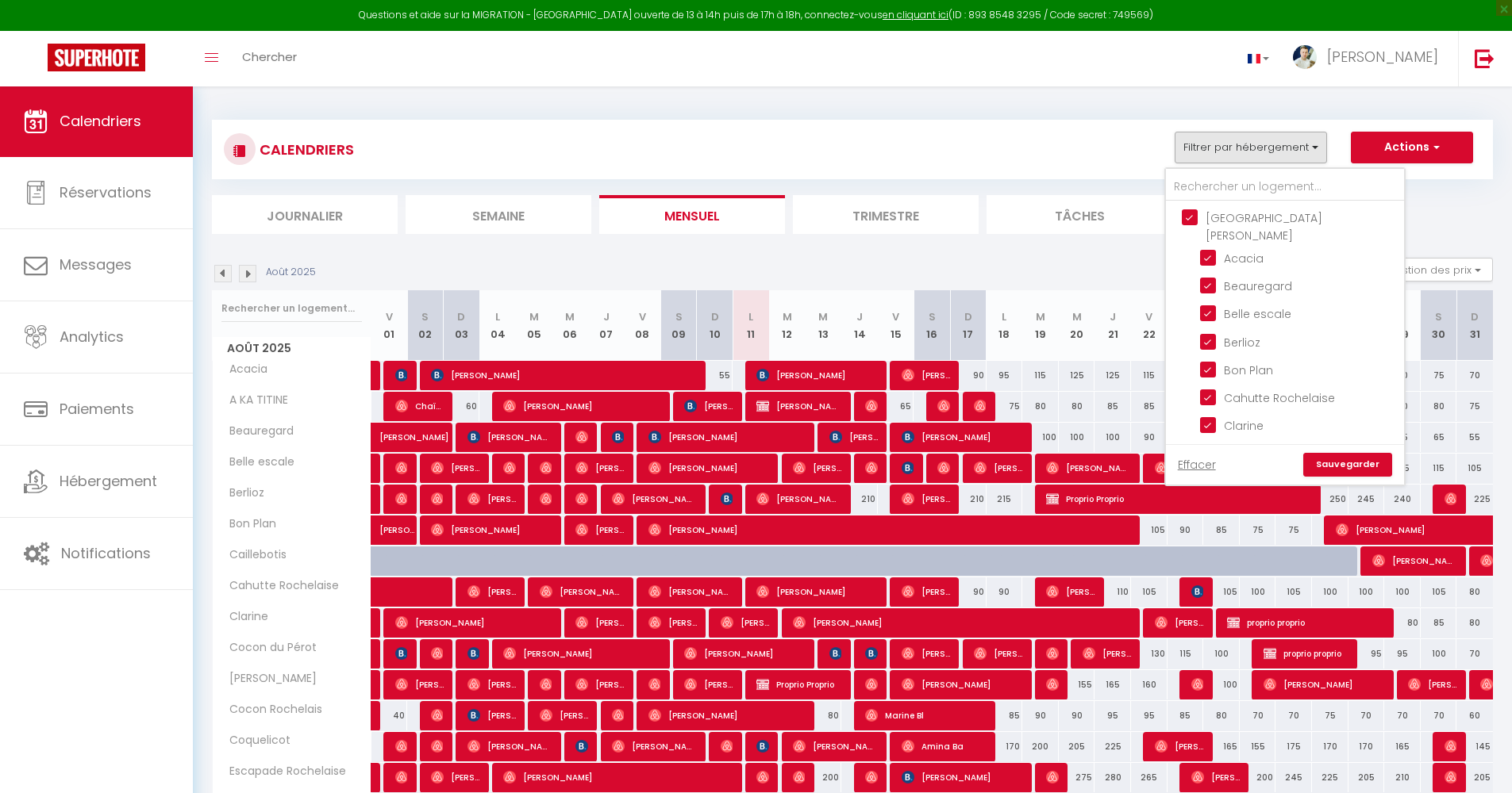
checkbox input "true"
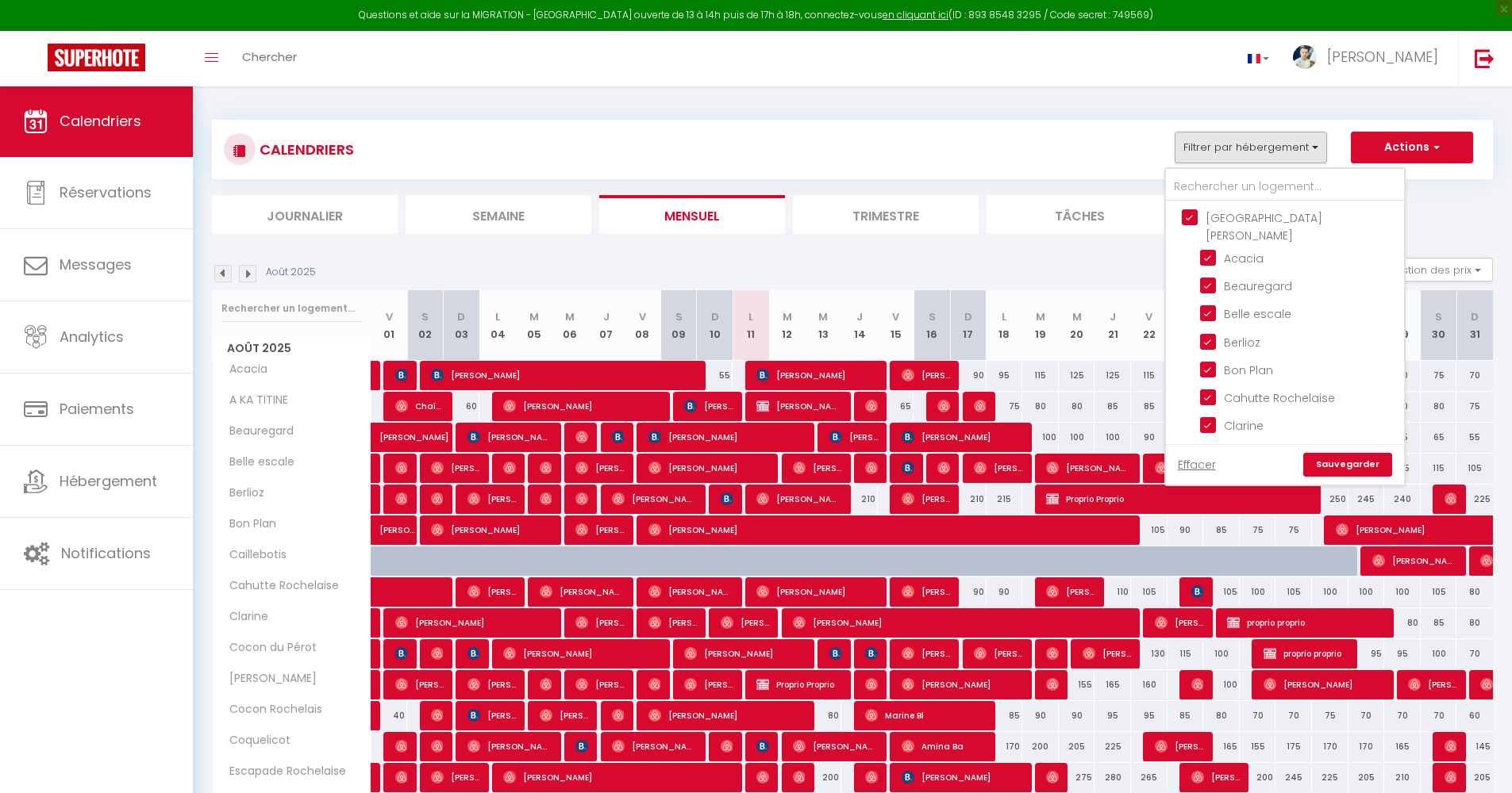
checkbox input "true"
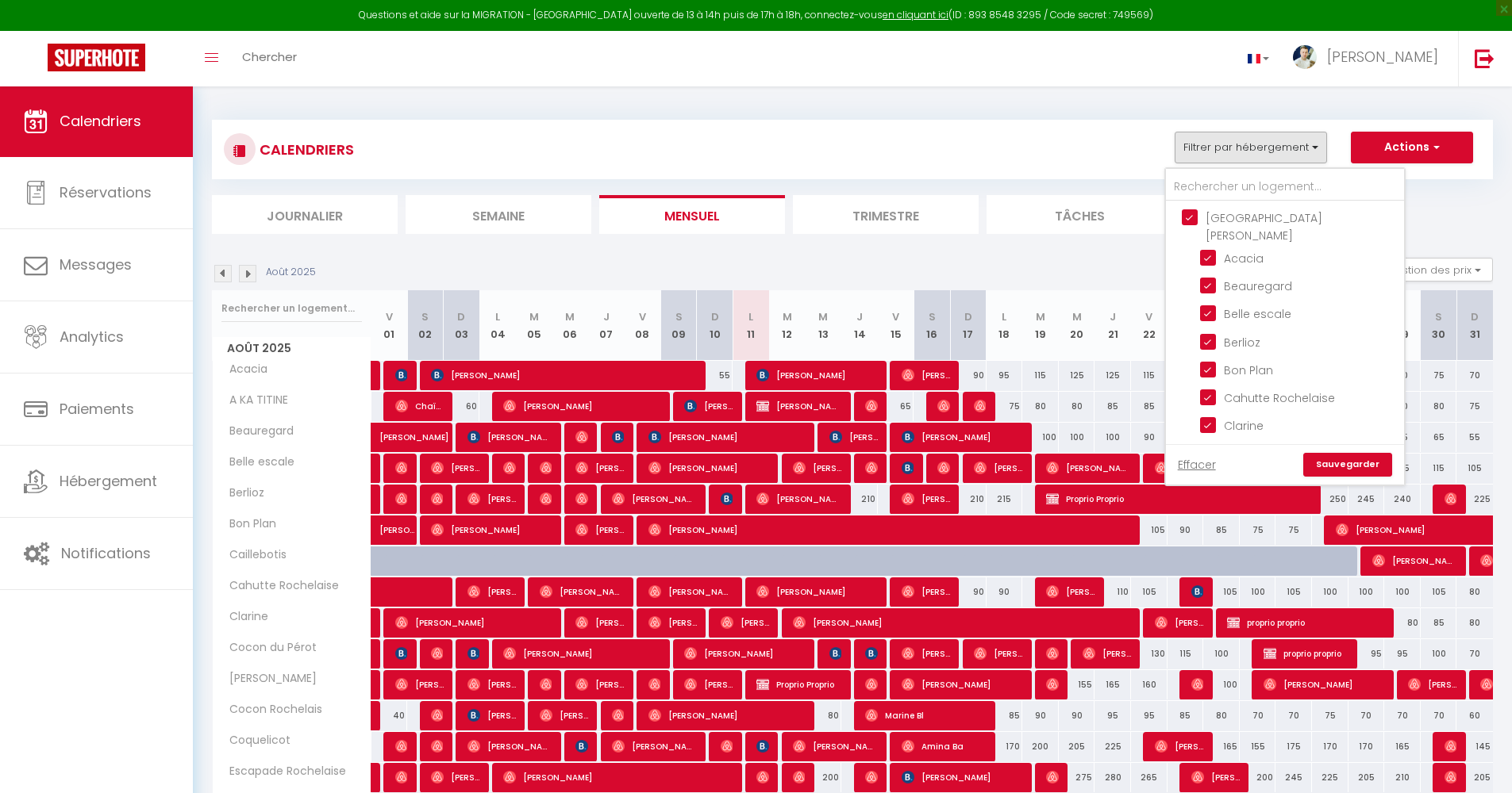
checkbox input "true"
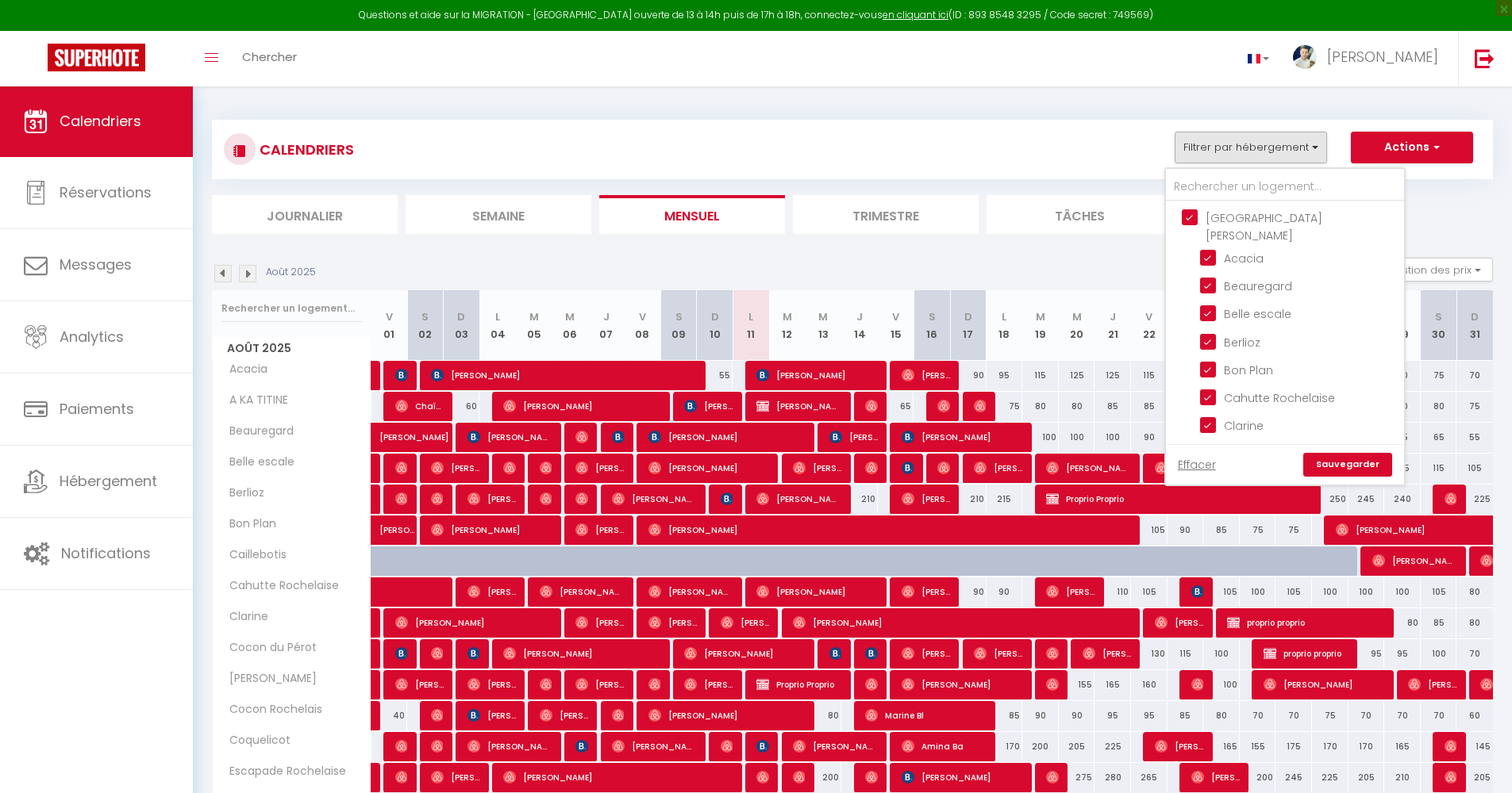
checkbox input "true"
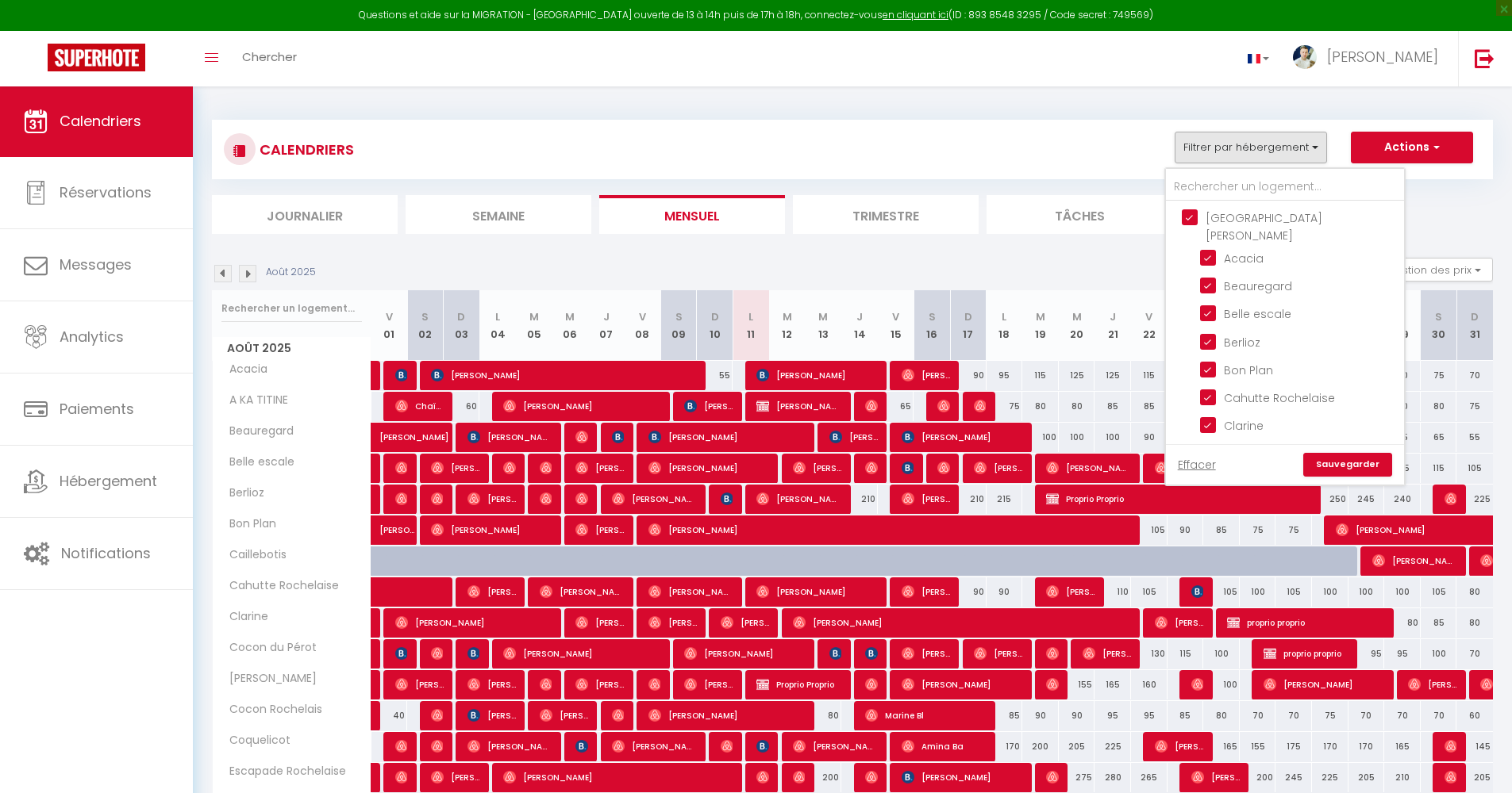
checkbox input "true"
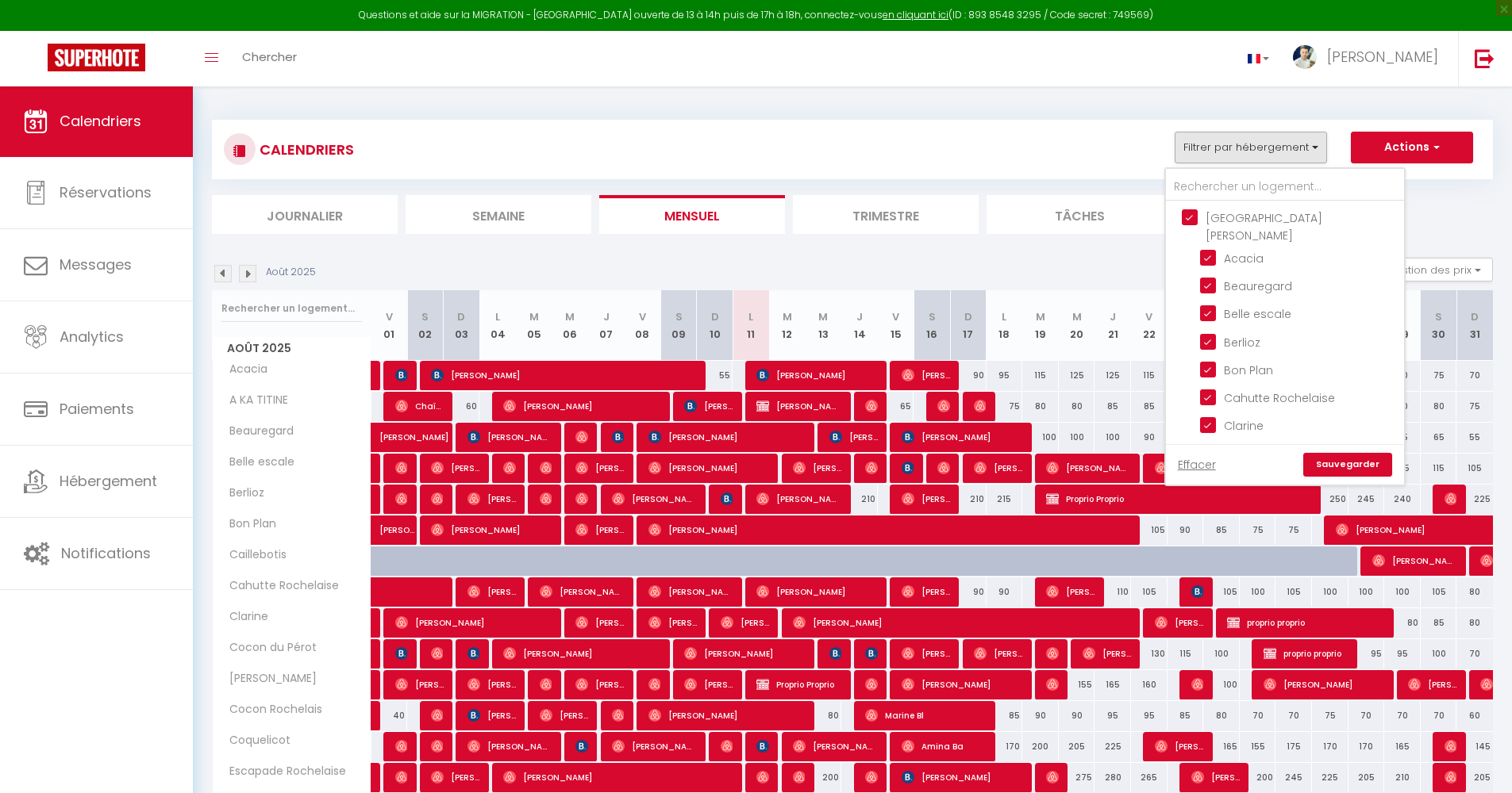
checkbox input "true"
checkbox input "false"
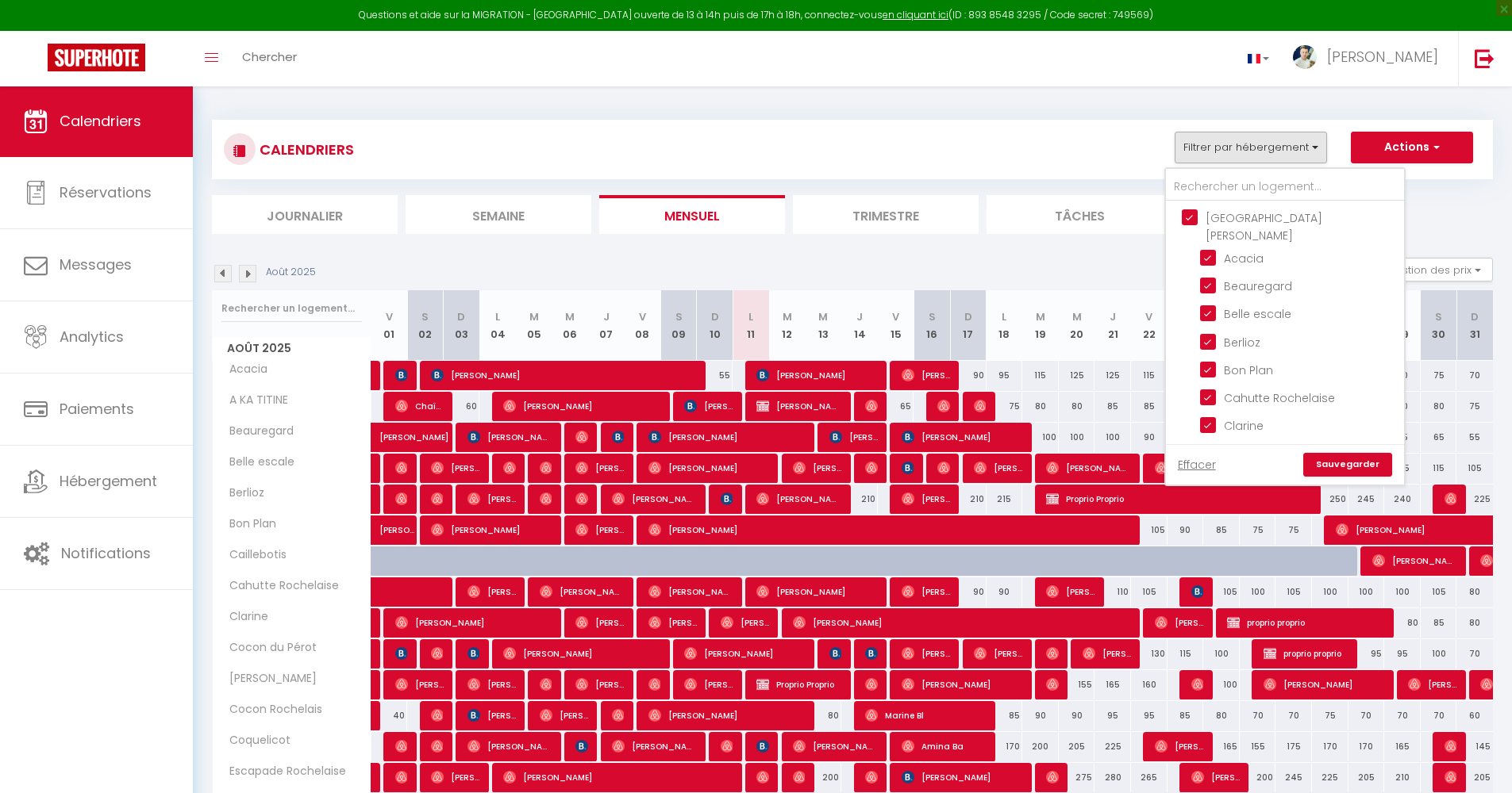
checkbox input "false"
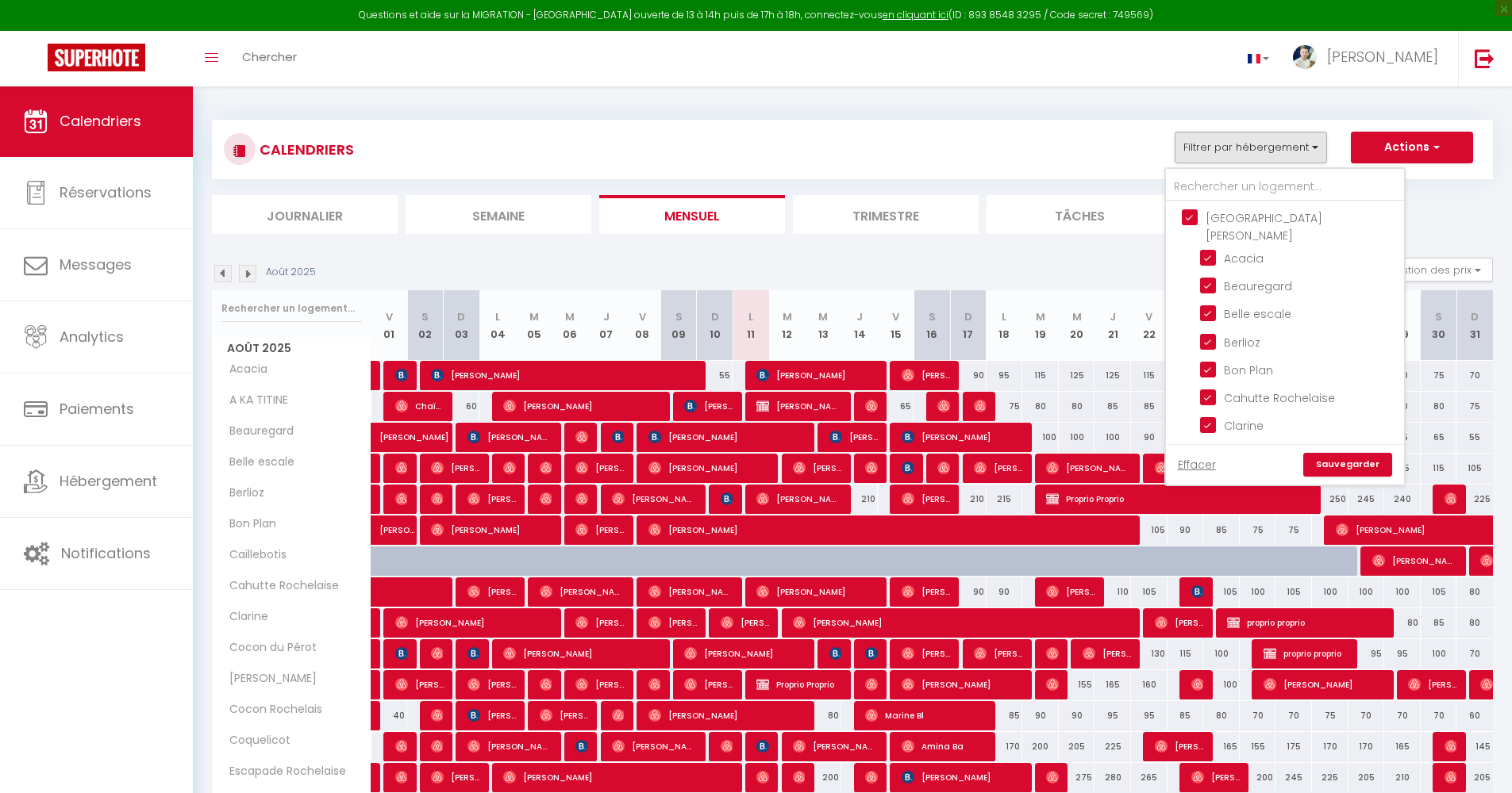
checkbox input "false"
click at [1126, 467] on link "Sauvegarder" at bounding box center [1347, 464] width 89 height 24
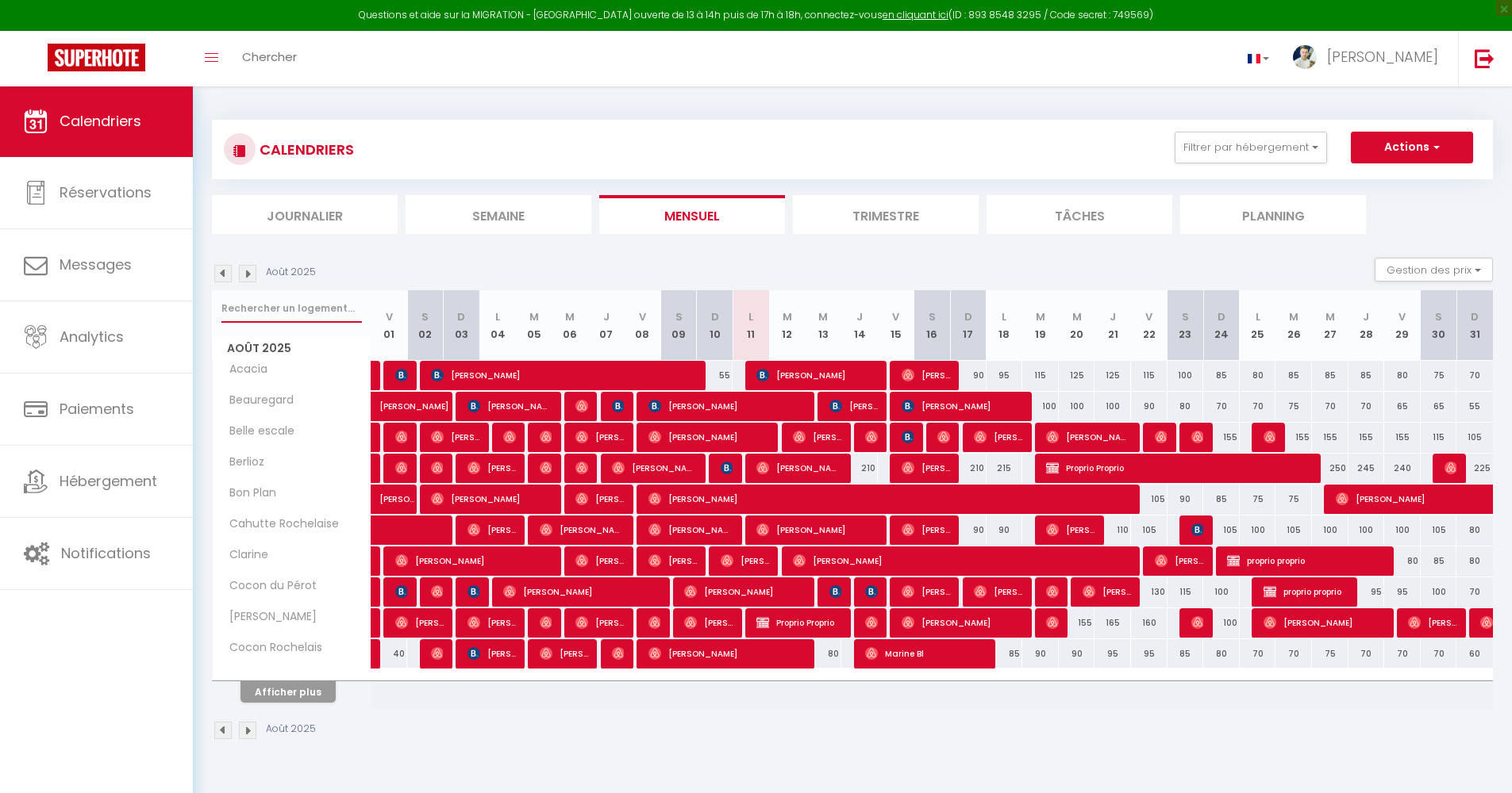
click at [240, 315] on input "text" at bounding box center [292, 308] width 140 height 28
